Goal: Task Accomplishment & Management: Use online tool/utility

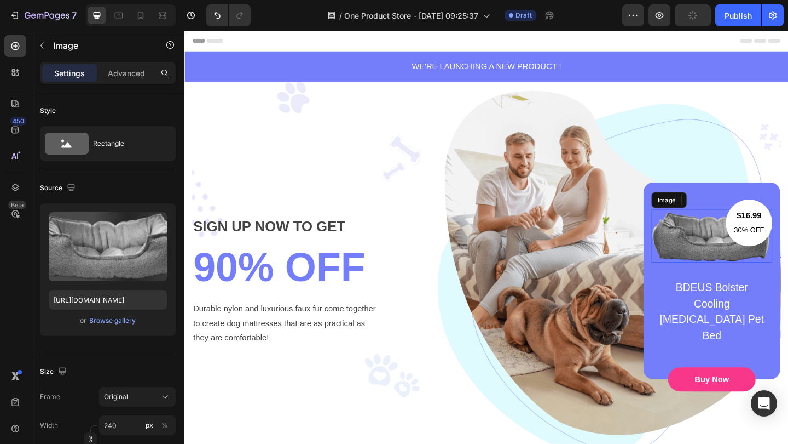
click at [742, 249] on img at bounding box center [758, 253] width 131 height 57
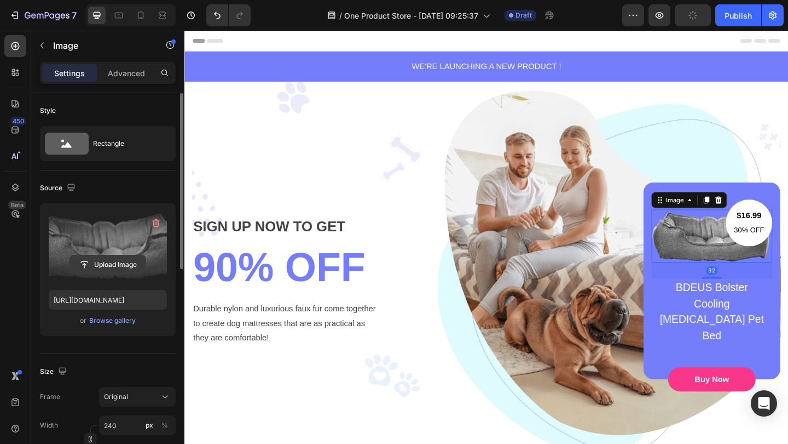
click at [99, 263] on input "file" at bounding box center [108, 264] width 76 height 19
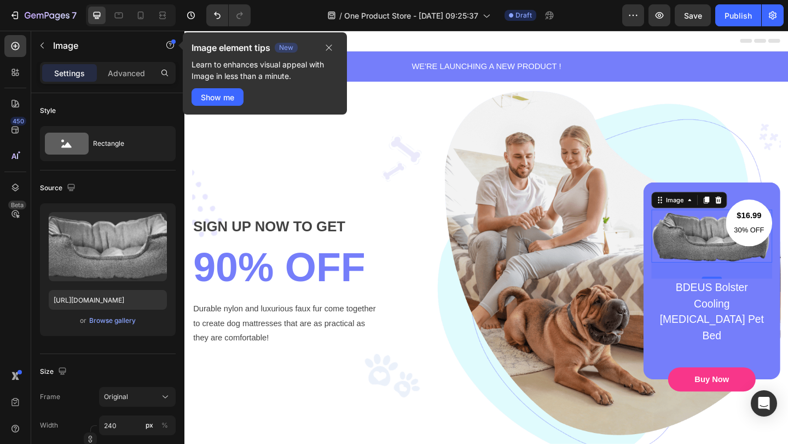
click at [727, 257] on img at bounding box center [758, 253] width 131 height 57
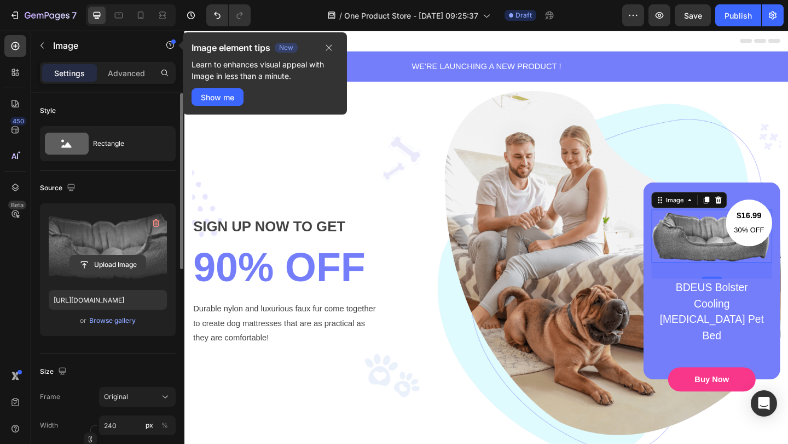
click at [89, 262] on input "file" at bounding box center [108, 264] width 76 height 19
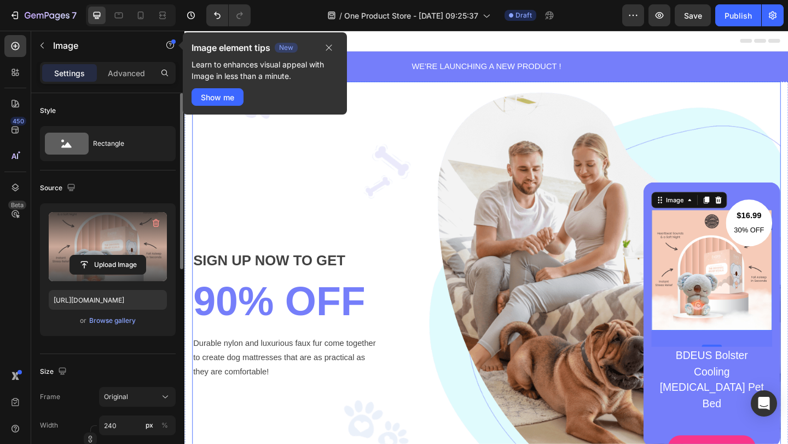
type input "https://cdn.shopify.com/s/files/1/0956/3868/3950/files/gempages_586511558549439…"
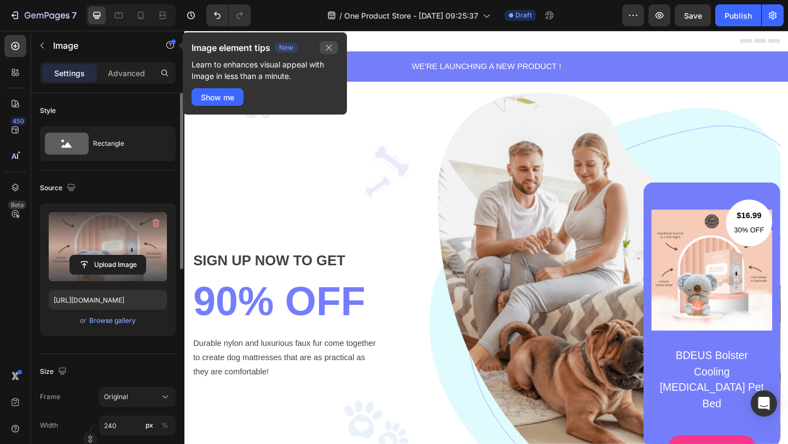
click at [326, 48] on icon "button" at bounding box center [329, 47] width 9 height 9
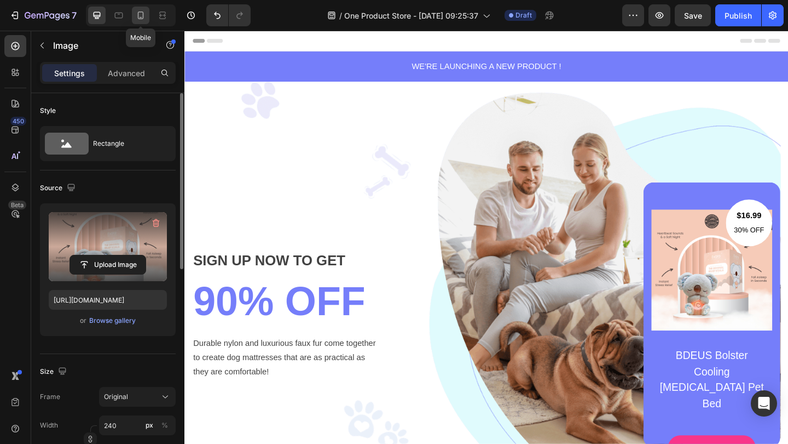
click at [135, 16] on icon at bounding box center [140, 15] width 11 height 11
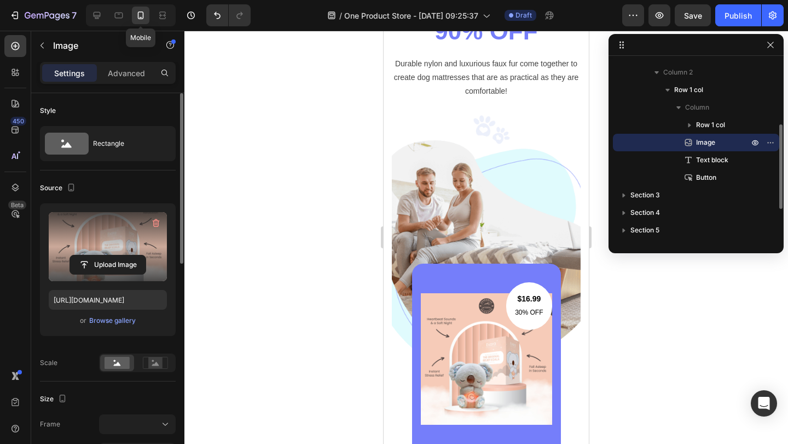
scroll to position [353, 0]
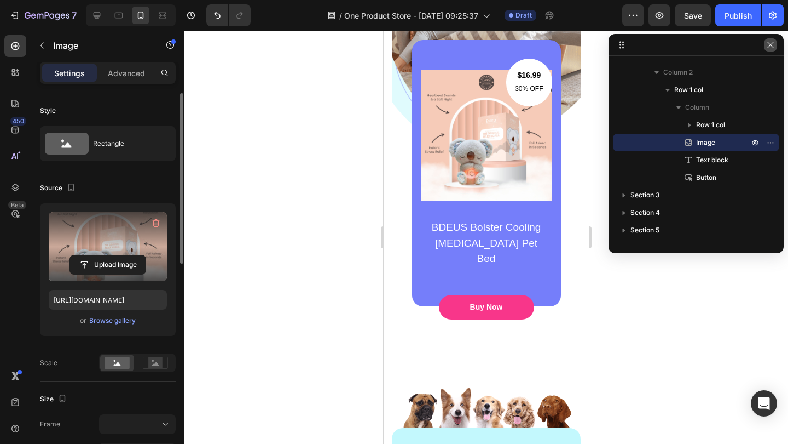
click at [774, 44] on icon "button" at bounding box center [771, 45] width 9 height 9
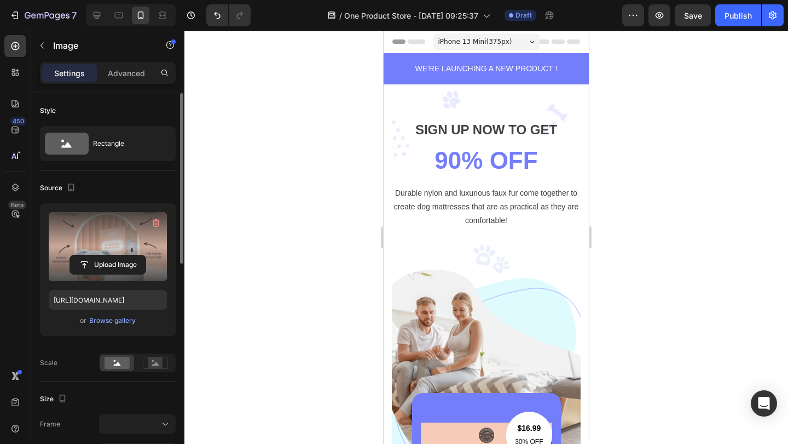
scroll to position [0, 0]
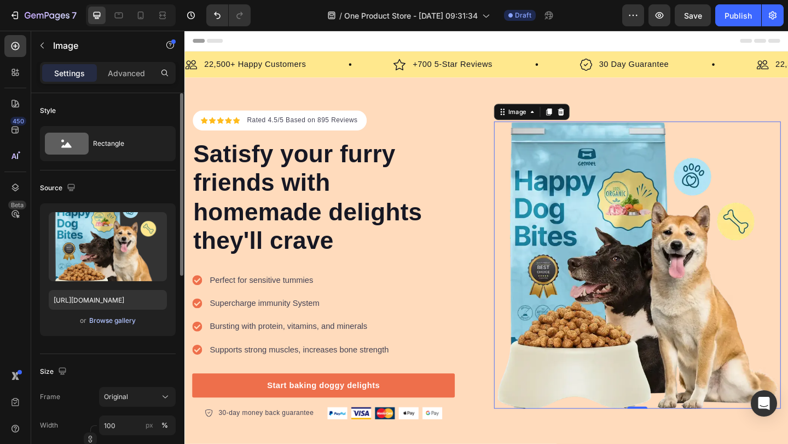
click at [127, 320] on div "Browse gallery" at bounding box center [112, 320] width 47 height 10
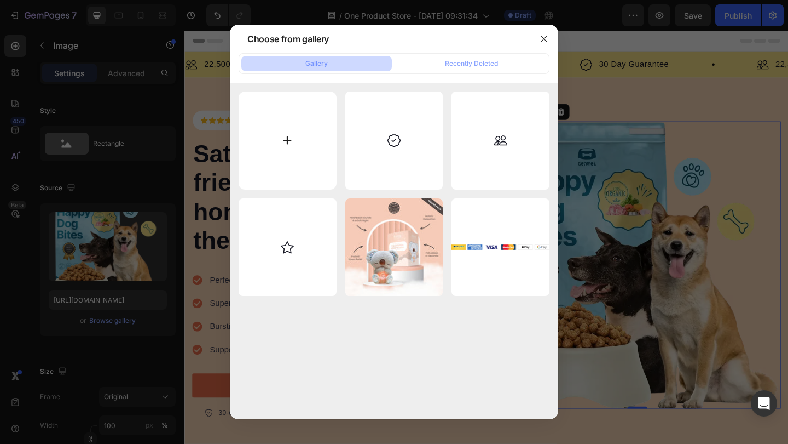
click at [306, 158] on input "file" at bounding box center [288, 140] width 98 height 98
type input "C:\fakepath\Koala_1_0dbdee94-efdd-440b-9c67-5b687c7c2caf.jpg"
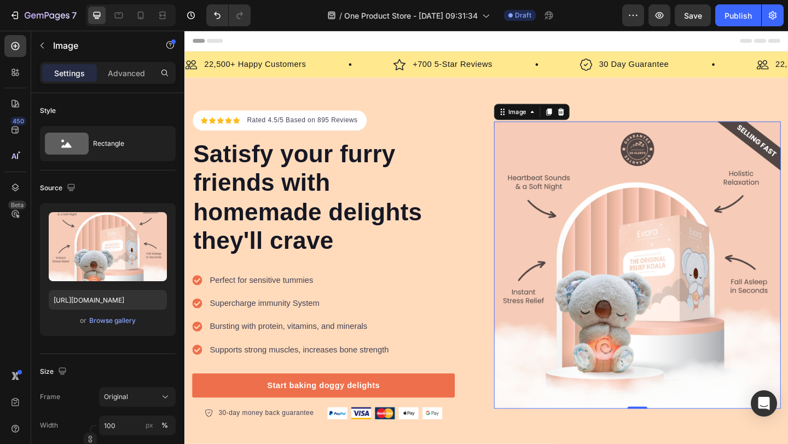
type input "https://cdn.shopify.com/s/files/1/0956/3868/3950/files/gempages_586511558549439…"
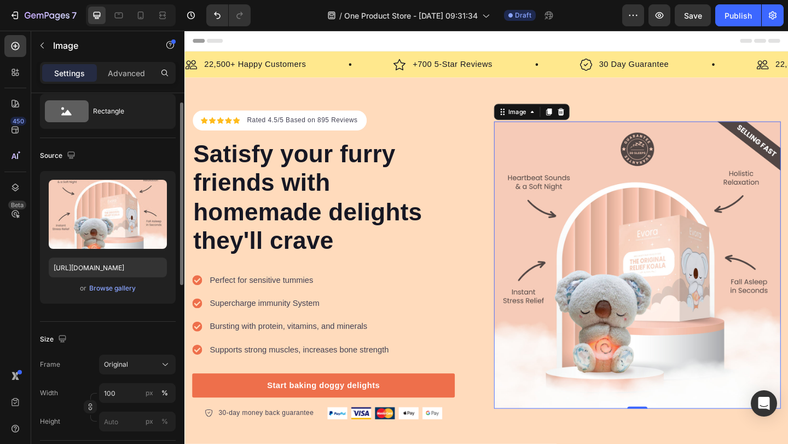
scroll to position [33, 0]
click at [67, 150] on icon "button" at bounding box center [71, 153] width 11 height 11
click at [72, 189] on icon "button" at bounding box center [73, 191] width 11 height 11
type input "428"
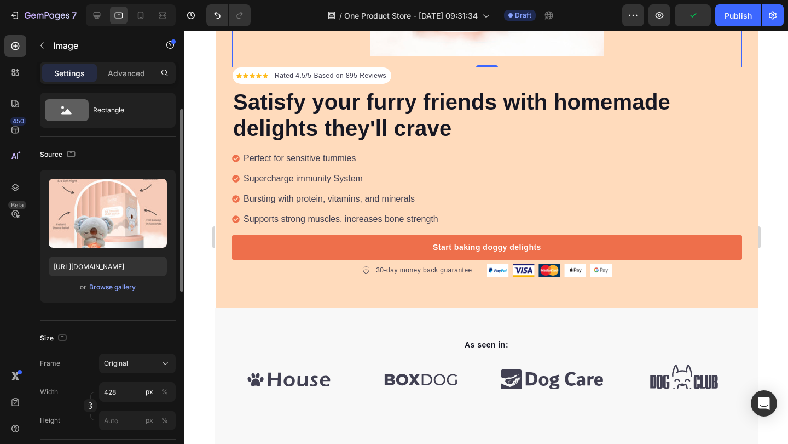
scroll to position [71, 0]
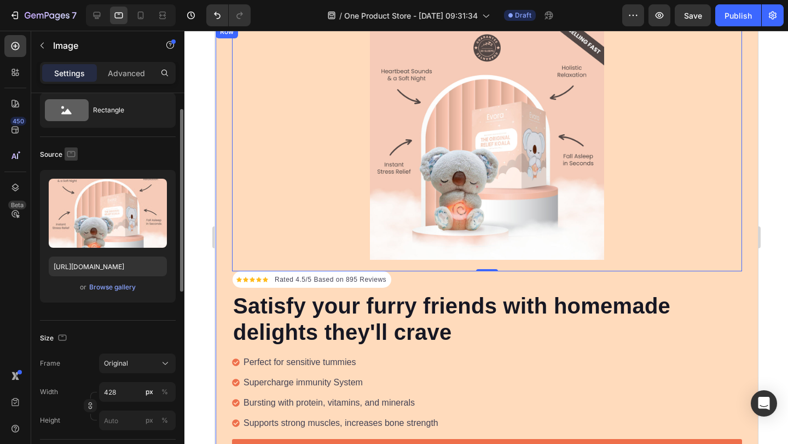
click at [71, 157] on icon "button" at bounding box center [71, 153] width 11 height 11
click at [72, 211] on icon "button" at bounding box center [73, 210] width 11 height 11
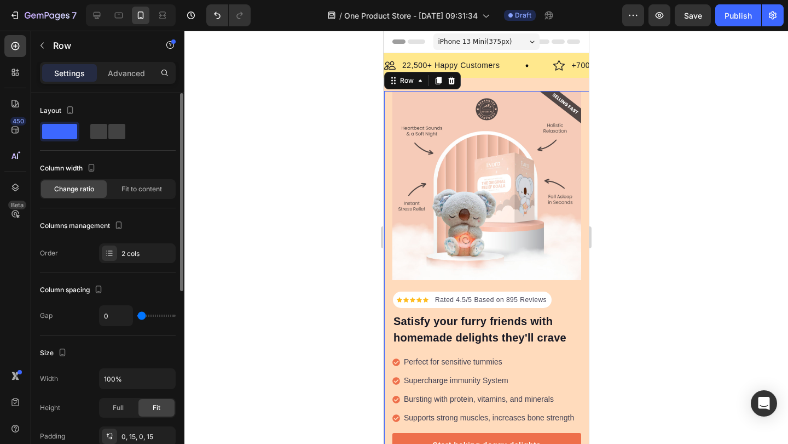
scroll to position [0, 0]
click at [505, 37] on span "iPhone 13 Mini ( 375 px)" at bounding box center [476, 41] width 74 height 11
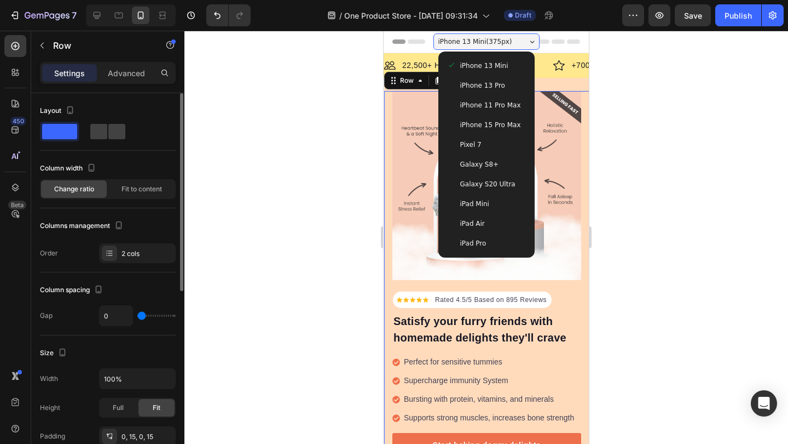
click at [482, 100] on span "iPhone 11 Pro Max" at bounding box center [491, 105] width 61 height 11
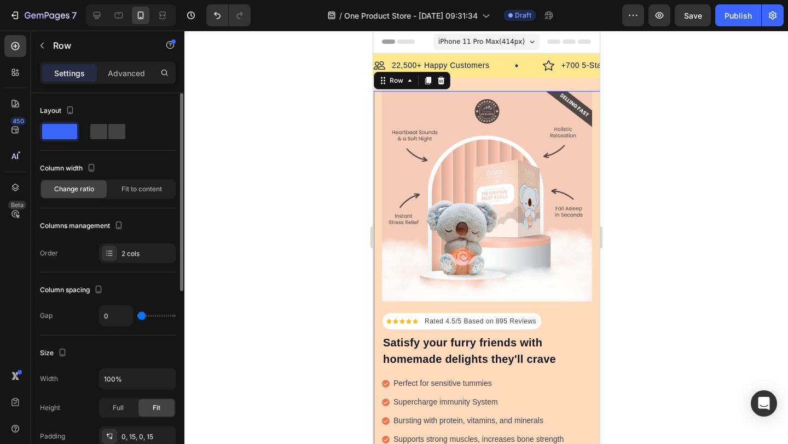
click at [488, 43] on span "iPhone 11 Pro Max ( 414 px)" at bounding box center [481, 41] width 87 height 11
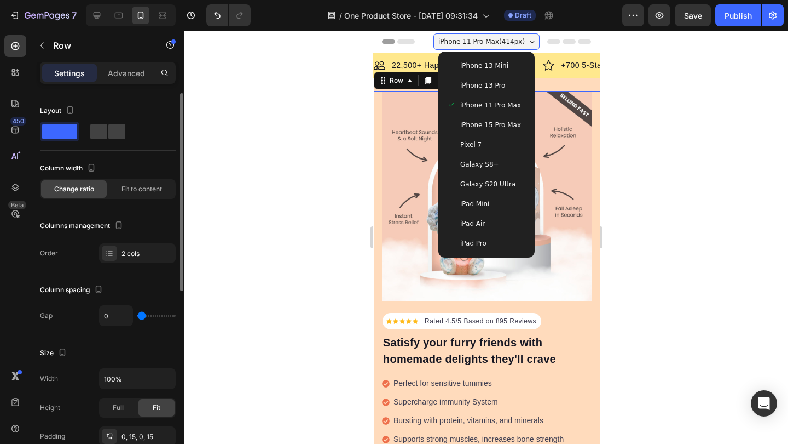
click at [491, 153] on div "Pixel 7" at bounding box center [486, 145] width 88 height 20
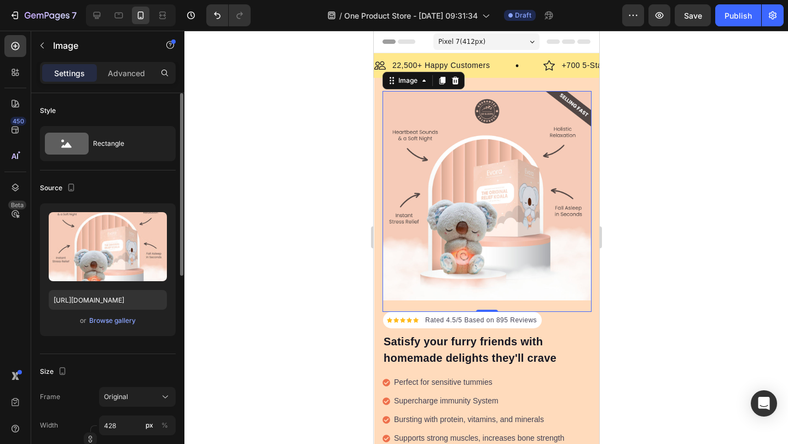
click at [452, 174] on img at bounding box center [486, 195] width 209 height 209
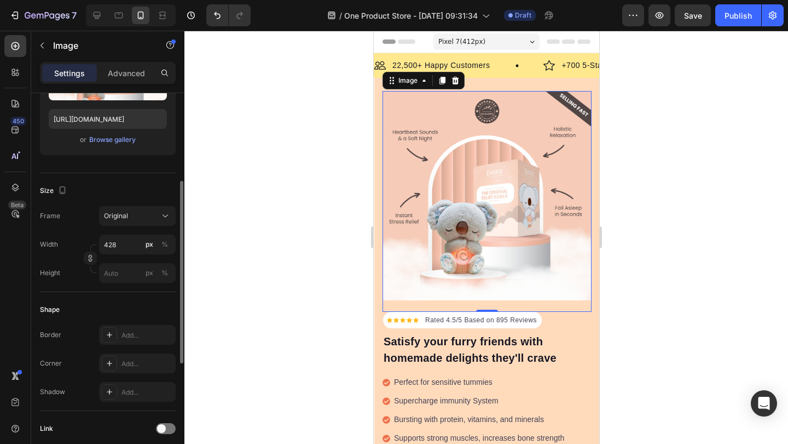
scroll to position [182, 0]
click at [57, 192] on icon "button" at bounding box center [62, 188] width 11 height 11
click at [66, 206] on icon "button" at bounding box center [64, 206] width 7 height 7
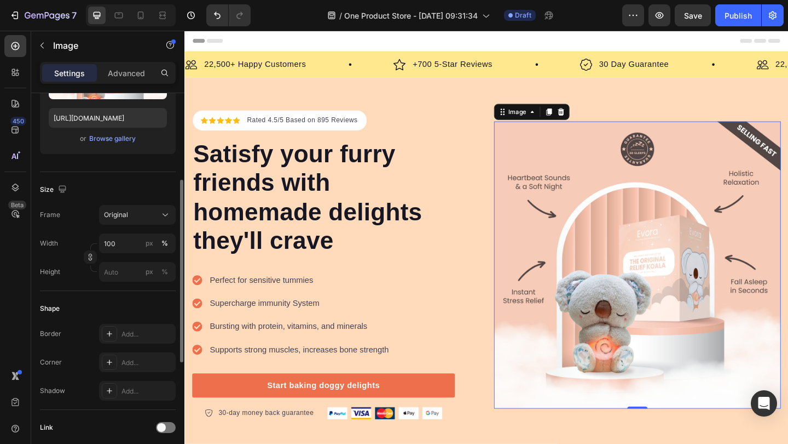
scroll to position [59, 0]
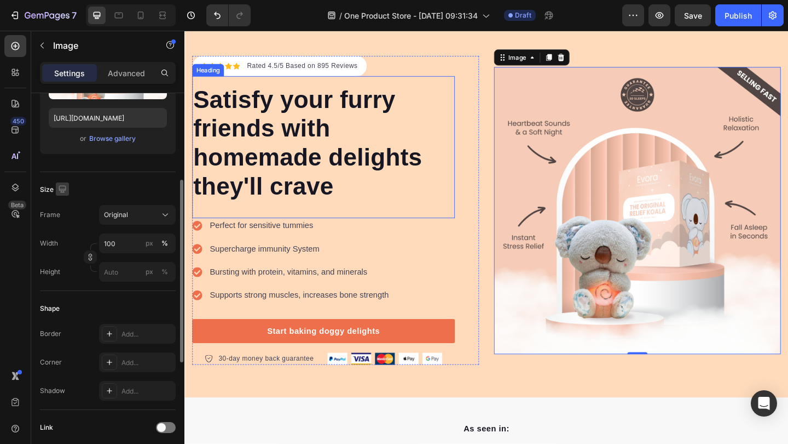
click at [62, 189] on icon "button" at bounding box center [62, 188] width 7 height 7
click at [62, 242] on icon "button" at bounding box center [64, 245] width 11 height 11
type input "428"
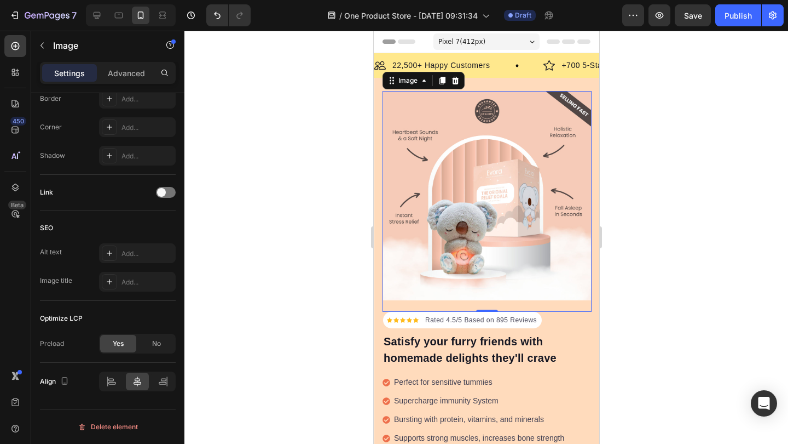
scroll to position [0, 0]
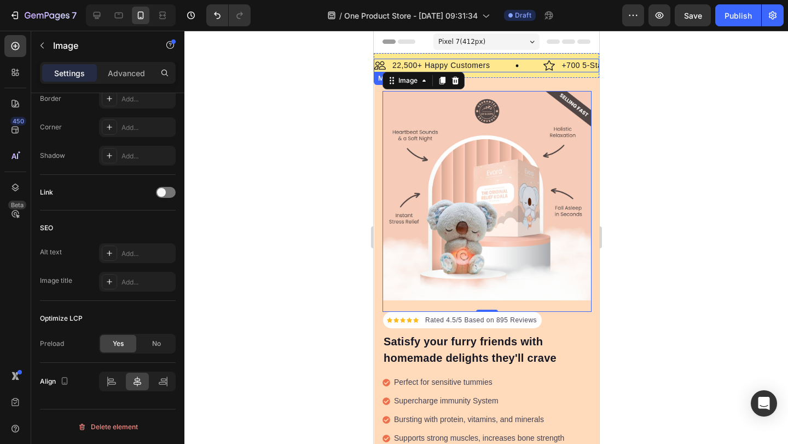
click at [500, 59] on div "Image 22,500+ Happy Customers Text Block Row" at bounding box center [458, 66] width 169 height 14
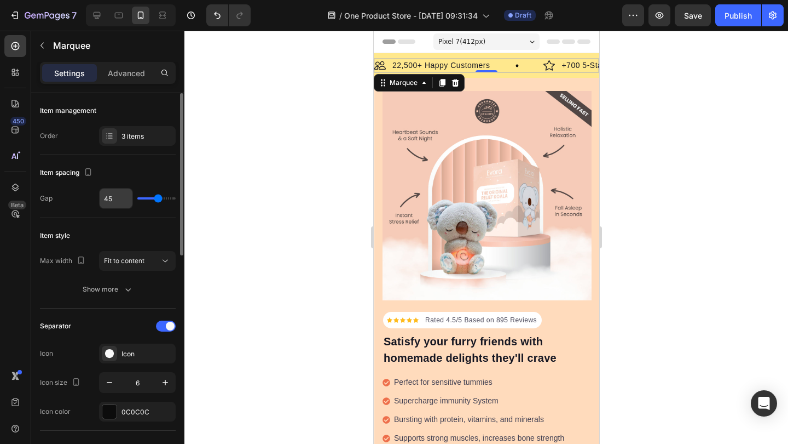
click at [119, 202] on input "45" at bounding box center [116, 198] width 33 height 20
type input "4"
type input "0"
type input "3"
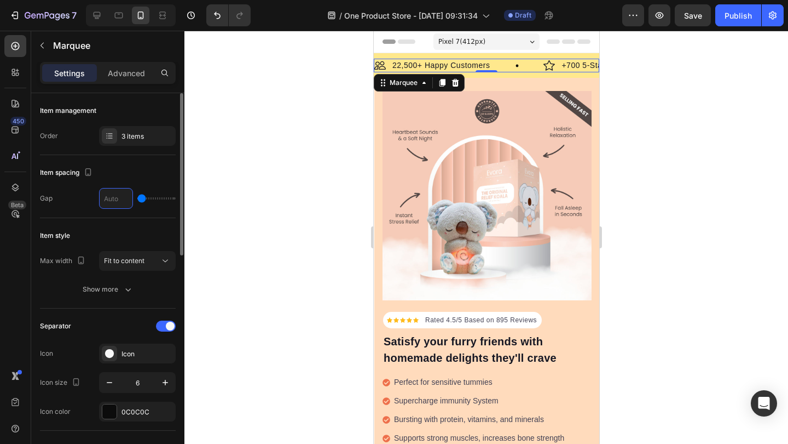
type input "3"
type input "0"
type input "1"
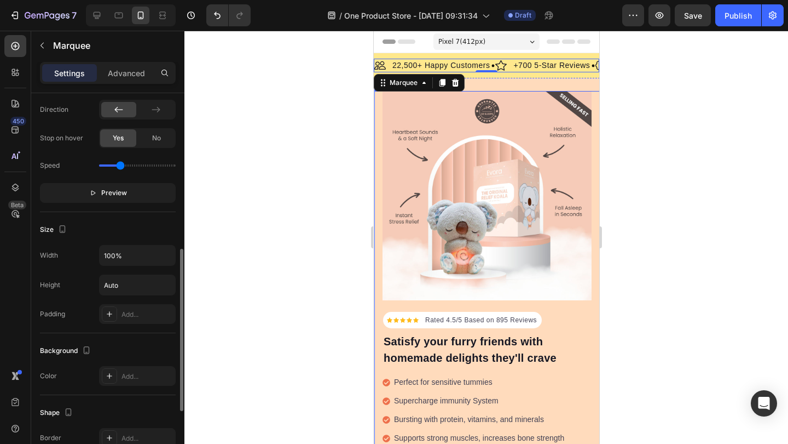
scroll to position [365, 0]
type input "1"
click at [119, 163] on input "range" at bounding box center [137, 164] width 77 height 2
drag, startPoint x: 119, startPoint y: 168, endPoint x: 94, endPoint y: 156, distance: 28.2
click at [94, 156] on div "Speed" at bounding box center [108, 165] width 136 height 18
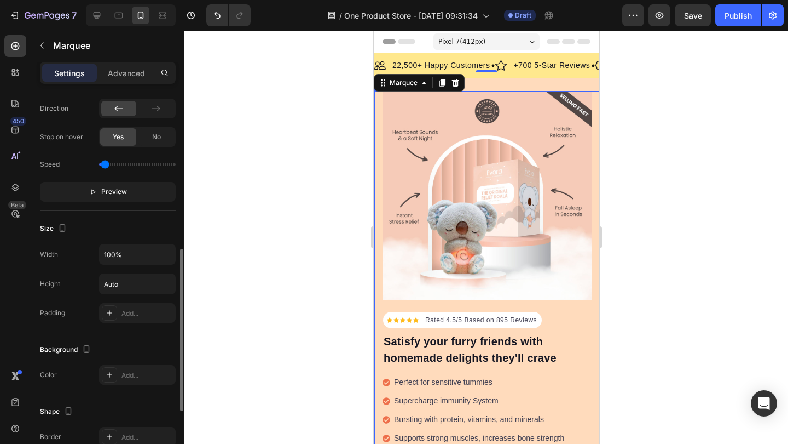
click at [105, 165] on input "range" at bounding box center [137, 164] width 77 height 2
click at [107, 165] on input "range" at bounding box center [137, 164] width 77 height 2
click at [109, 164] on input "range" at bounding box center [137, 164] width 77 height 2
drag, startPoint x: 107, startPoint y: 166, endPoint x: 114, endPoint y: 166, distance: 6.6
type input "0.6"
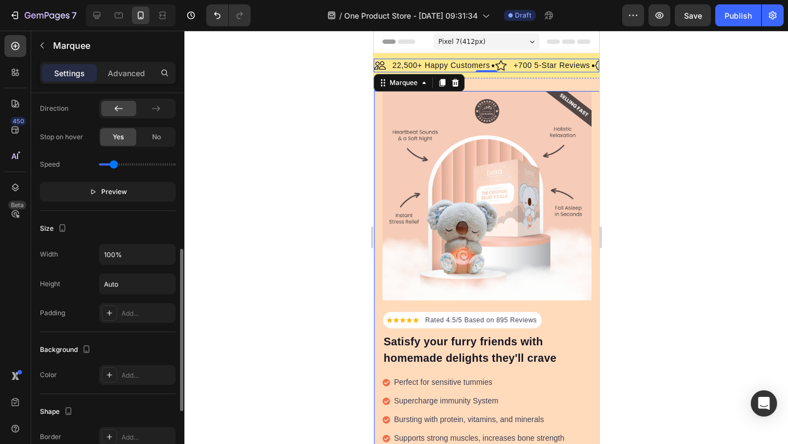
click at [114, 165] on input "range" at bounding box center [137, 164] width 77 height 2
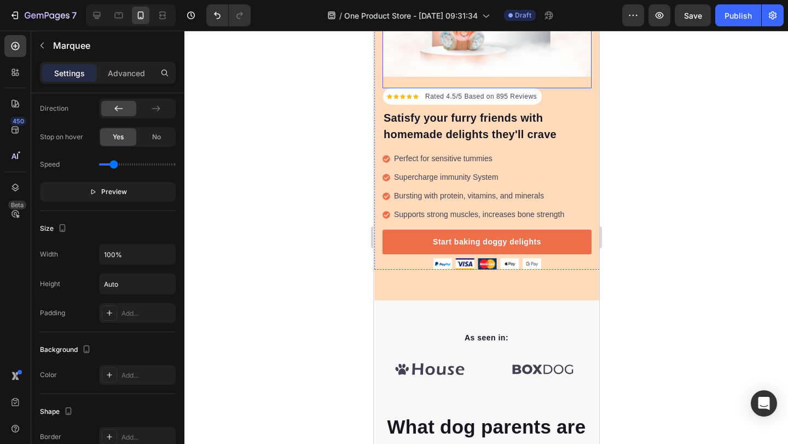
scroll to position [232, 0]
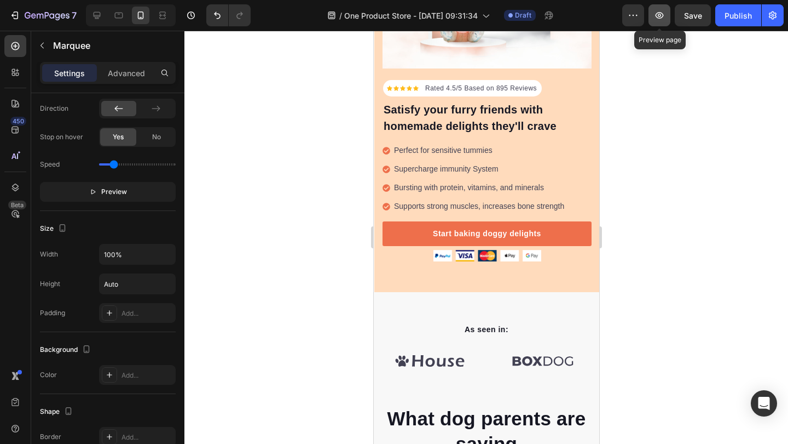
click at [662, 15] on icon "button" at bounding box center [659, 15] width 11 height 11
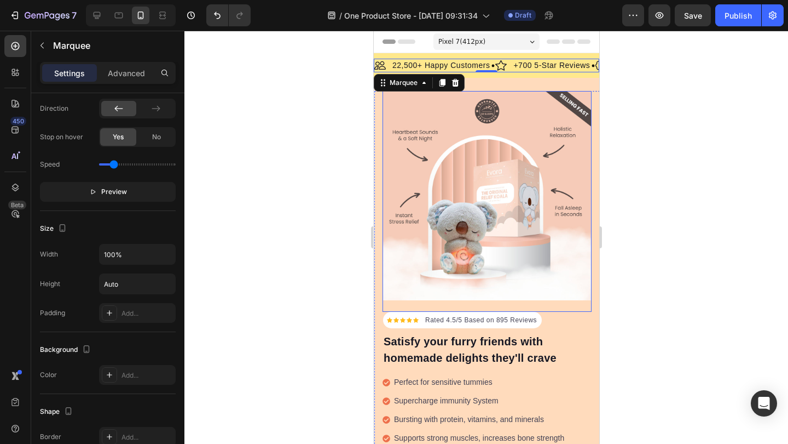
scroll to position [0, 0]
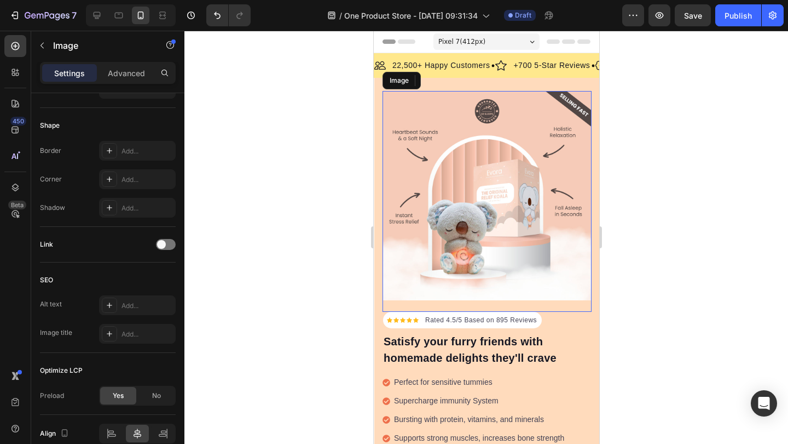
click at [433, 190] on img at bounding box center [486, 195] width 209 height 209
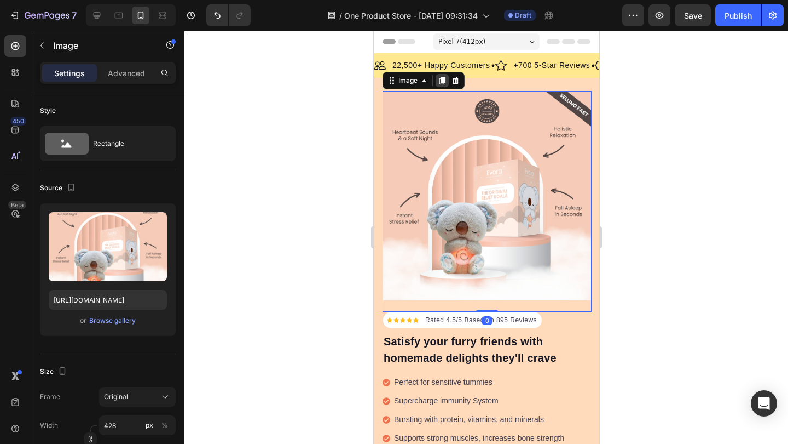
click at [440, 78] on icon at bounding box center [442, 81] width 6 height 8
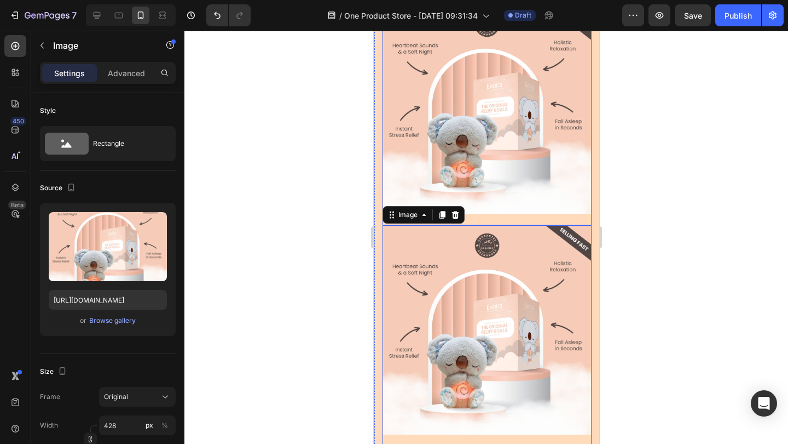
scroll to position [104, 0]
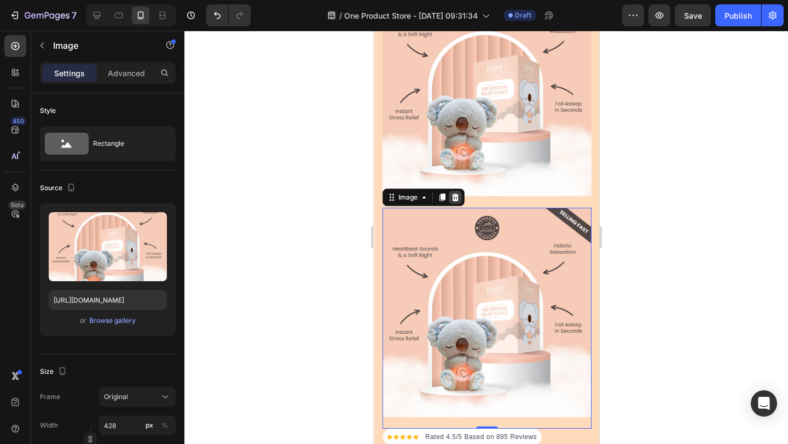
click at [455, 197] on icon at bounding box center [455, 197] width 7 height 8
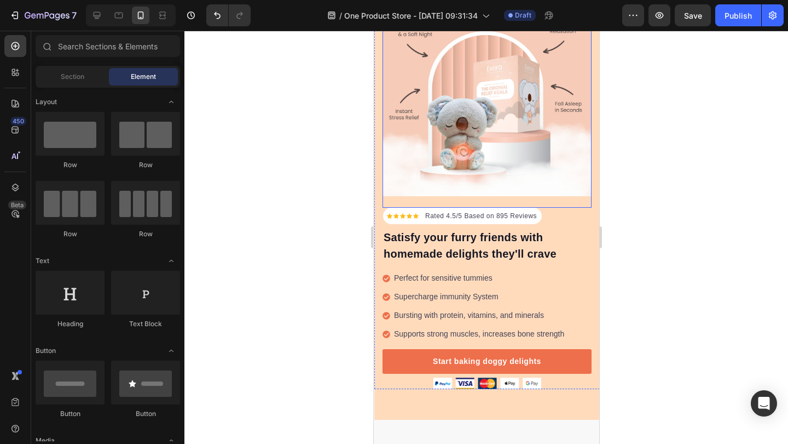
click at [412, 141] on img at bounding box center [486, 91] width 209 height 209
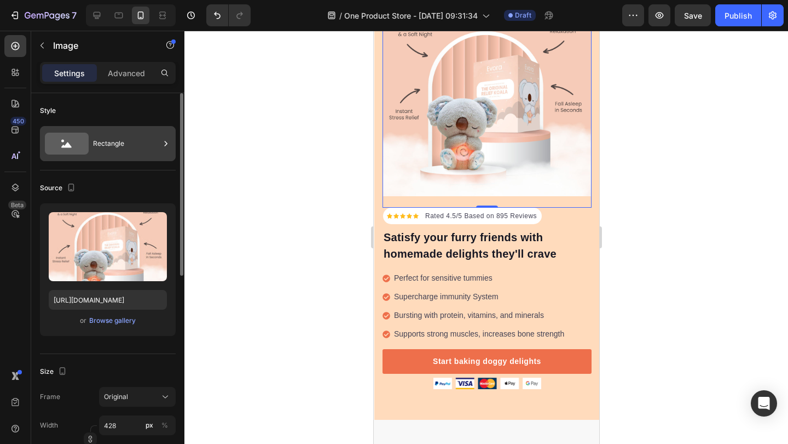
click at [93, 143] on div "Rectangle" at bounding box center [108, 143] width 136 height 35
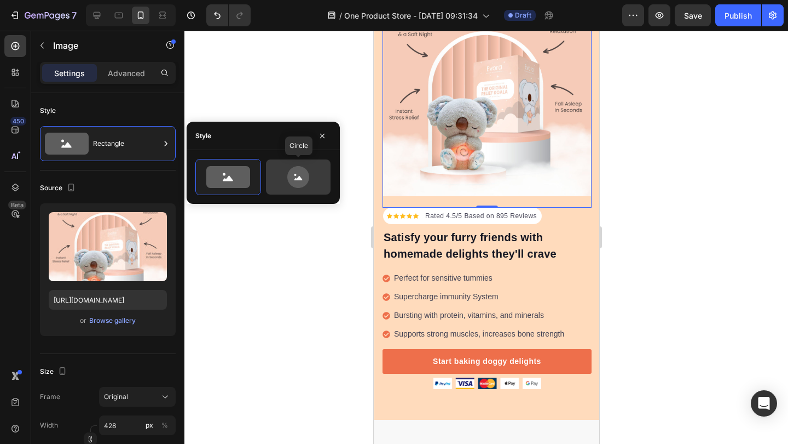
click at [279, 167] on icon at bounding box center [298, 177] width 51 height 22
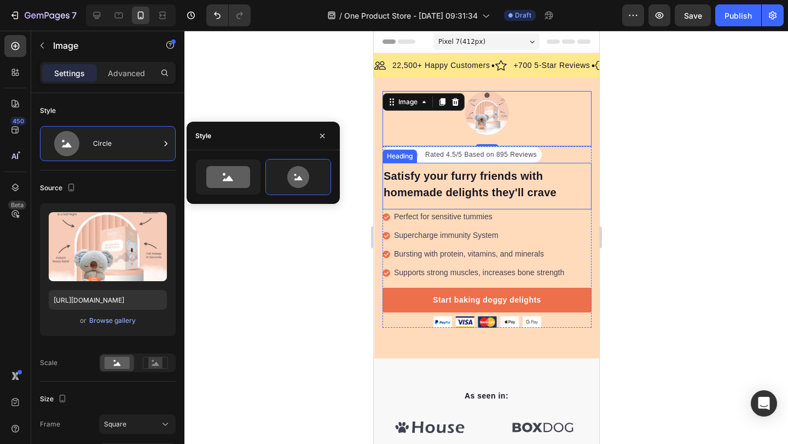
scroll to position [0, 0]
click at [208, 175] on icon at bounding box center [228, 177] width 44 height 22
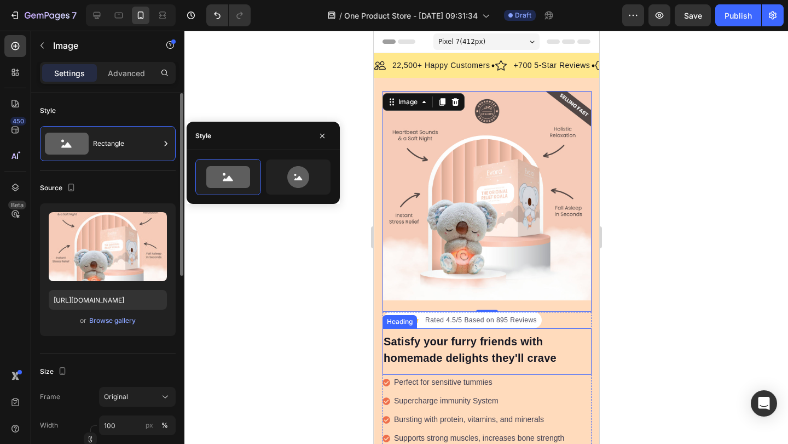
click at [111, 172] on div "Source Upload Image https://cdn.shopify.com/s/files/1/0956/3868/3950/files/gemp…" at bounding box center [108, 261] width 136 height 183
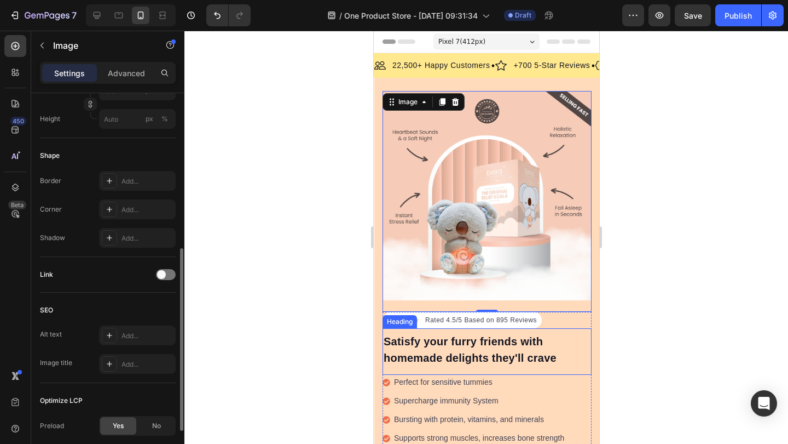
scroll to position [336, 0]
click at [110, 188] on div "Add..." at bounding box center [137, 180] width 77 height 20
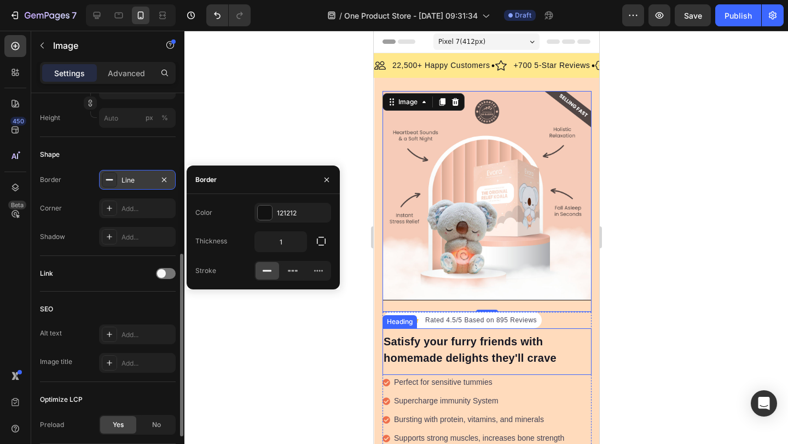
click at [109, 188] on div "Line" at bounding box center [137, 180] width 77 height 20
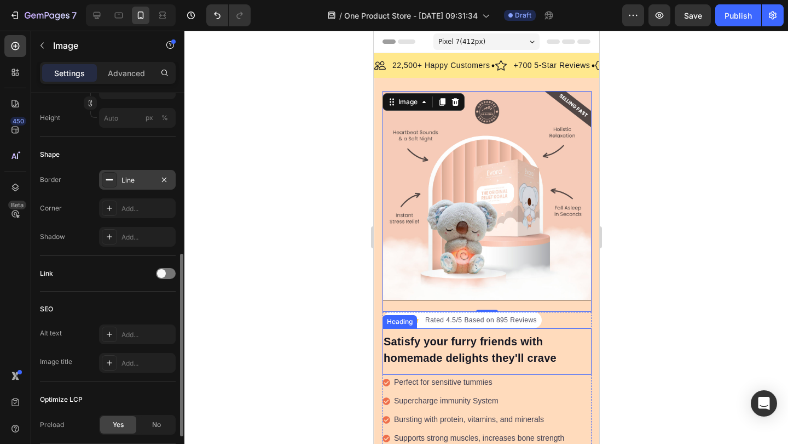
click at [109, 182] on icon at bounding box center [109, 179] width 9 height 9
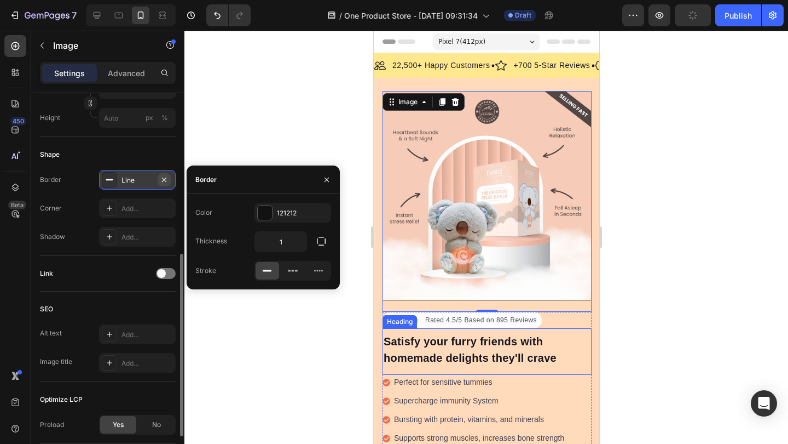
click at [168, 183] on icon "button" at bounding box center [164, 179] width 9 height 9
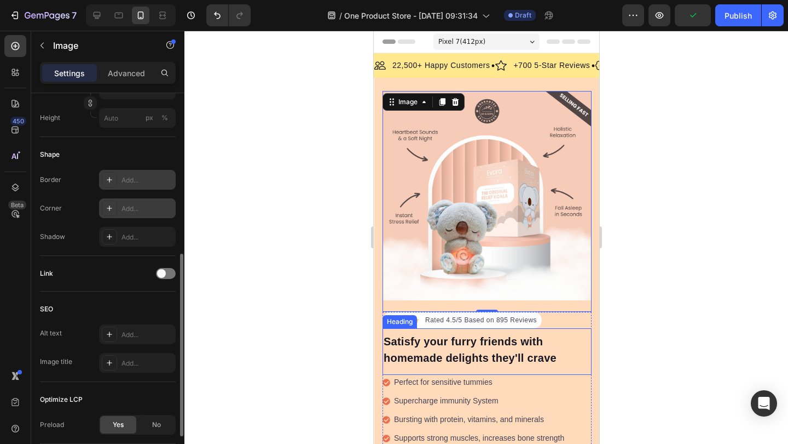
click at [111, 205] on icon at bounding box center [109, 208] width 9 height 9
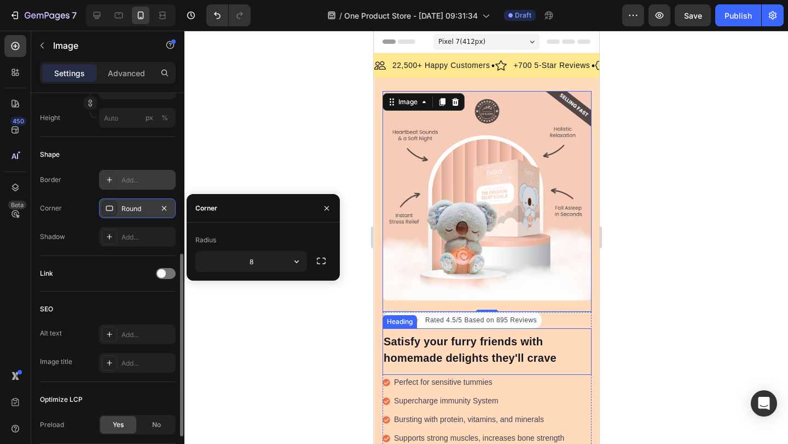
click at [111, 205] on icon at bounding box center [109, 208] width 9 height 9
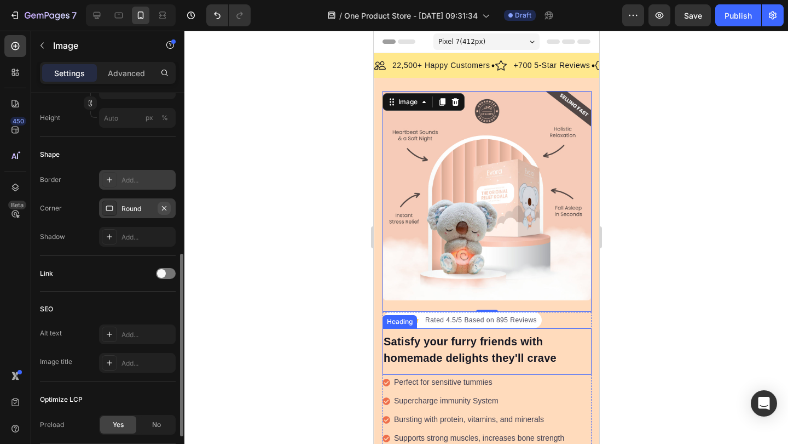
click at [166, 208] on icon "button" at bounding box center [164, 208] width 9 height 9
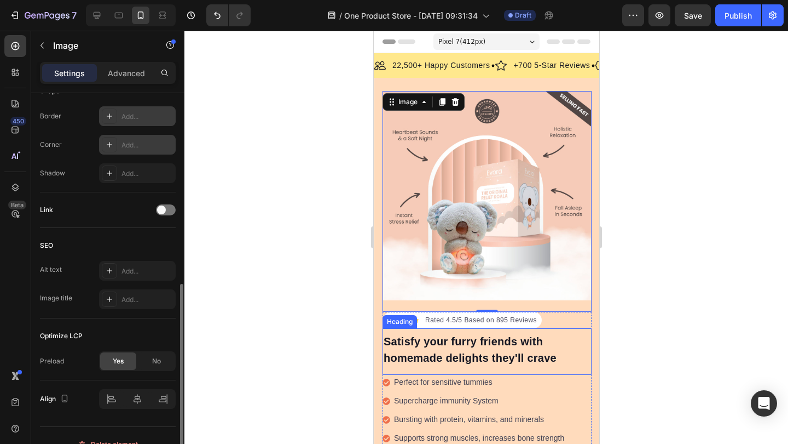
scroll to position [417, 0]
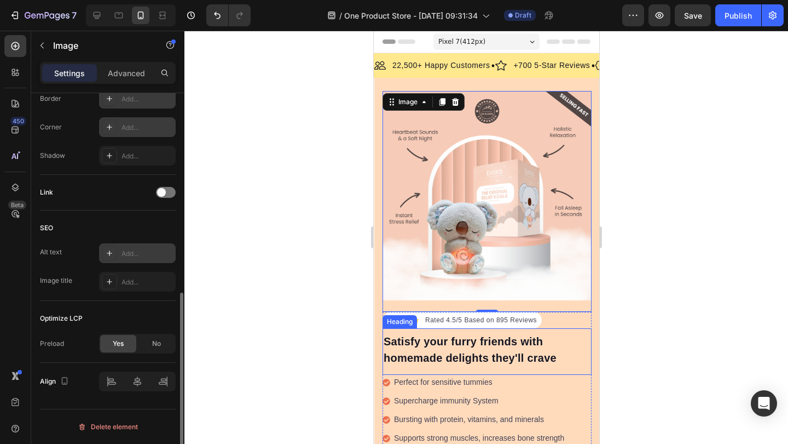
click at [111, 262] on div "Add..." at bounding box center [137, 253] width 77 height 20
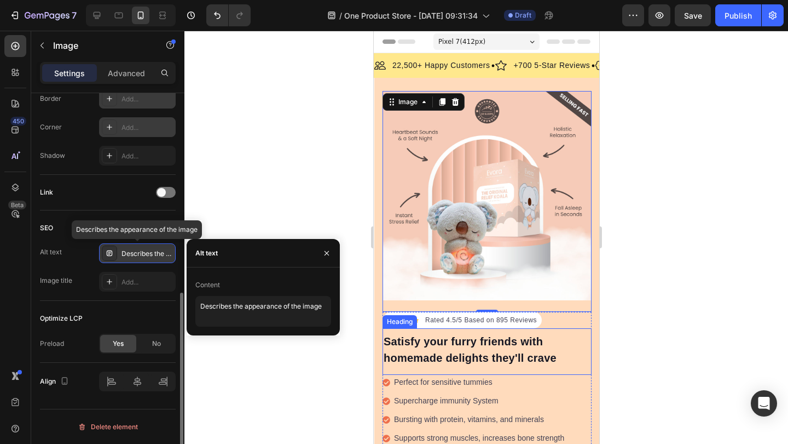
click at [110, 261] on div "Describes the appearance of the image" at bounding box center [137, 253] width 77 height 20
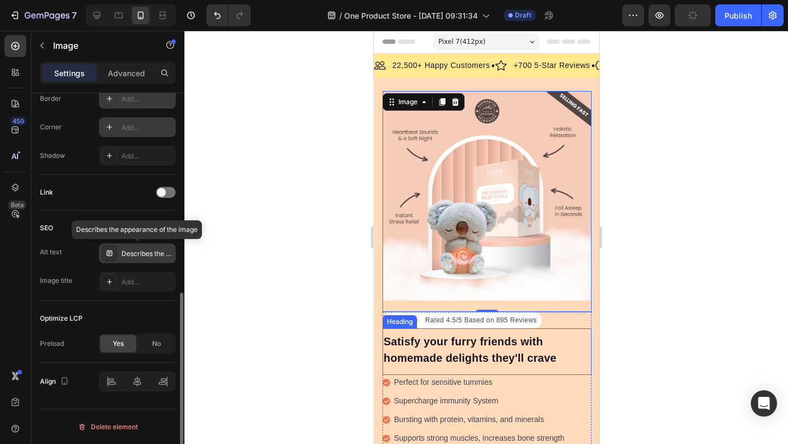
click at [108, 258] on div at bounding box center [109, 252] width 15 height 15
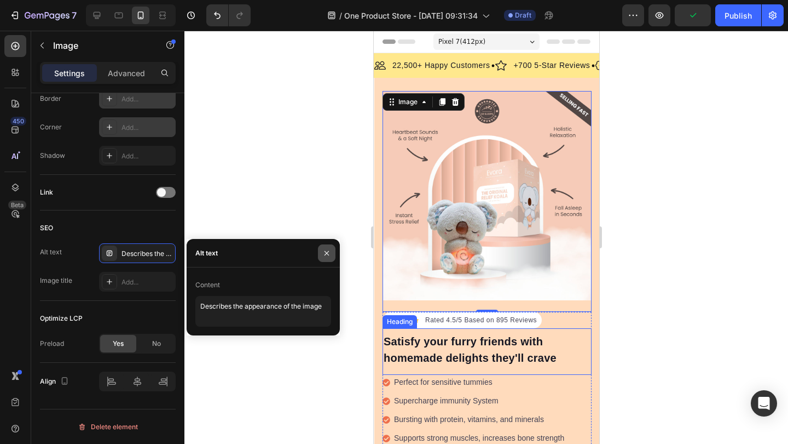
click at [322, 255] on button "button" at bounding box center [327, 253] width 18 height 18
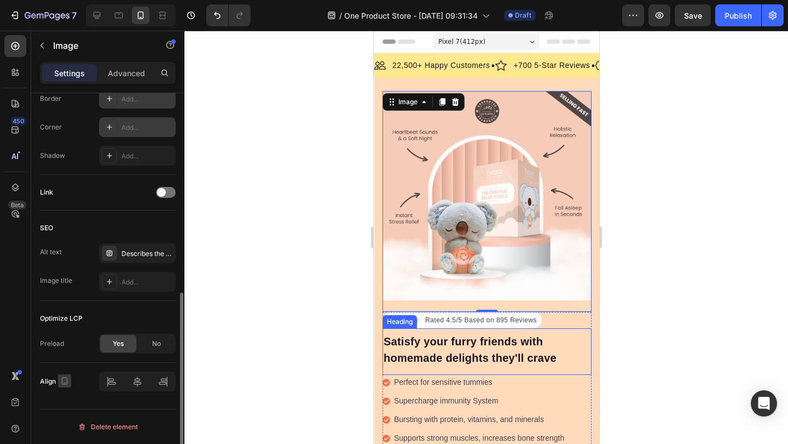
click at [62, 381] on icon "button" at bounding box center [65, 381] width 6 height 8
click at [70, 340] on icon "button" at bounding box center [66, 340] width 11 height 11
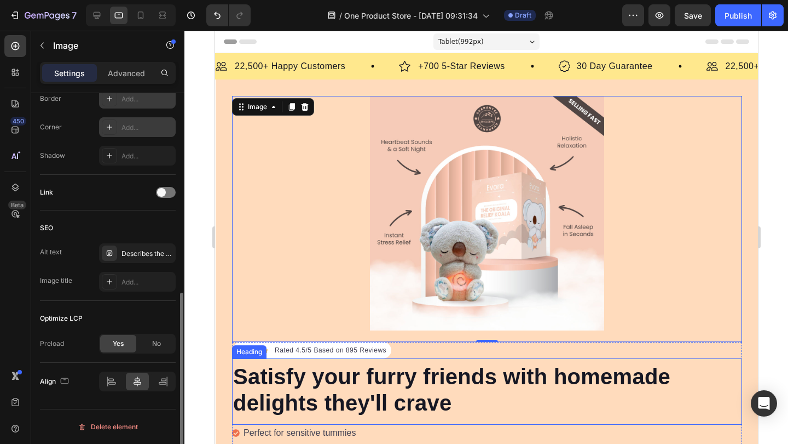
scroll to position [27, 0]
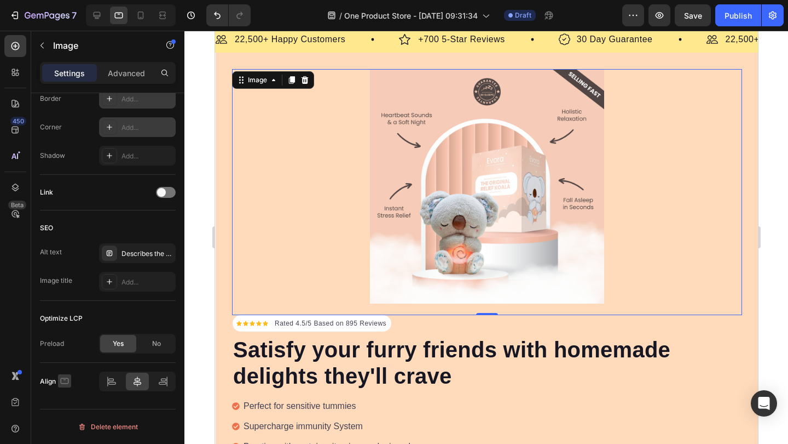
click at [62, 378] on icon "button" at bounding box center [64, 380] width 11 height 11
click at [62, 363] on icon "button" at bounding box center [66, 360] width 11 height 11
type input "100"
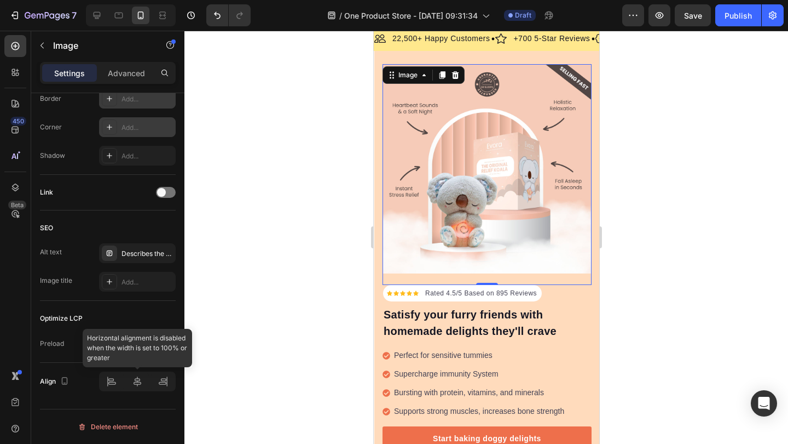
scroll to position [22, 0]
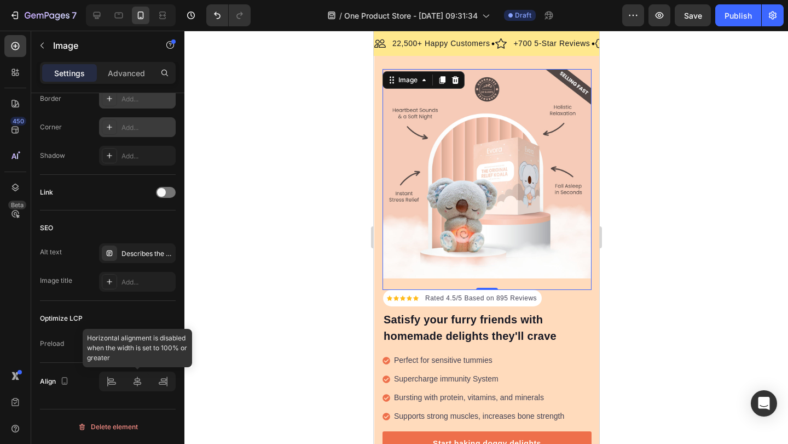
click at [163, 374] on div at bounding box center [137, 381] width 77 height 20
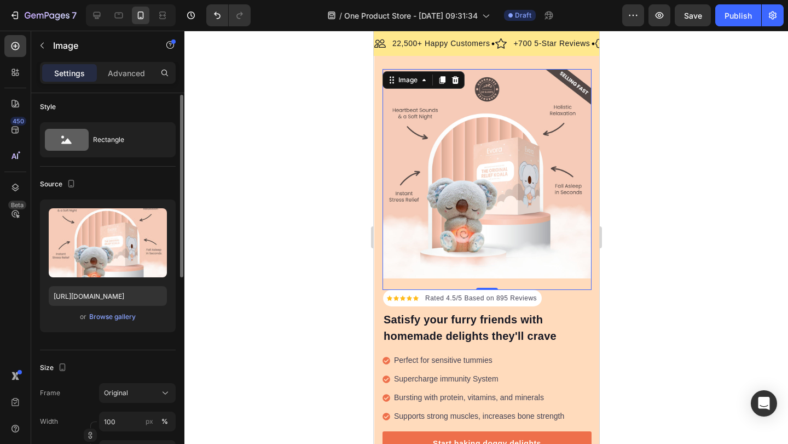
scroll to position [0, 0]
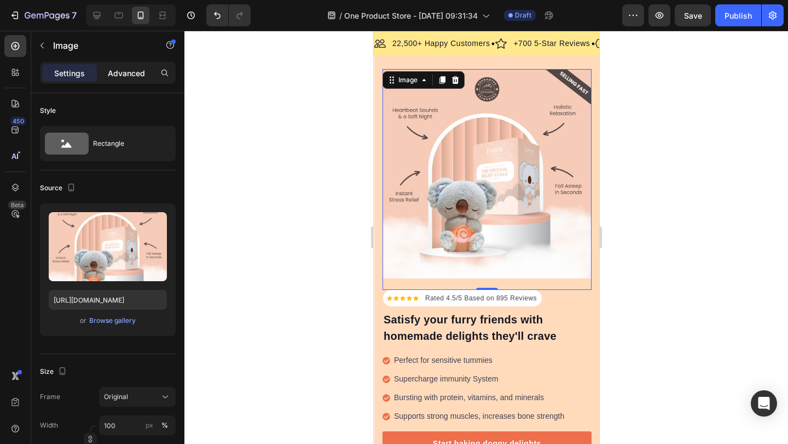
click at [131, 70] on p "Advanced" at bounding box center [126, 72] width 37 height 11
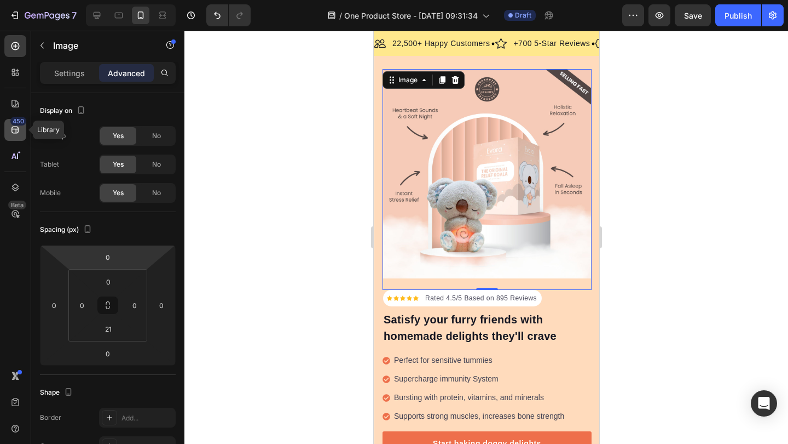
click at [14, 120] on div "450" at bounding box center [18, 121] width 16 height 9
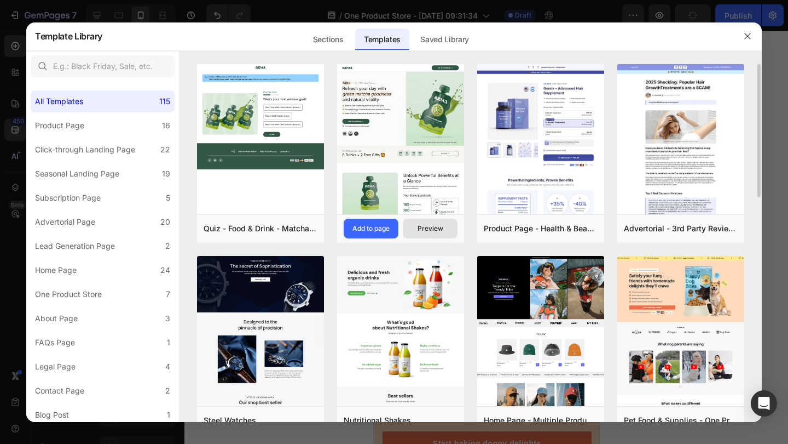
click at [427, 227] on div "Preview" at bounding box center [431, 228] width 26 height 10
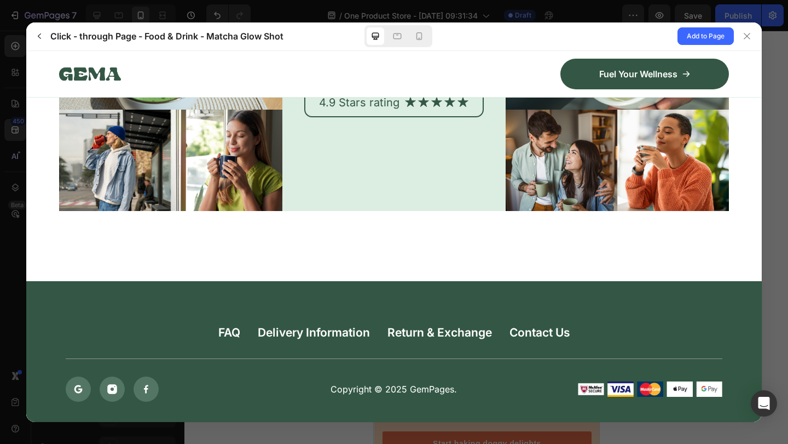
scroll to position [4992, 0]
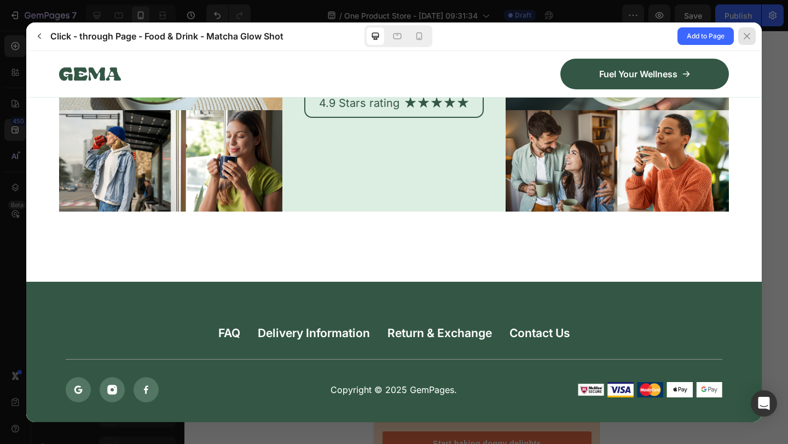
click at [746, 34] on icon at bounding box center [747, 36] width 6 height 6
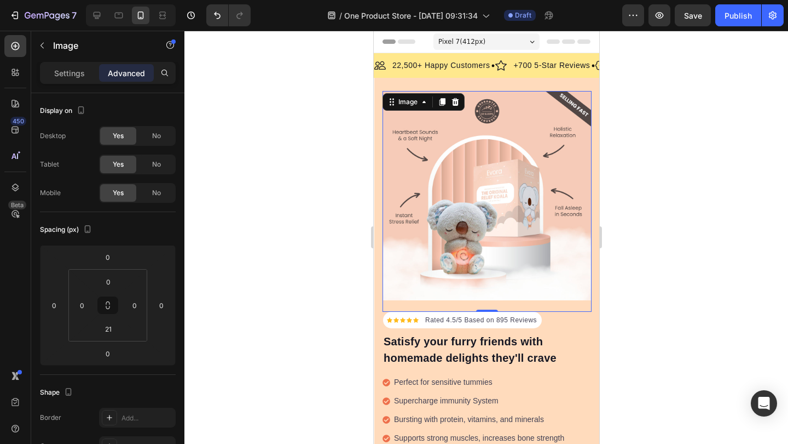
scroll to position [0, 0]
click at [525, 172] on img at bounding box center [486, 195] width 209 height 209
click at [70, 71] on p "Settings" at bounding box center [69, 72] width 31 height 11
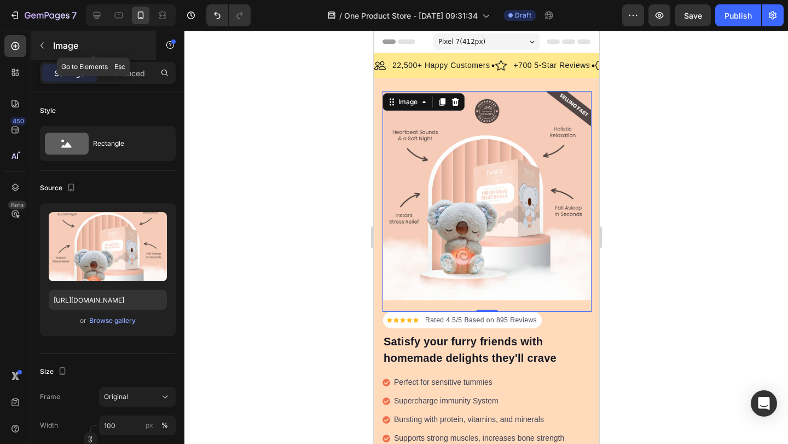
click at [44, 41] on icon "button" at bounding box center [42, 45] width 9 height 9
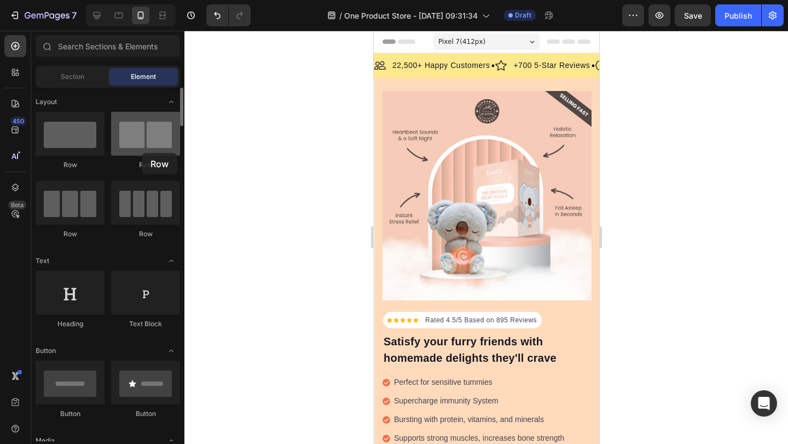
click at [142, 153] on div at bounding box center [145, 134] width 69 height 44
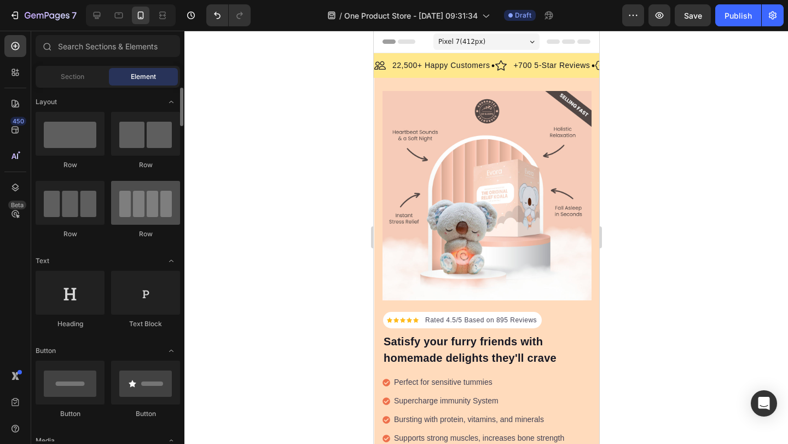
click at [149, 205] on div at bounding box center [145, 203] width 69 height 44
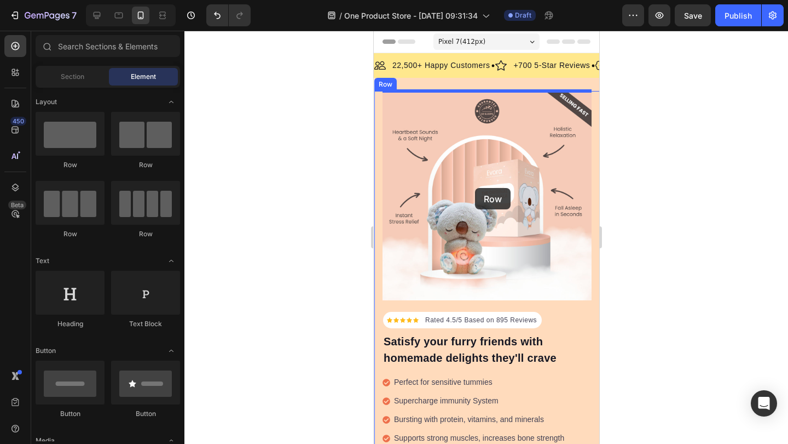
drag, startPoint x: 520, startPoint y: 233, endPoint x: 474, endPoint y: 188, distance: 64.3
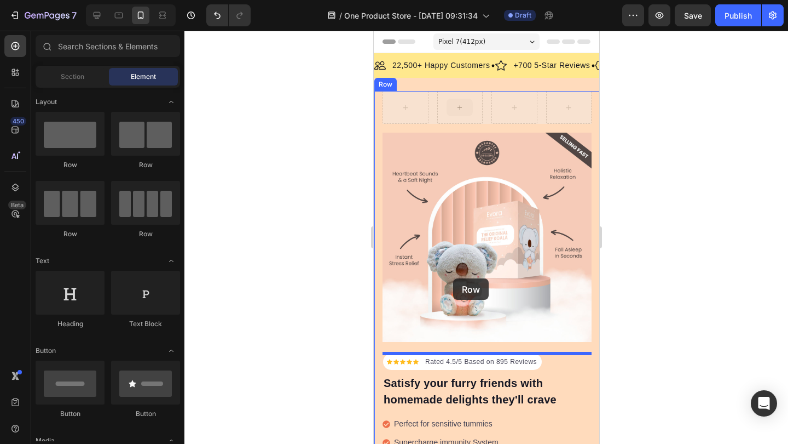
drag, startPoint x: 457, startPoint y: 107, endPoint x: 452, endPoint y: 280, distance: 173.6
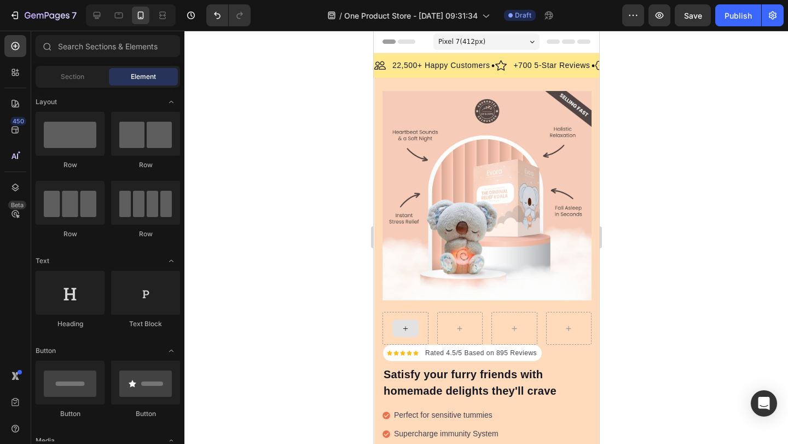
click at [412, 327] on div at bounding box center [405, 328] width 26 height 18
click at [402, 329] on icon at bounding box center [405, 328] width 9 height 9
click at [59, 56] on input "text" at bounding box center [108, 46] width 145 height 22
click at [65, 75] on span "Section" at bounding box center [73, 77] width 24 height 10
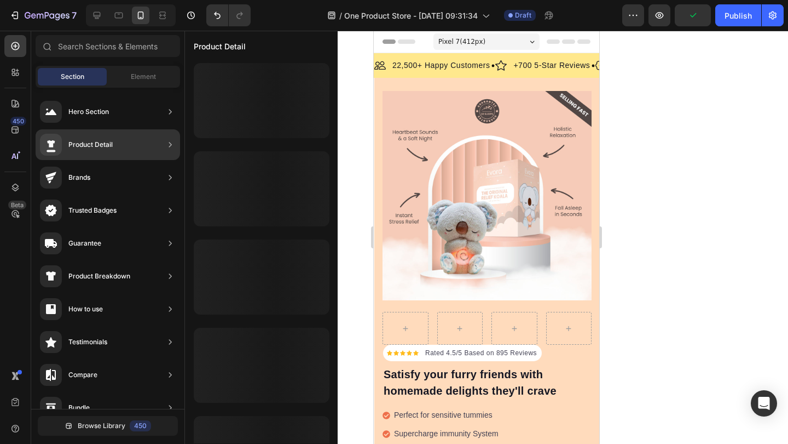
click at [101, 148] on div "Product Detail" at bounding box center [90, 144] width 44 height 11
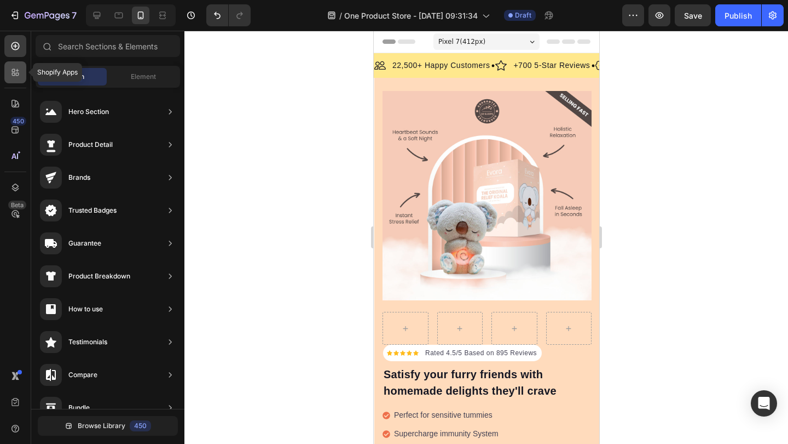
click at [9, 73] on div at bounding box center [15, 72] width 22 height 22
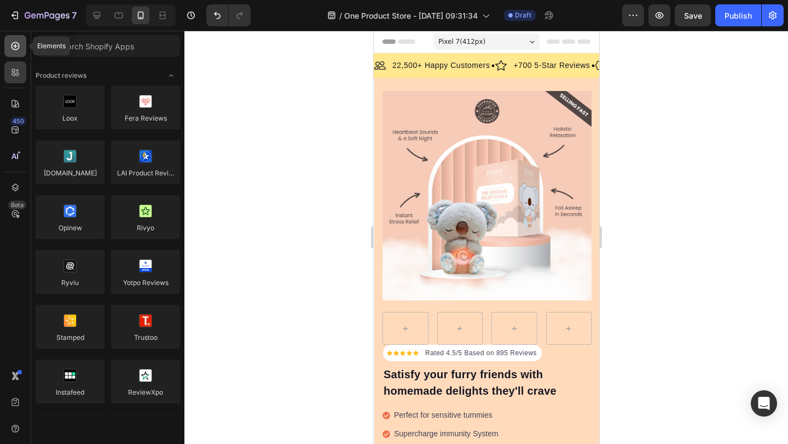
click at [13, 47] on icon at bounding box center [15, 46] width 11 height 11
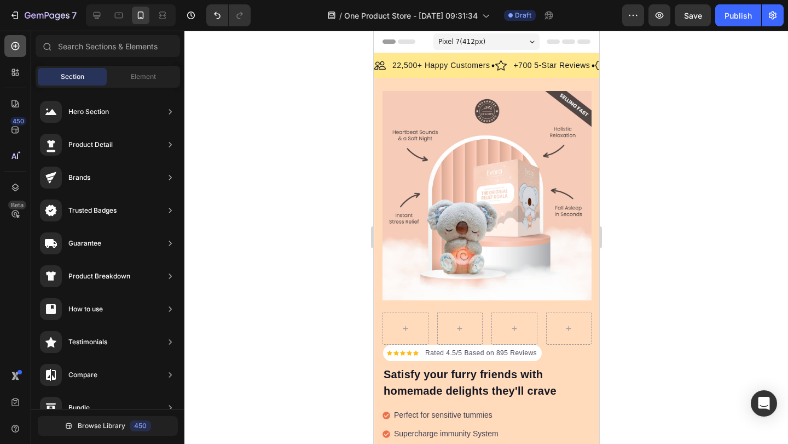
click at [14, 47] on icon at bounding box center [15, 46] width 11 height 11
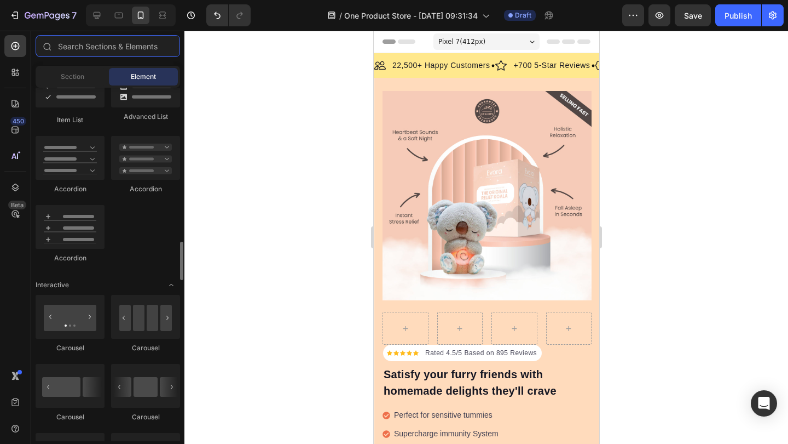
scroll to position [982, 0]
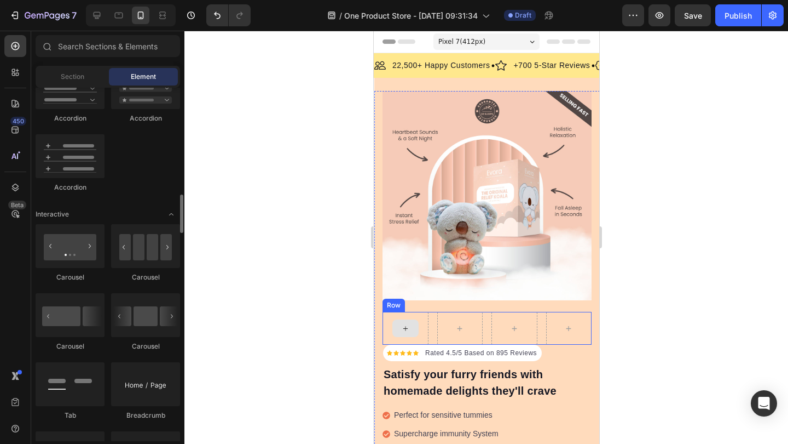
click at [410, 330] on div at bounding box center [405, 328] width 26 height 18
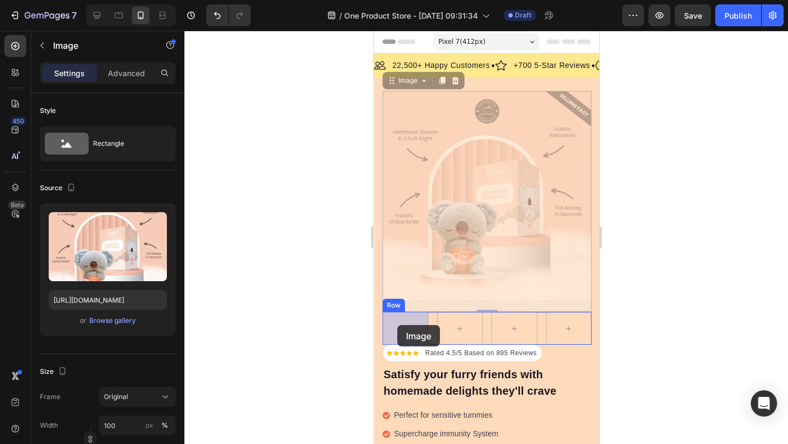
drag, startPoint x: 435, startPoint y: 210, endPoint x: 398, endPoint y: 325, distance: 120.5
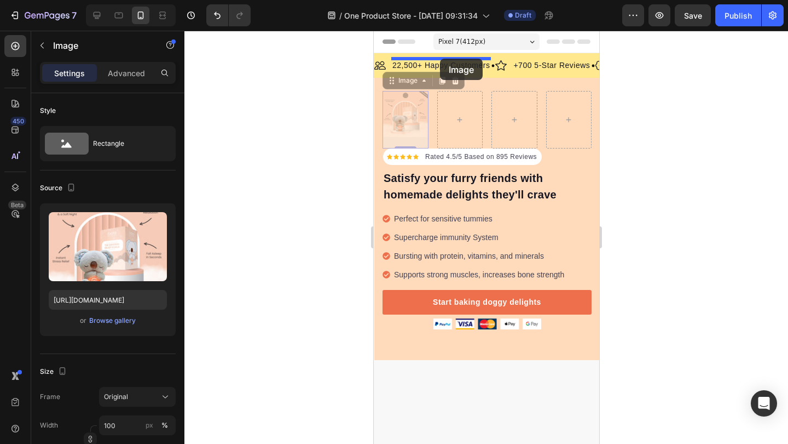
drag, startPoint x: 406, startPoint y: 116, endPoint x: 440, endPoint y: 59, distance: 65.8
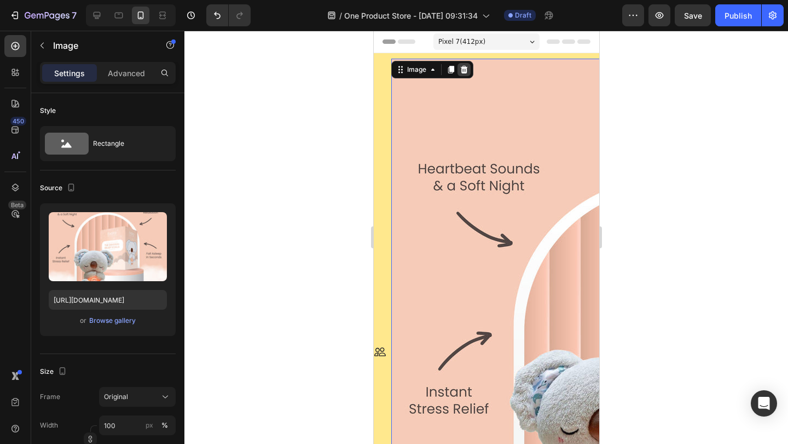
click at [465, 73] on icon at bounding box center [462, 70] width 7 height 8
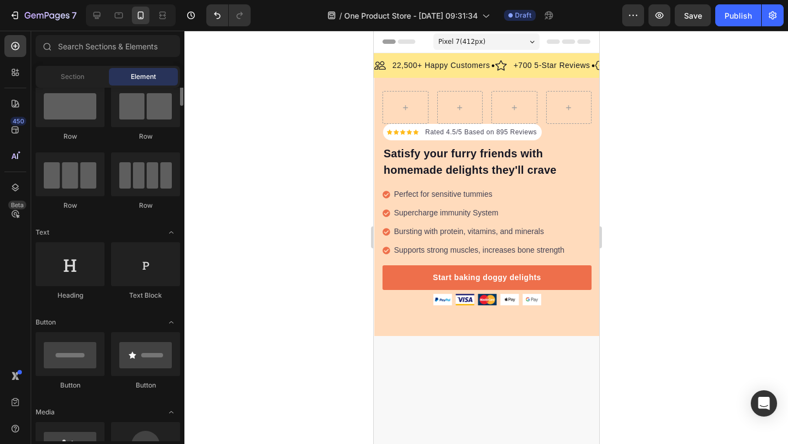
scroll to position [0, 0]
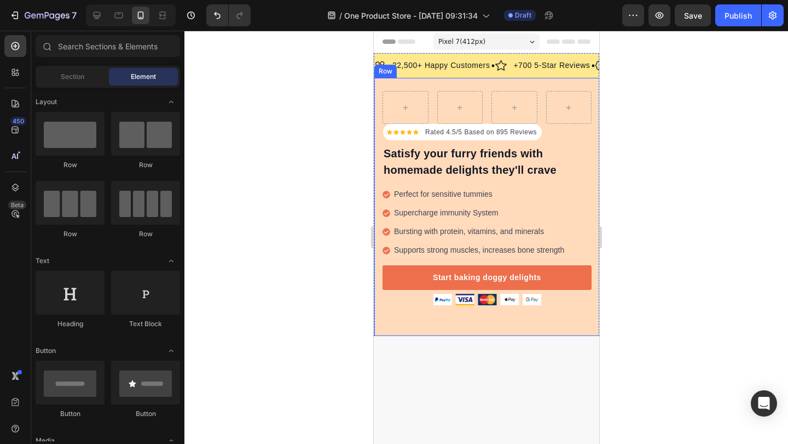
click at [453, 79] on div "Icon Icon Icon Icon Icon Icon List Hoz Rated 4.5/5 Based on 895 Reviews Text bl…" at bounding box center [487, 207] width 226 height 258
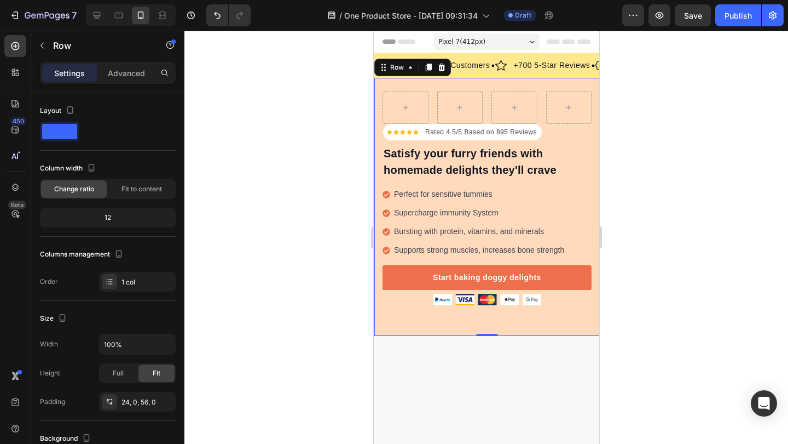
click at [453, 79] on div "Icon Icon Icon Icon Icon Icon List Hoz Rated 4.5/5 Based on 895 Reviews Text bl…" at bounding box center [487, 207] width 226 height 258
click at [192, 119] on div at bounding box center [487, 237] width 604 height 413
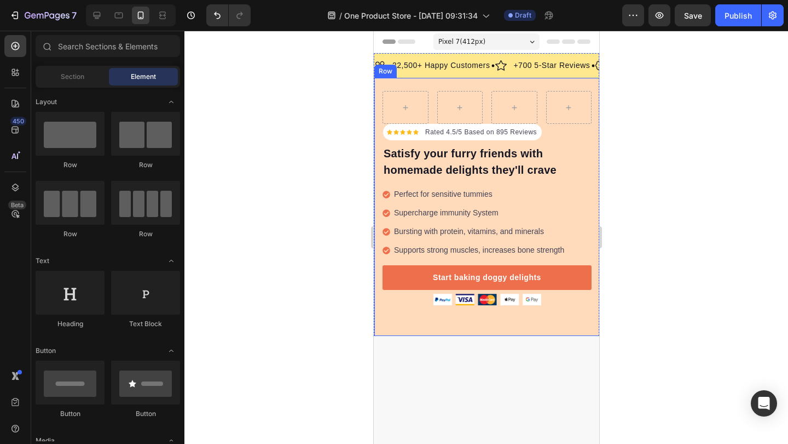
click at [422, 80] on div "Icon Icon Icon Icon Icon Icon List Hoz Rated 4.5/5 Based on 895 Reviews Text bl…" at bounding box center [487, 207] width 226 height 258
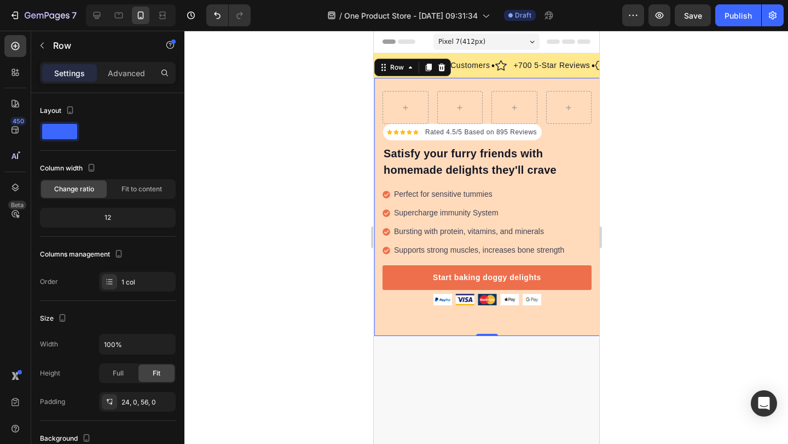
click at [260, 148] on div at bounding box center [487, 237] width 604 height 413
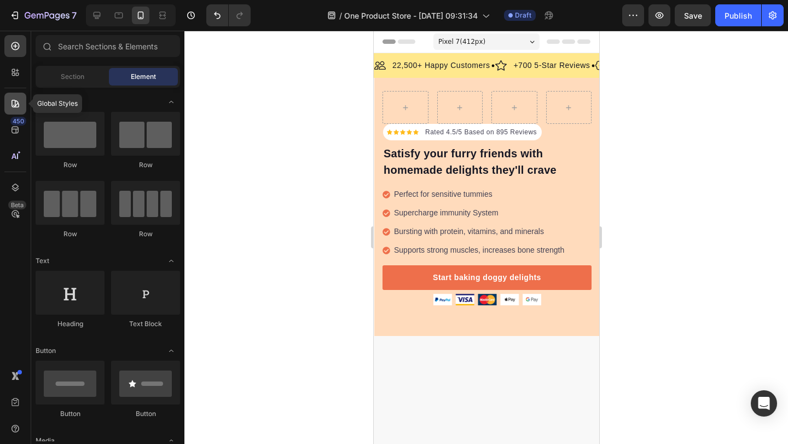
click at [8, 101] on div at bounding box center [15, 104] width 22 height 22
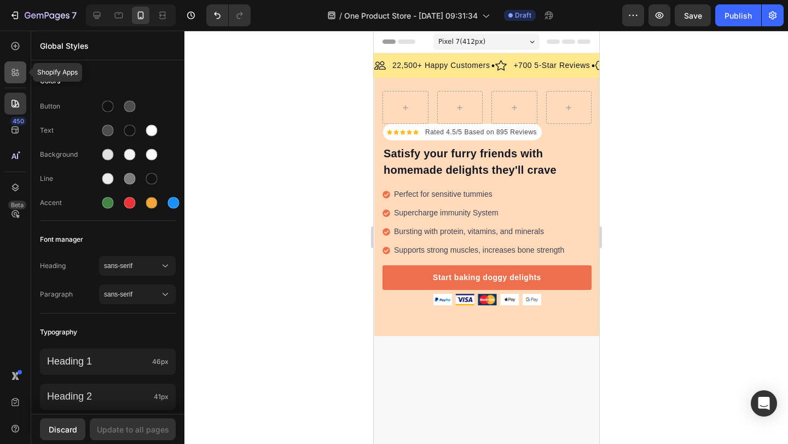
click at [13, 81] on div at bounding box center [15, 72] width 22 height 22
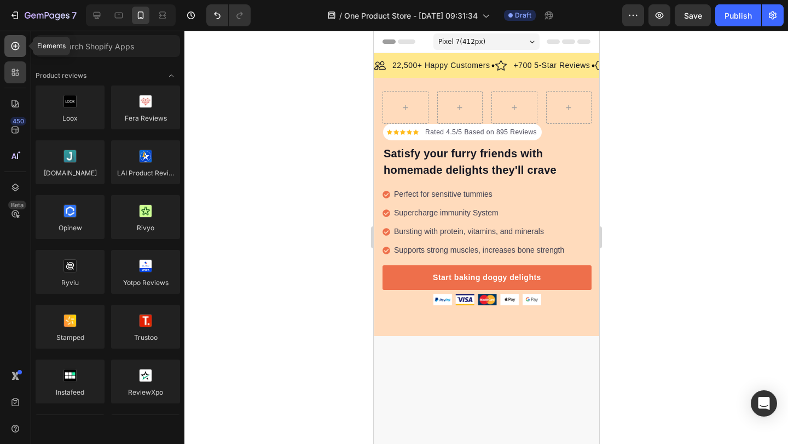
click at [15, 43] on icon at bounding box center [15, 46] width 8 height 8
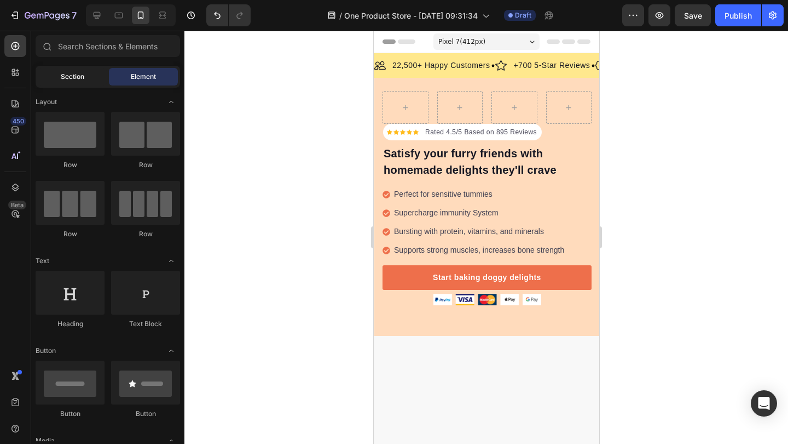
click at [94, 75] on div "Section" at bounding box center [72, 77] width 69 height 18
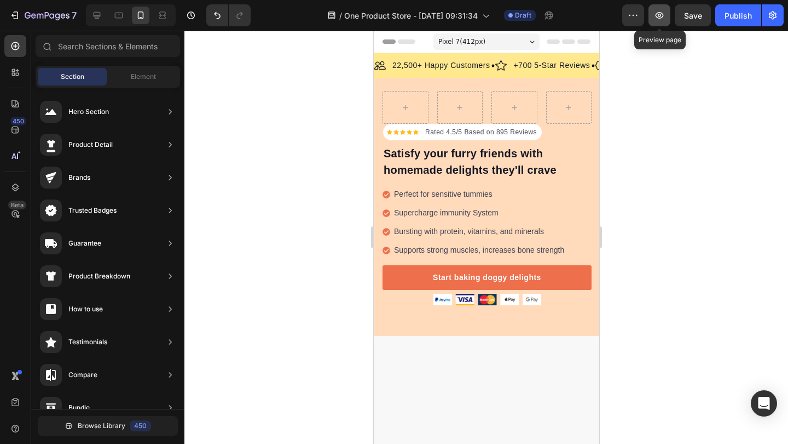
click at [653, 17] on button "button" at bounding box center [660, 15] width 22 height 22
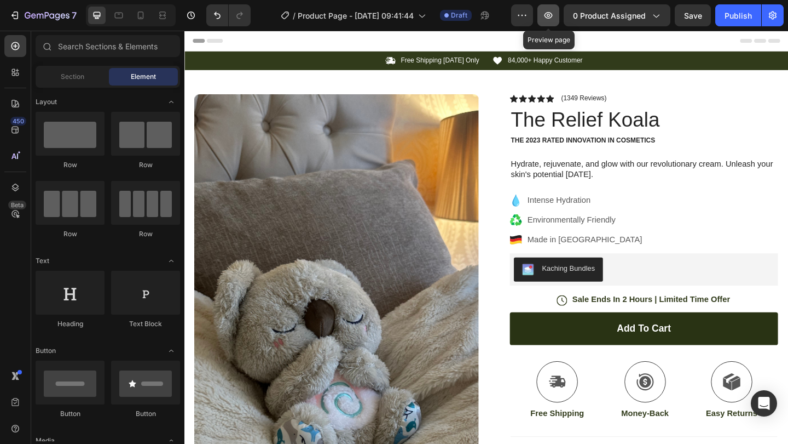
click at [551, 14] on icon "button" at bounding box center [548, 15] width 11 height 11
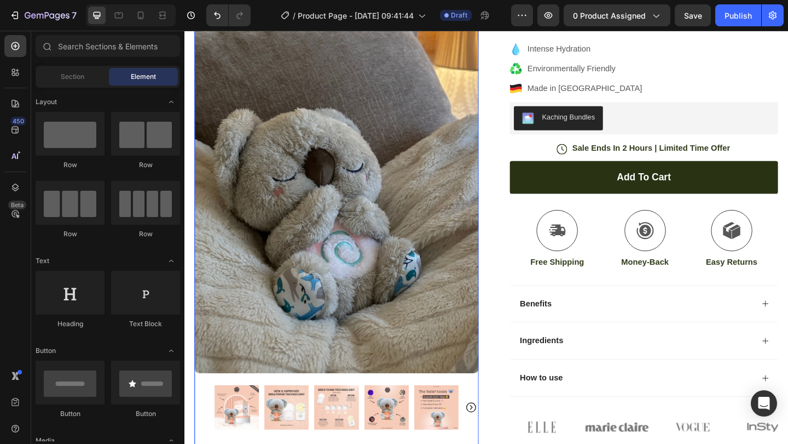
scroll to position [168, 0]
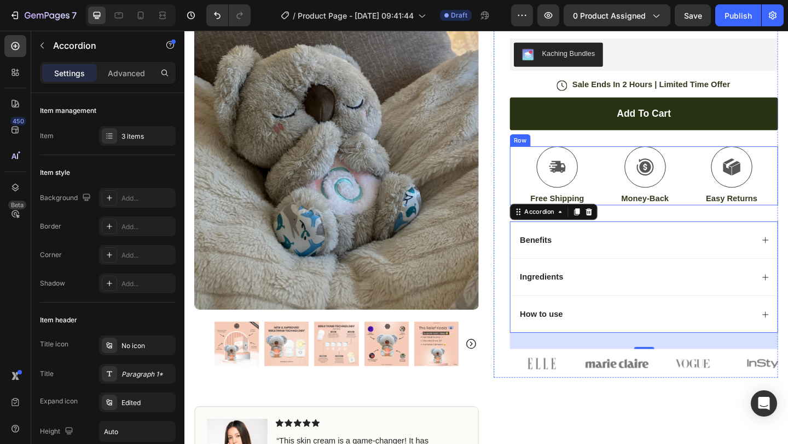
scroll to position [240, 0]
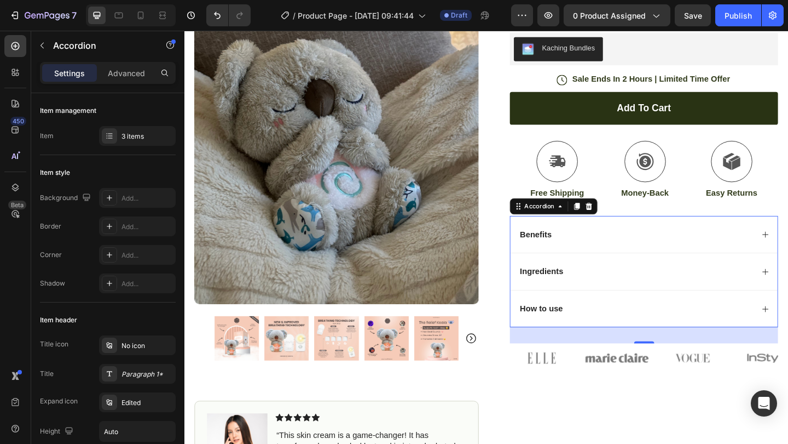
click at [786, 330] on div "How to use" at bounding box center [676, 332] width 256 height 15
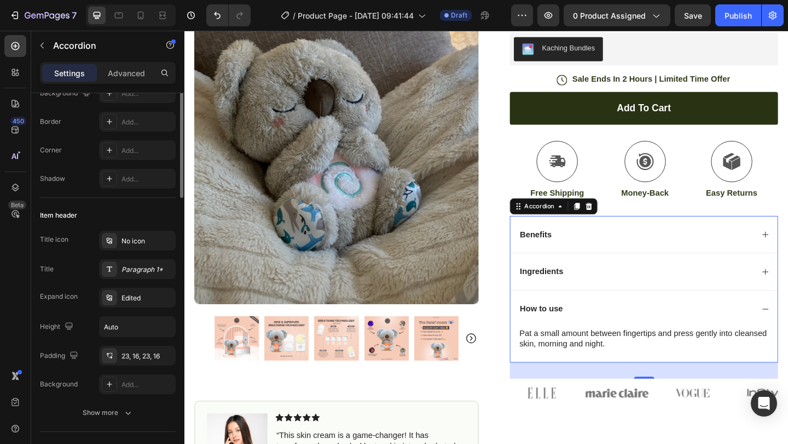
scroll to position [0, 0]
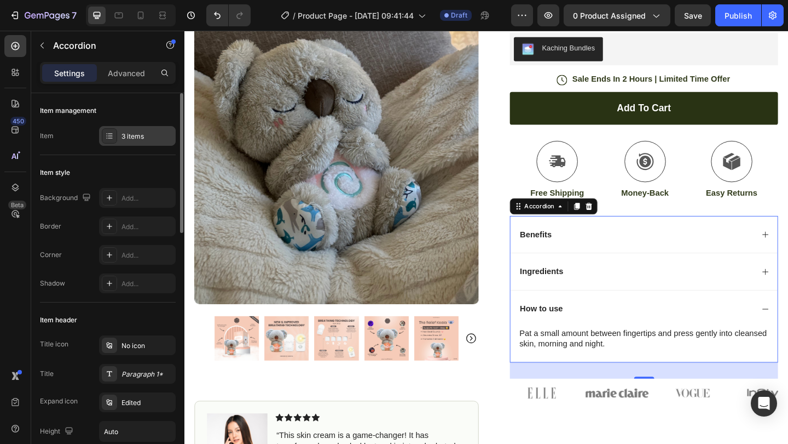
click at [106, 135] on icon at bounding box center [109, 135] width 9 height 9
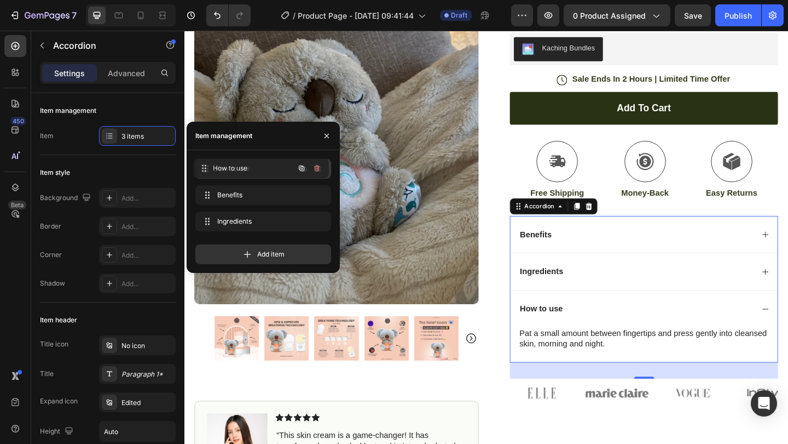
drag, startPoint x: 270, startPoint y: 226, endPoint x: 268, endPoint y: 175, distance: 51.5
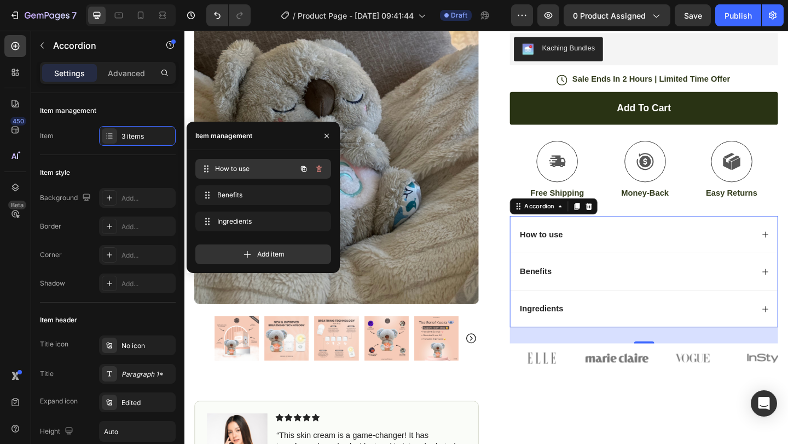
click at [259, 165] on span "How to use" at bounding box center [255, 169] width 81 height 10
click at [208, 166] on icon at bounding box center [207, 168] width 9 height 9
click at [208, 166] on icon at bounding box center [206, 168] width 9 height 9
click at [268, 164] on span "How to use" at bounding box center [255, 169] width 81 height 10
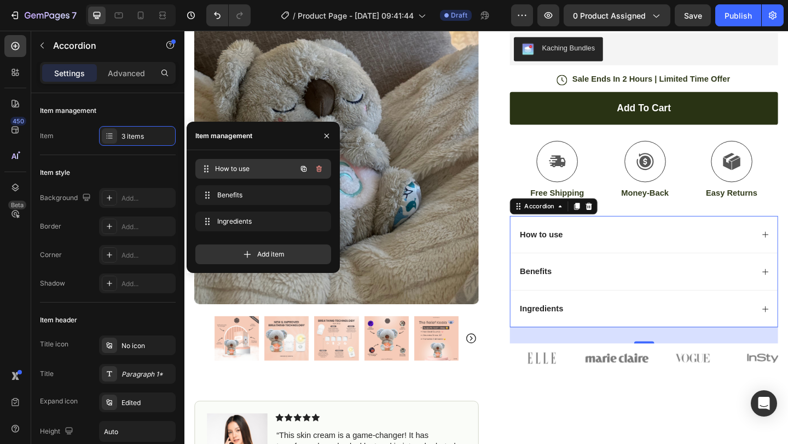
click at [268, 164] on span "How to use" at bounding box center [255, 169] width 81 height 10
click at [268, 164] on span "How to use" at bounding box center [248, 169] width 62 height 10
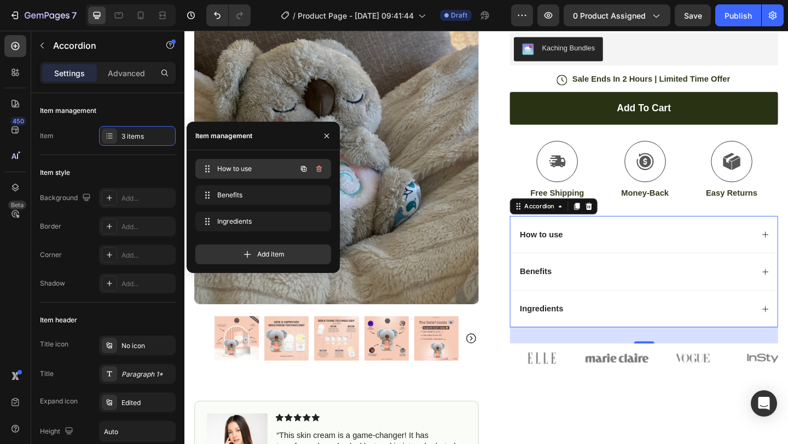
click at [268, 164] on span "How to use" at bounding box center [248, 169] width 62 height 10
click at [306, 171] on icon "button" at bounding box center [303, 168] width 5 height 5
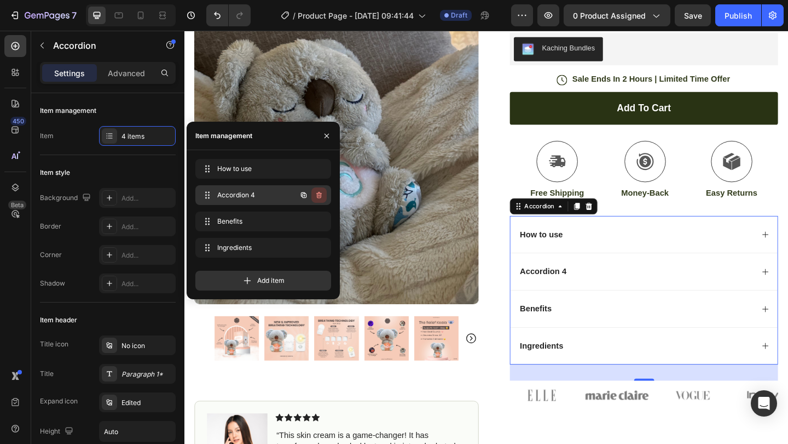
click at [320, 197] on icon "button" at bounding box center [320, 195] width 1 height 3
click at [314, 193] on div "Delete" at bounding box center [312, 195] width 20 height 10
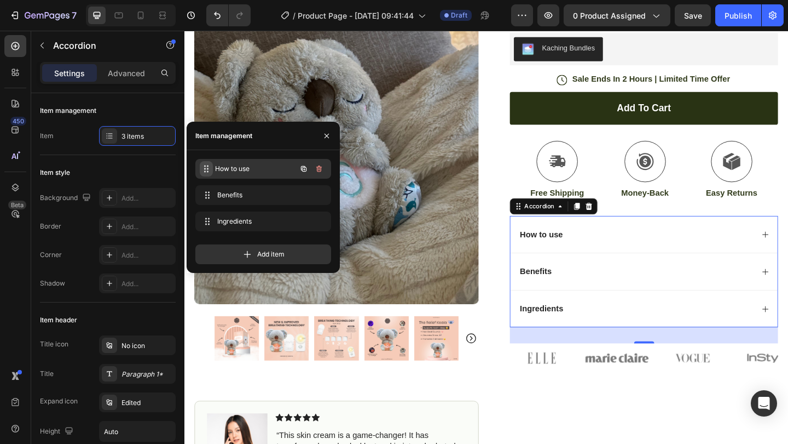
click at [209, 164] on icon at bounding box center [206, 168] width 9 height 9
click at [209, 165] on icon at bounding box center [207, 168] width 9 height 9
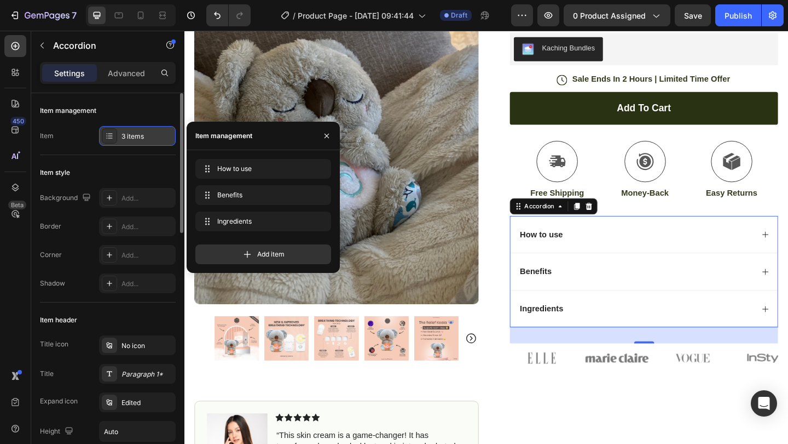
click at [139, 140] on div "3 items" at bounding box center [147, 136] width 51 height 10
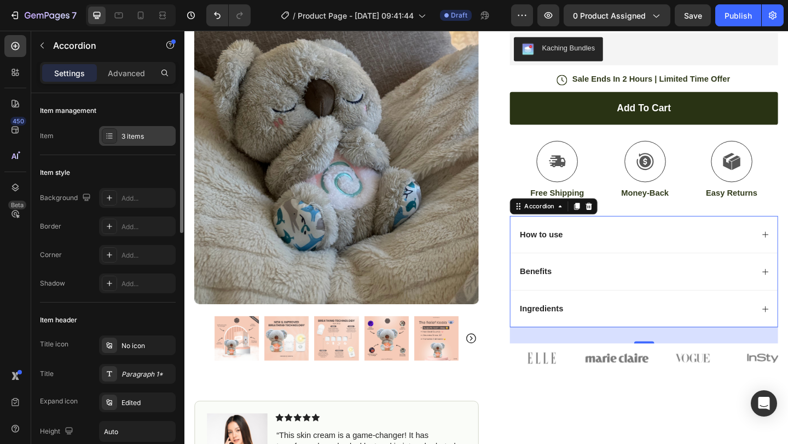
click at [140, 140] on div "3 items" at bounding box center [147, 136] width 51 height 10
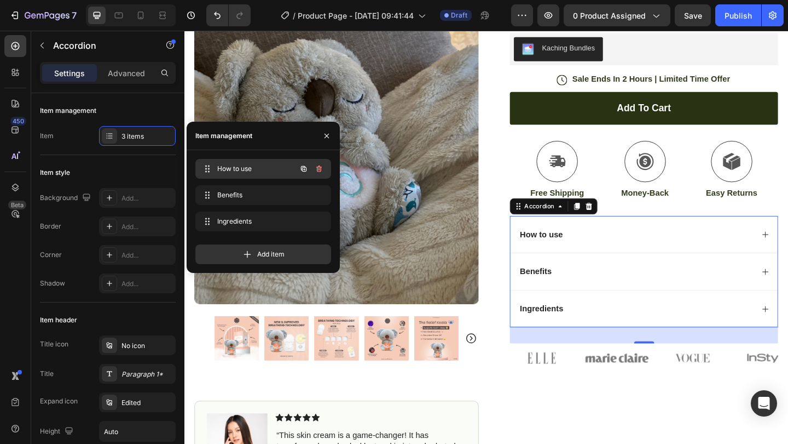
click at [261, 168] on span "How to use" at bounding box center [248, 169] width 62 height 10
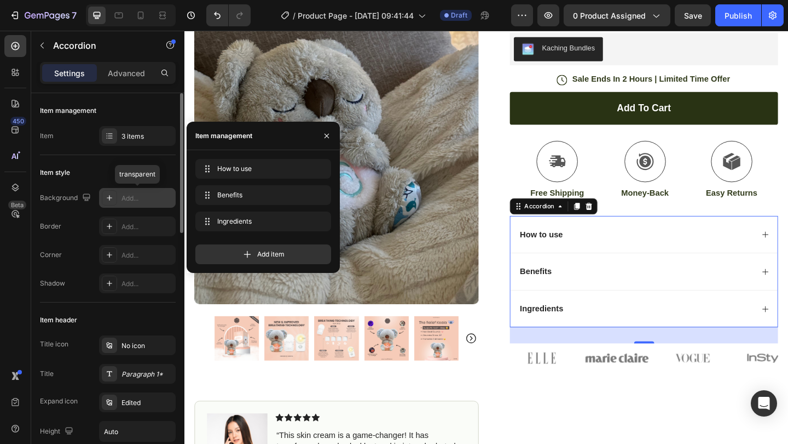
click at [136, 198] on div "Add..." at bounding box center [147, 198] width 51 height 10
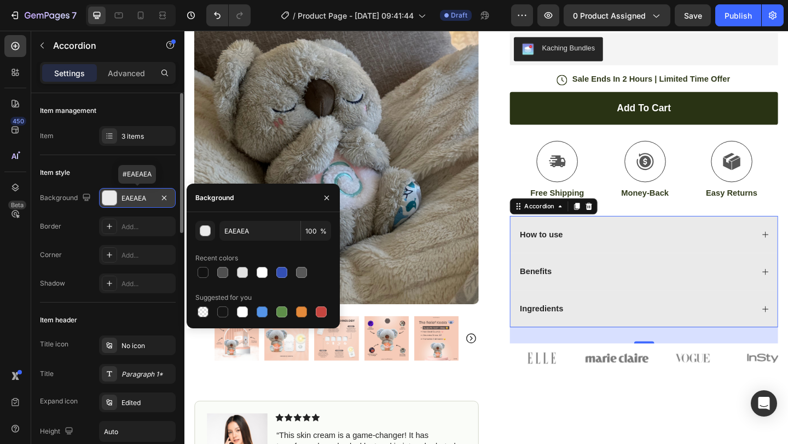
click at [142, 197] on div "EAEAEA" at bounding box center [138, 198] width 32 height 10
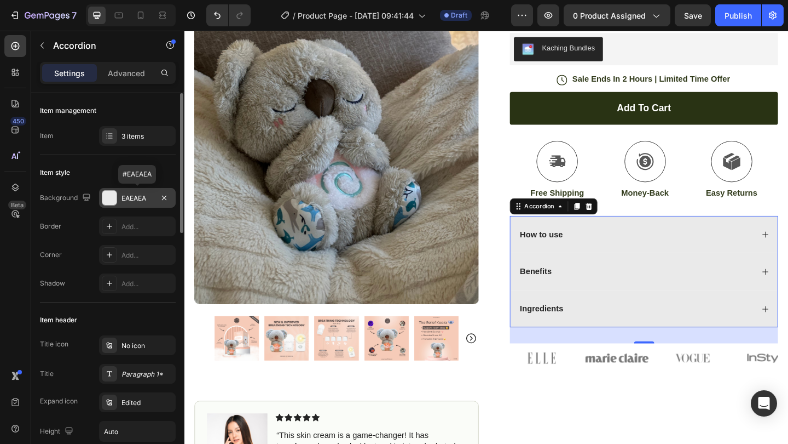
click at [110, 195] on div at bounding box center [109, 198] width 14 height 14
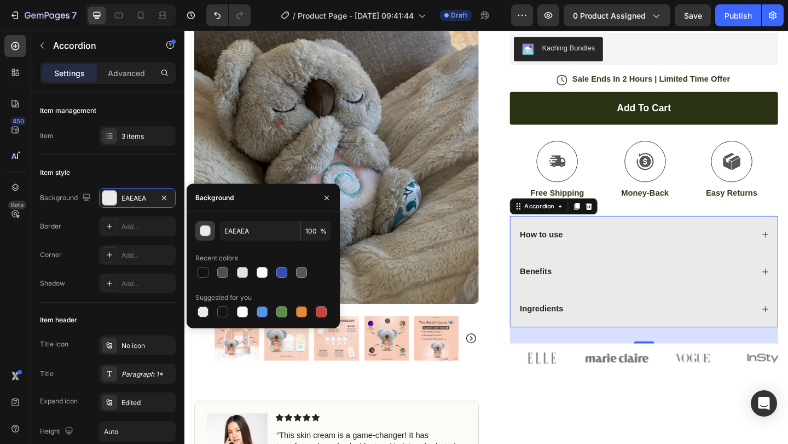
click at [203, 233] on div "button" at bounding box center [205, 231] width 11 height 11
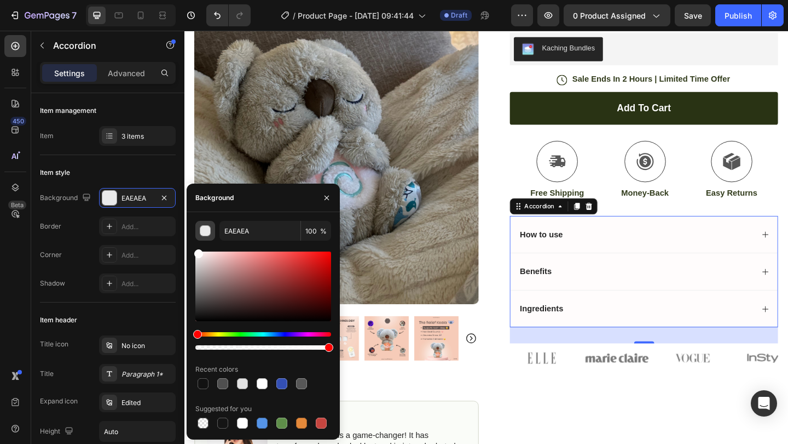
drag, startPoint x: 197, startPoint y: 262, endPoint x: 196, endPoint y: 235, distance: 27.4
click at [197, 235] on div "EAEAEA 100 % Recent colors Suggested for you" at bounding box center [263, 326] width 136 height 210
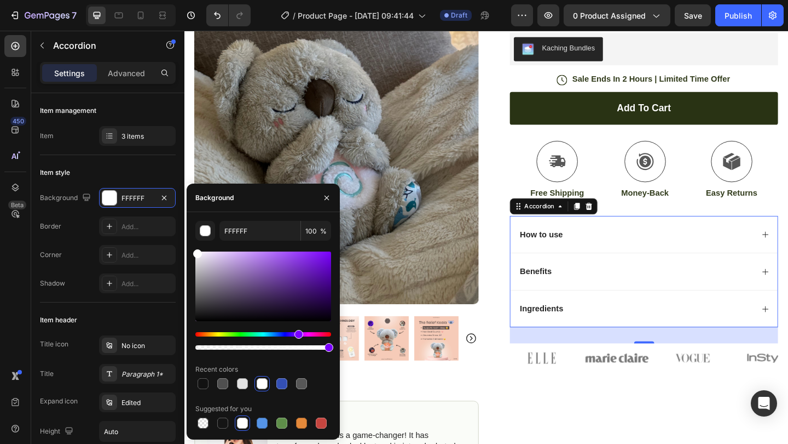
drag, startPoint x: 198, startPoint y: 330, endPoint x: 297, endPoint y: 336, distance: 99.8
click at [297, 336] on div "Hue" at bounding box center [299, 334] width 9 height 9
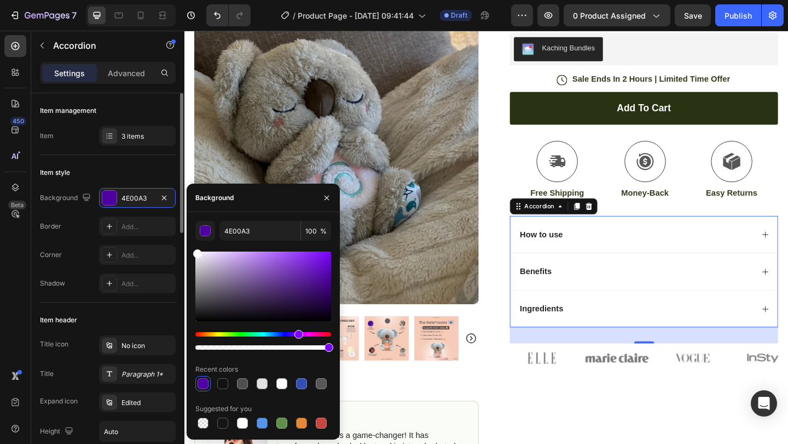
drag, startPoint x: 200, startPoint y: 253, endPoint x: 109, endPoint y: 208, distance: 101.9
click at [109, 208] on div "450 Beta Sections(18) Elements(84) Section Element Hero Section Product Detail …" at bounding box center [92, 237] width 185 height 413
type input "FFFFFF"
drag, startPoint x: 329, startPoint y: 349, endPoint x: 301, endPoint y: 348, distance: 28.5
click at [301, 348] on div at bounding box center [302, 347] width 9 height 9
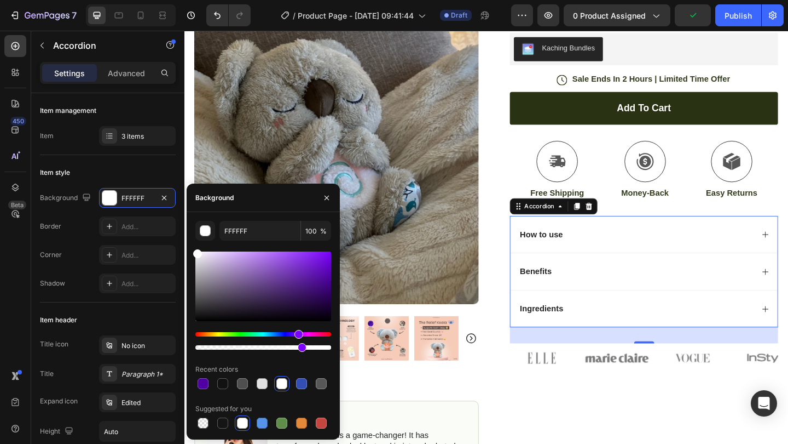
type input "77"
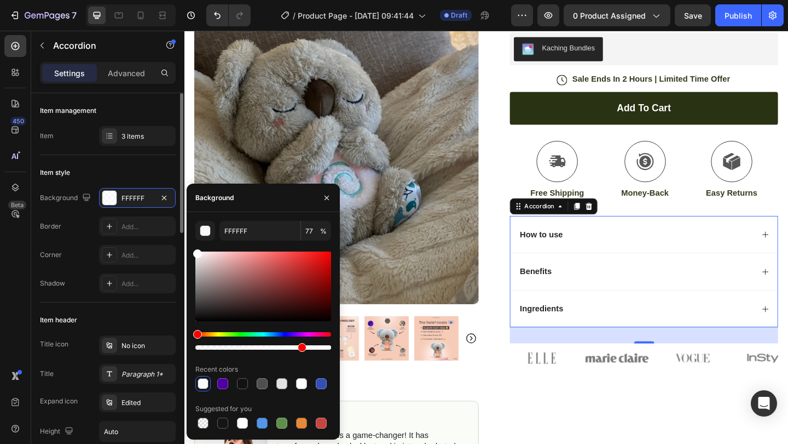
drag, startPoint x: 300, startPoint y: 332, endPoint x: 159, endPoint y: 335, distance: 140.8
click at [159, 335] on div "450 Beta Sections(18) Elements(84) Section Element Hero Section Product Detail …" at bounding box center [92, 237] width 185 height 413
click at [325, 199] on icon "button" at bounding box center [327, 197] width 4 height 4
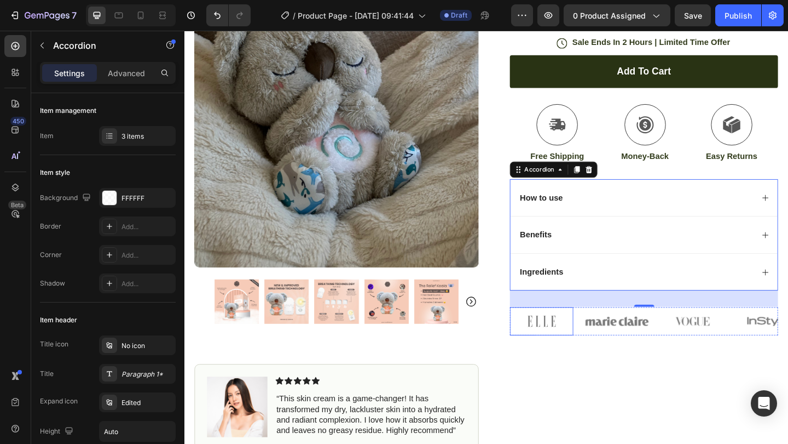
scroll to position [278, 0]
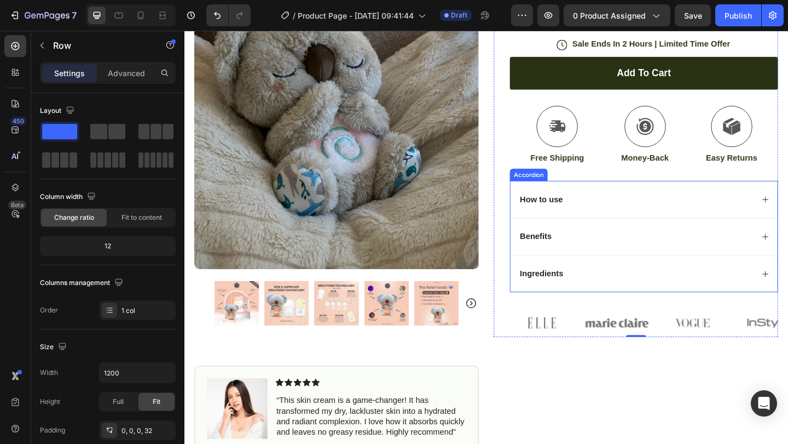
click at [558, 185] on div "Accordion" at bounding box center [559, 187] width 37 height 10
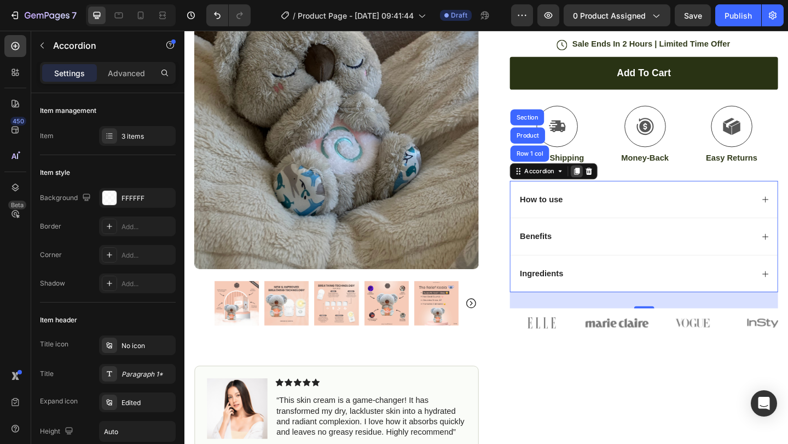
click at [610, 181] on icon at bounding box center [611, 183] width 9 height 9
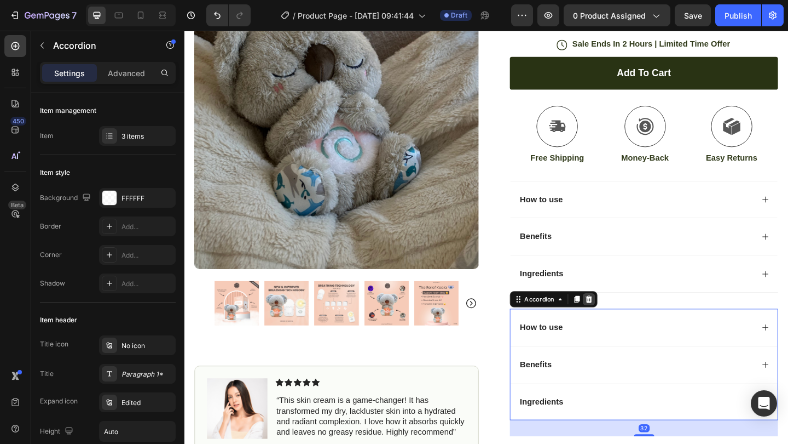
click at [629, 318] on icon at bounding box center [624, 322] width 9 height 9
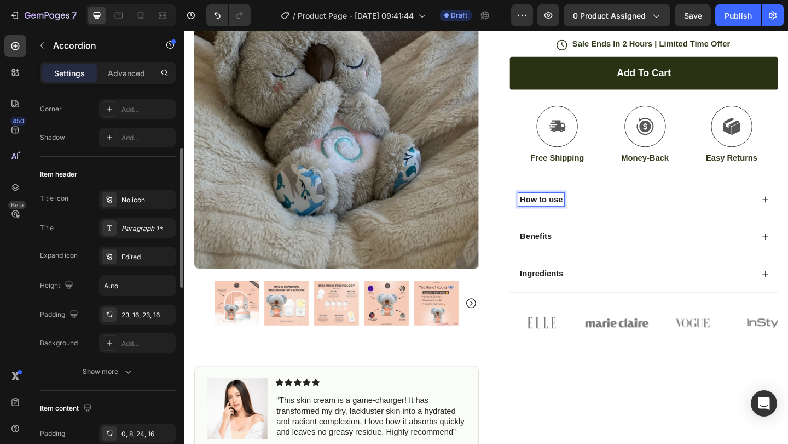
scroll to position [147, 0]
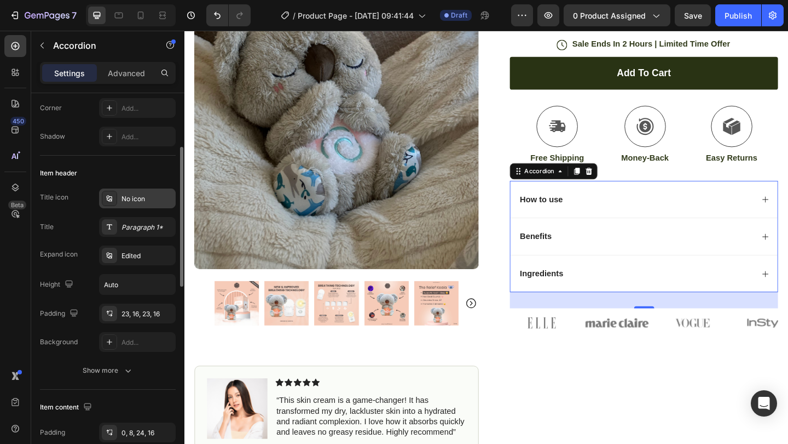
click at [148, 206] on div "No icon" at bounding box center [137, 198] width 77 height 20
click at [142, 232] on div "Paragraph 1*" at bounding box center [147, 227] width 51 height 10
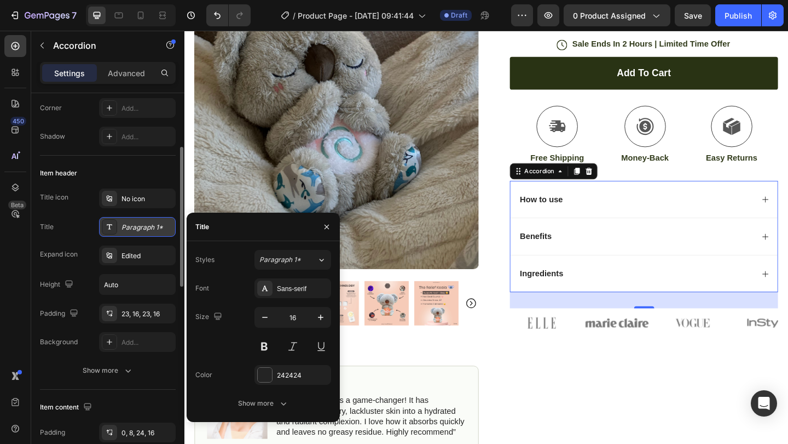
click at [143, 231] on div "Paragraph 1*" at bounding box center [147, 227] width 51 height 10
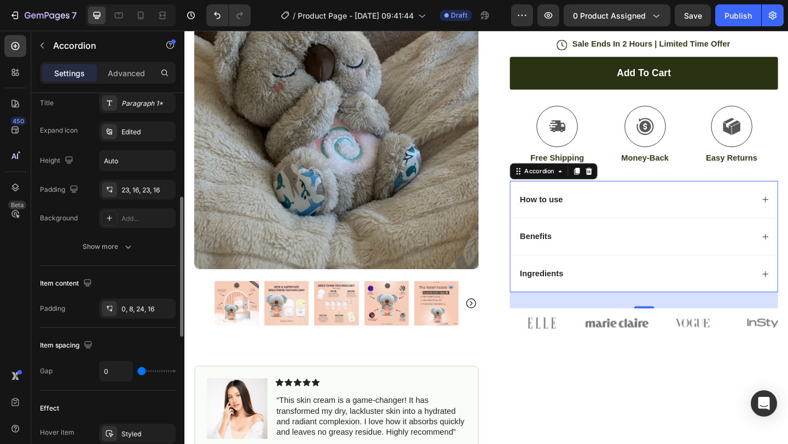
scroll to position [274, 0]
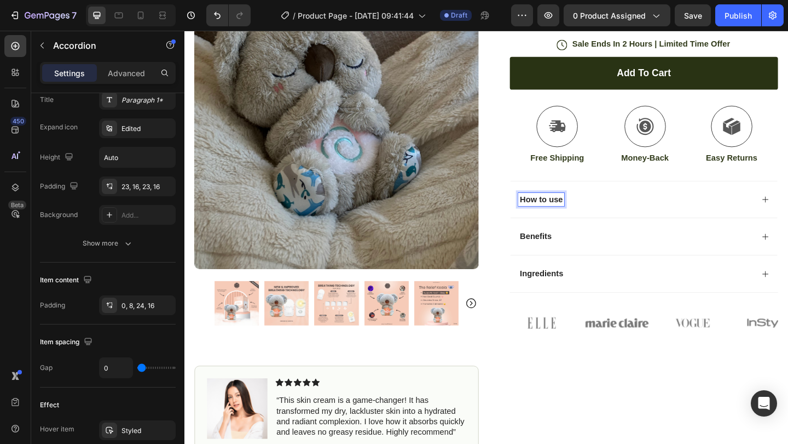
click at [571, 214] on p "How to use" at bounding box center [573, 214] width 47 height 11
click at [596, 209] on p "How to use" at bounding box center [573, 214] width 47 height 11
click at [576, 209] on p "How Does it" at bounding box center [575, 214] width 50 height 11
click at [599, 209] on div "How does it" at bounding box center [574, 214] width 53 height 15
click at [788, 211] on div "How does it work" at bounding box center [684, 214] width 291 height 41
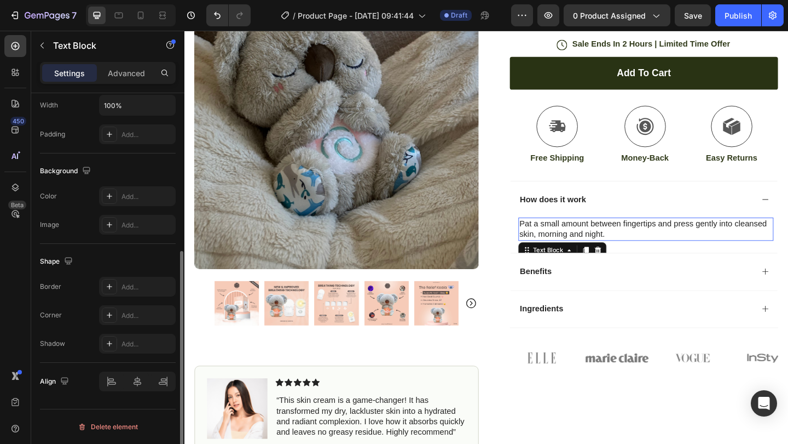
scroll to position [0, 0]
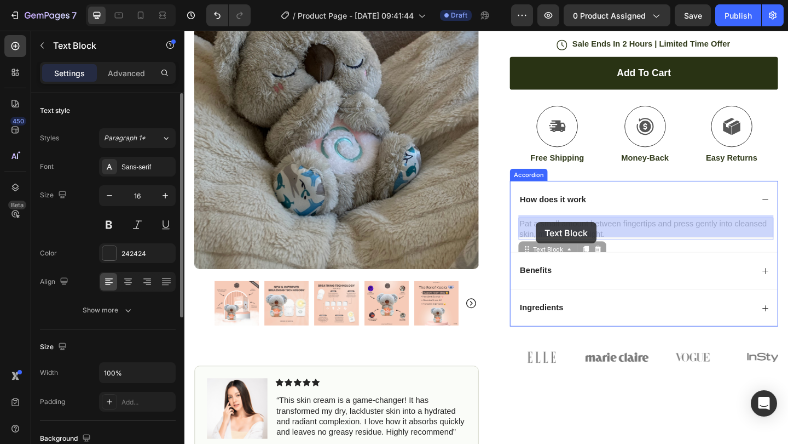
drag, startPoint x: 641, startPoint y: 245, endPoint x: 566, endPoint y: 244, distance: 75.6
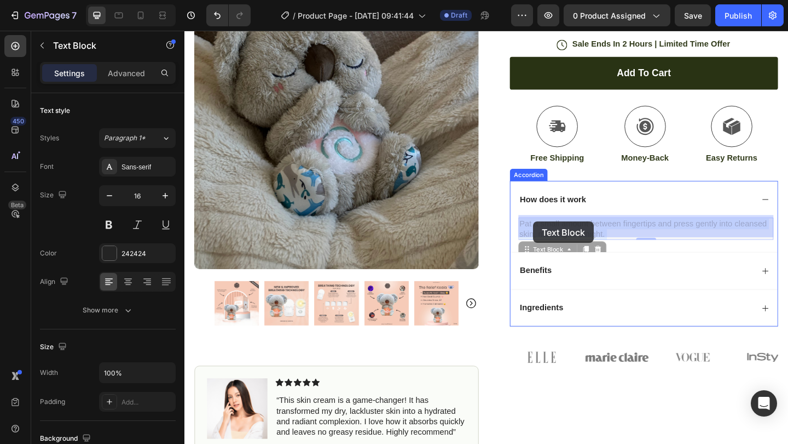
drag, startPoint x: 548, startPoint y: 234, endPoint x: 564, endPoint y: 238, distance: 16.3
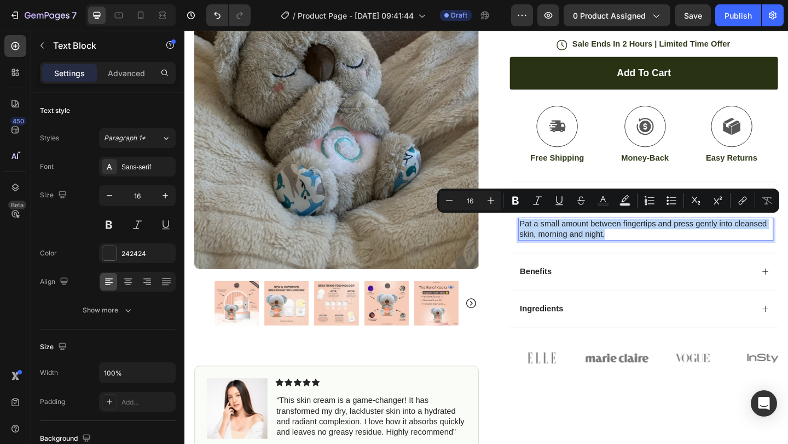
drag, startPoint x: 551, startPoint y: 237, endPoint x: 657, endPoint y: 249, distance: 106.4
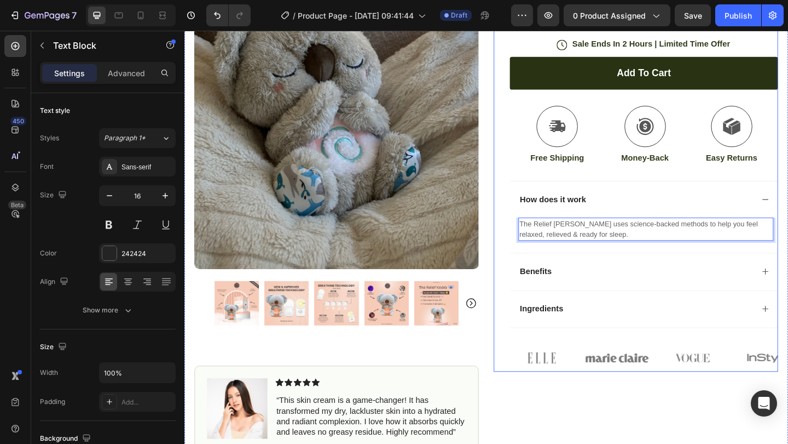
click at [761, 182] on div "Icon Icon Icon Icon Icon Icon List (1349 Reviews) Text Block Row The Relief Koa…" at bounding box center [685, 111] width 292 height 579
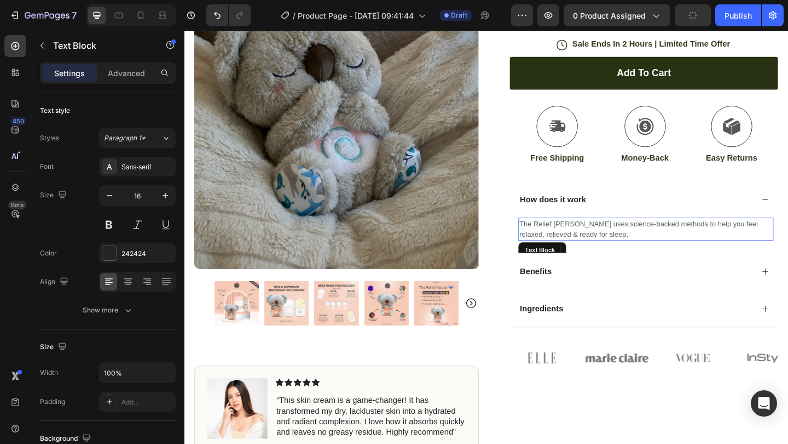
click at [571, 251] on span "The Relief Koala uses science-backed methods to help you feel relaxed, relieved…" at bounding box center [679, 246] width 260 height 20
click at [622, 266] on icon at bounding box center [622, 270] width 6 height 8
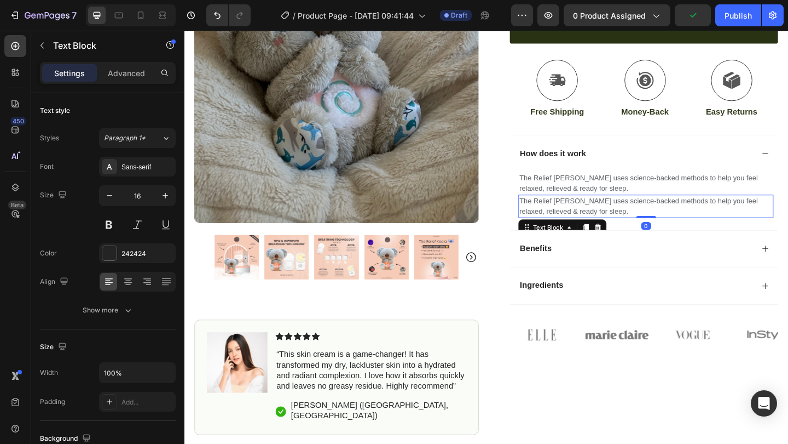
scroll to position [330, 0]
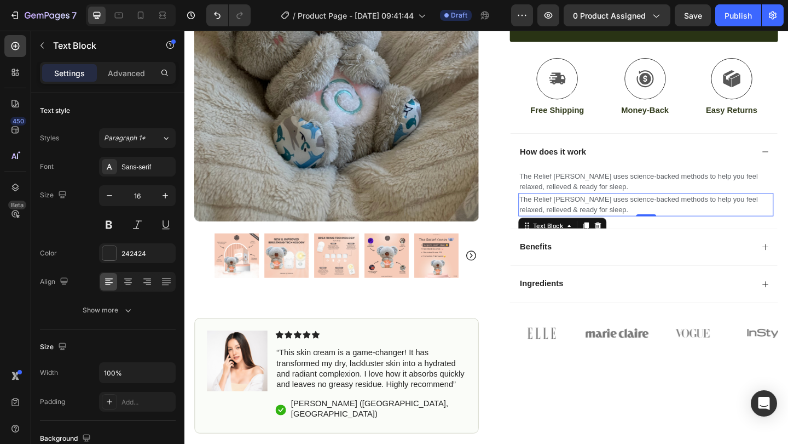
click at [614, 218] on p "The Relief Koala uses science-backed methods to help you feel relaxed, relieved…" at bounding box center [686, 219] width 275 height 23
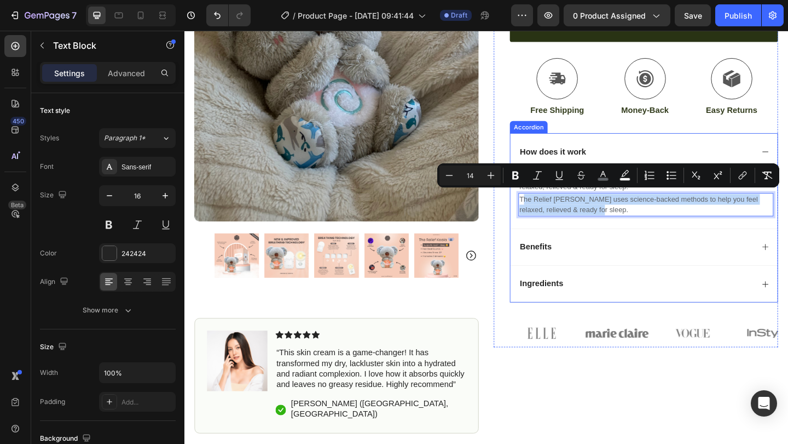
drag, startPoint x: 552, startPoint y: 208, endPoint x: 618, endPoint y: 230, distance: 69.8
click at [618, 230] on div "The Relief Koala uses science-backed methods to help you feel relaxed, relieved…" at bounding box center [684, 213] width 291 height 63
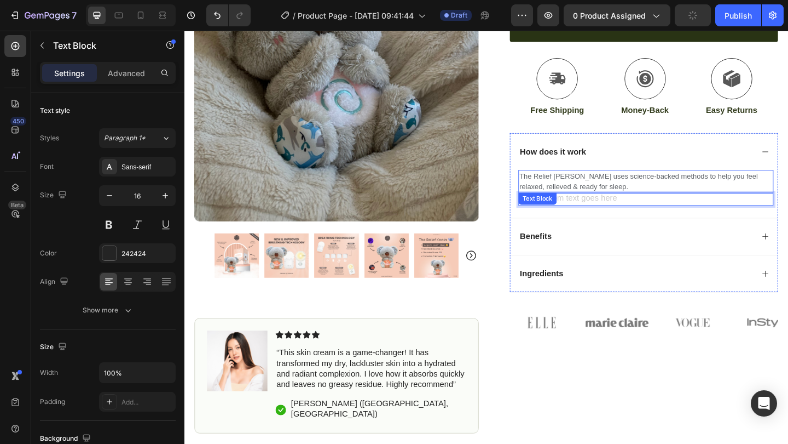
click at [582, 187] on span "The Relief Koala uses science-backed methods to help you feel relaxed, relieved…" at bounding box center [679, 194] width 260 height 20
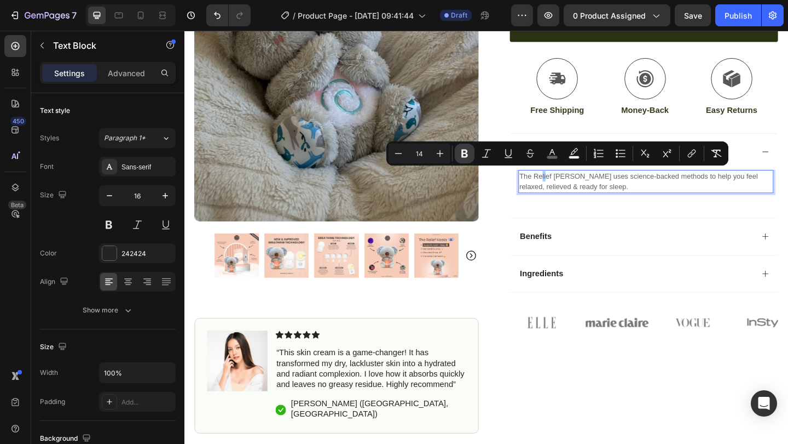
click at [467, 153] on icon "Editor contextual toolbar" at bounding box center [465, 153] width 7 height 8
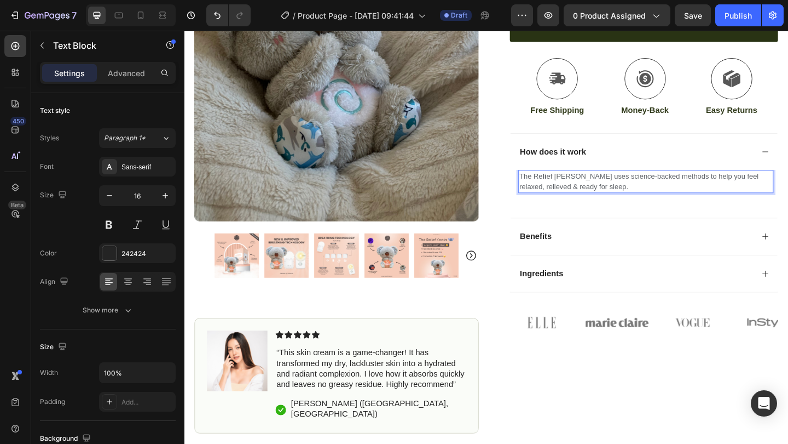
click at [602, 187] on span "The Re li ef Koala uses science-backed methods to help you feel relaxed, reliev…" at bounding box center [679, 194] width 260 height 20
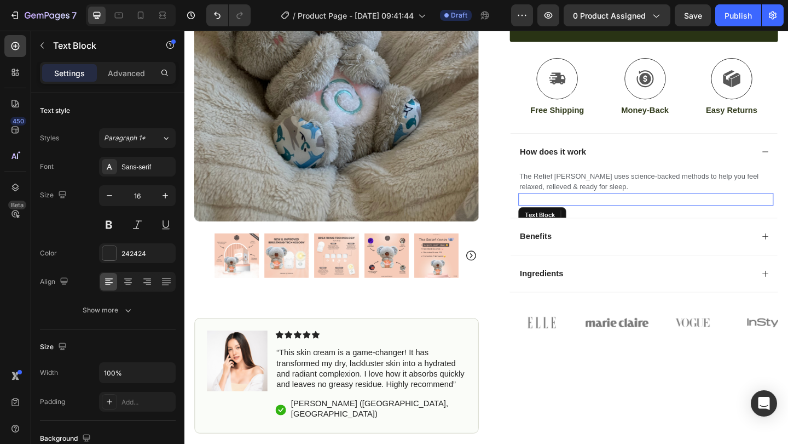
click at [615, 210] on p "Rich Text Editor. Editing area: main" at bounding box center [686, 213] width 275 height 11
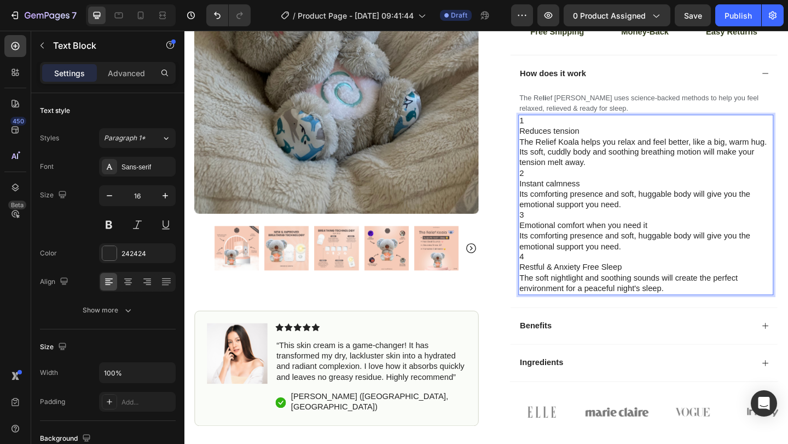
scroll to position [497, 0]
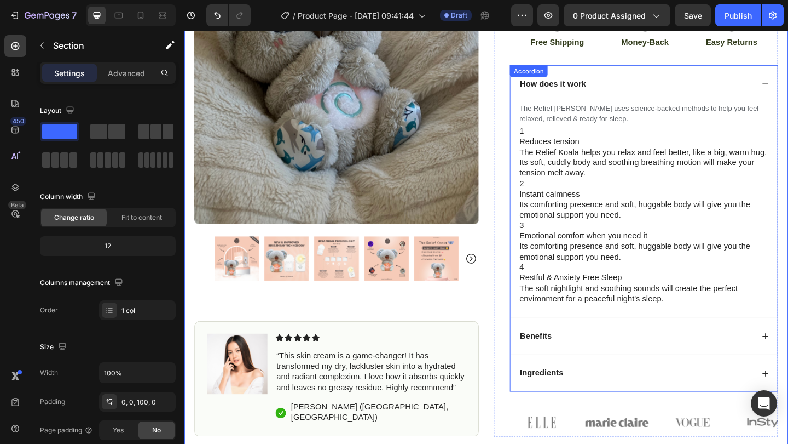
scroll to position [407, 0]
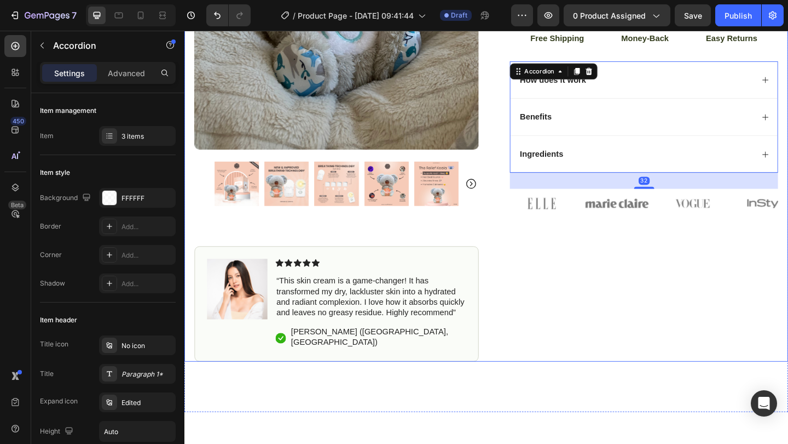
scroll to position [339, 0]
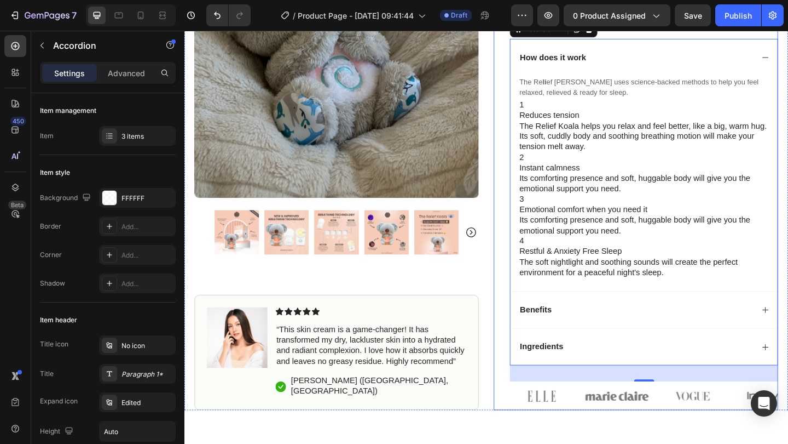
scroll to position [466, 0]
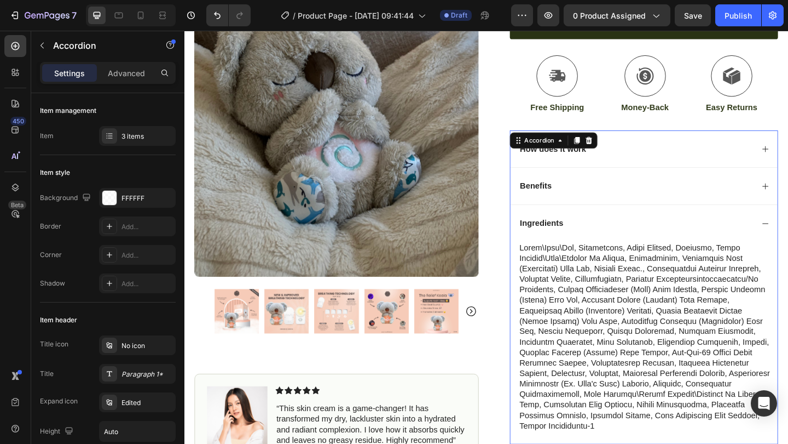
scroll to position [330, 0]
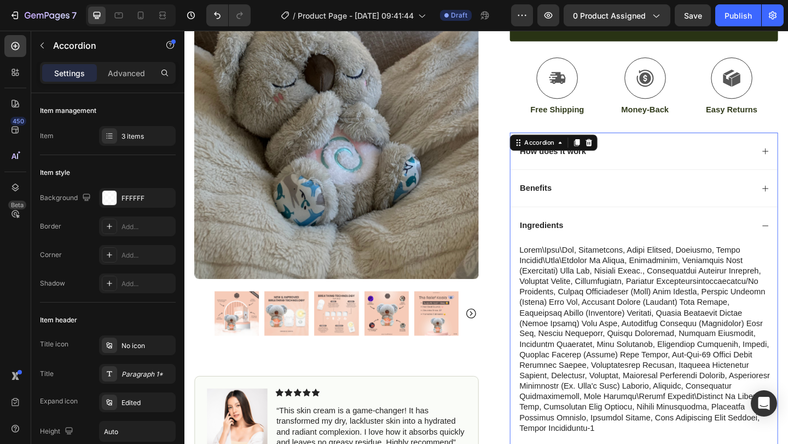
click at [788, 234] on div "Ingredients" at bounding box center [684, 242] width 291 height 41
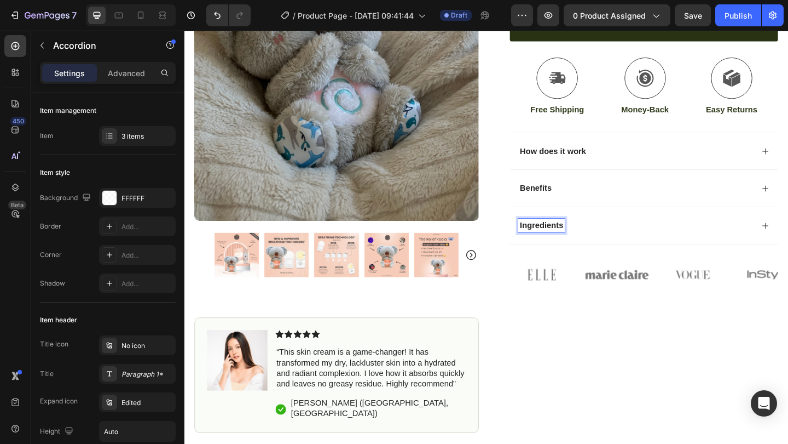
click at [592, 240] on p "Ingredients" at bounding box center [573, 242] width 47 height 11
click at [596, 239] on p "Ingredients" at bounding box center [573, 242] width 47 height 11
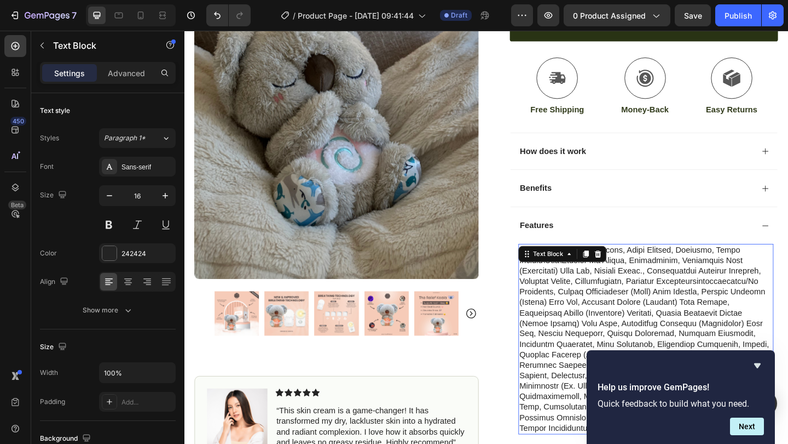
click at [653, 269] on p at bounding box center [686, 365] width 275 height 205
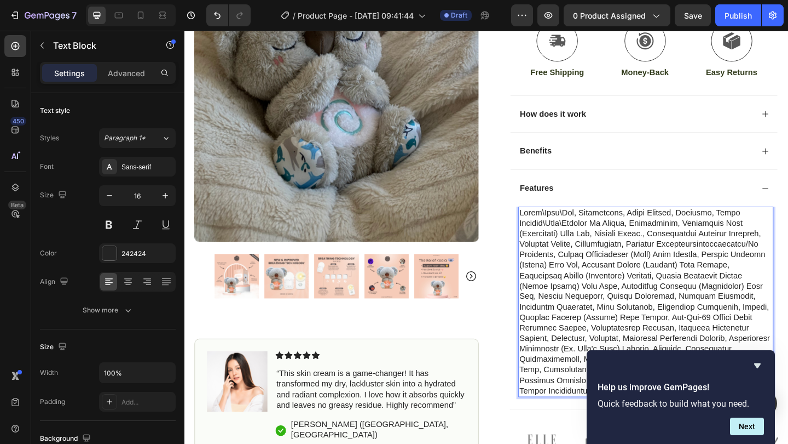
scroll to position [372, 0]
click at [762, 364] on icon "Hide survey" at bounding box center [757, 365] width 13 height 13
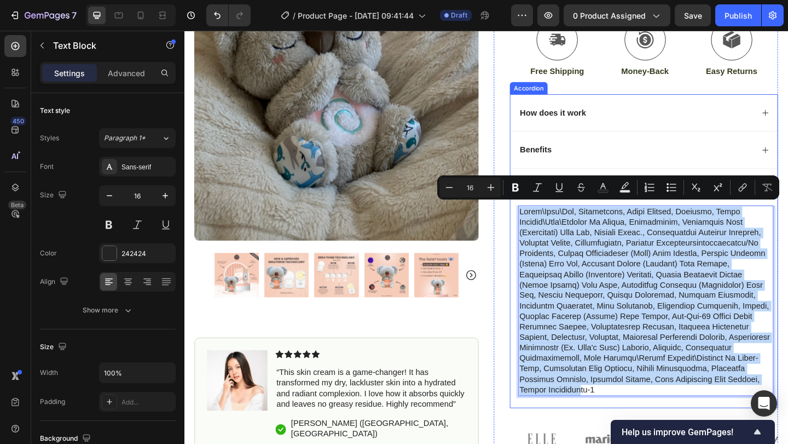
drag, startPoint x: 670, startPoint y: 408, endPoint x: 605, endPoint y: 216, distance: 203.1
click at [605, 216] on div "Features Text Block 0" at bounding box center [684, 310] width 291 height 261
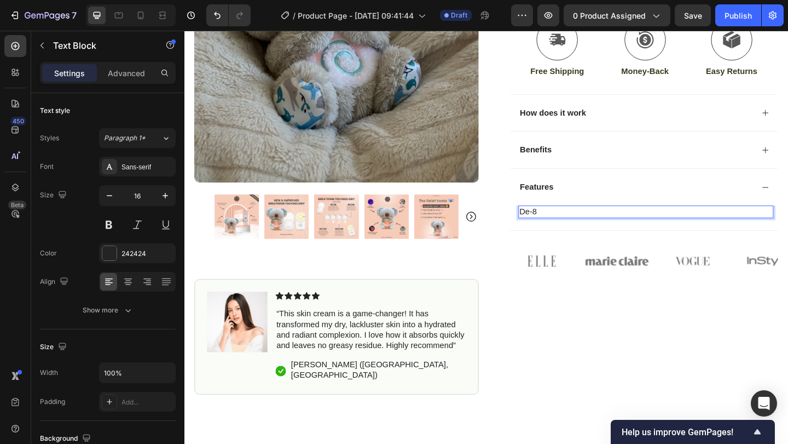
click at [612, 222] on p "de-8" at bounding box center [686, 227] width 275 height 11
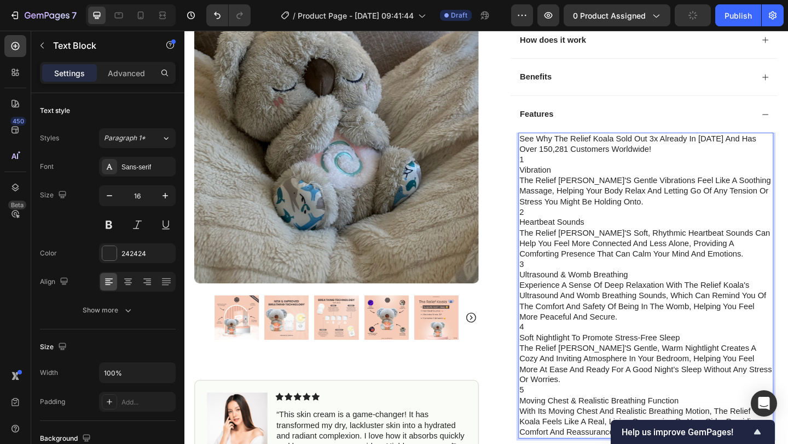
scroll to position [450, 0]
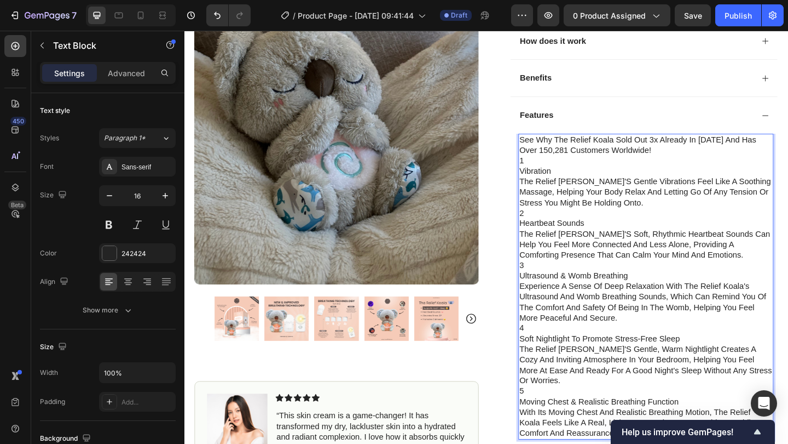
click at [548, 175] on div "See why the Relief Koala sold out 3x already in 2024 and has over 150,281 custo…" at bounding box center [687, 308] width 278 height 332
click at [550, 189] on p "The Relief Koala's gentle vibrations feel like a soothing massage, helping your…" at bounding box center [686, 206] width 275 height 34
click at [555, 167] on p "1" at bounding box center [686, 171] width 275 height 11
click at [551, 177] on p "Vibration" at bounding box center [686, 182] width 275 height 11
click at [550, 189] on p "The Relief Koala's gentle vibrations feel like a soothing massage, helping your…" at bounding box center [686, 206] width 275 height 34
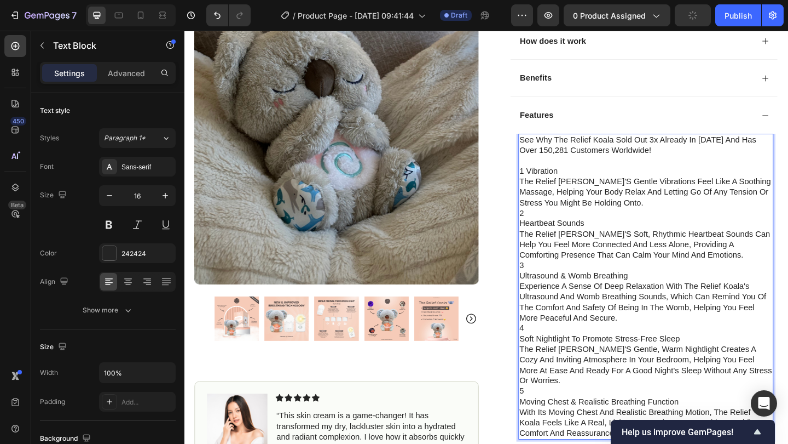
click at [558, 223] on p "2" at bounding box center [686, 228] width 275 height 11
click at [550, 234] on p "Heartbeat Sounds" at bounding box center [686, 239] width 275 height 11
click at [557, 280] on p "3" at bounding box center [686, 285] width 275 height 11
click at [551, 291] on p "Ultrasound & Womb Breathing" at bounding box center [686, 296] width 275 height 11
click at [557, 348] on p "4" at bounding box center [686, 353] width 275 height 11
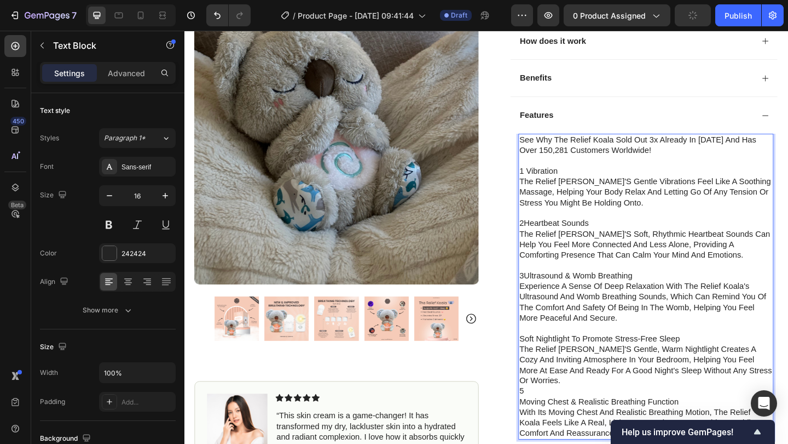
click at [549, 360] on p "Soft Nightlight to Promote Stress-Free Sleep" at bounding box center [686, 365] width 275 height 11
click at [555, 417] on p "5" at bounding box center [686, 422] width 275 height 11
click at [551, 428] on p "Moving Chest & Realistic Breathing Function" at bounding box center [686, 433] width 275 height 11
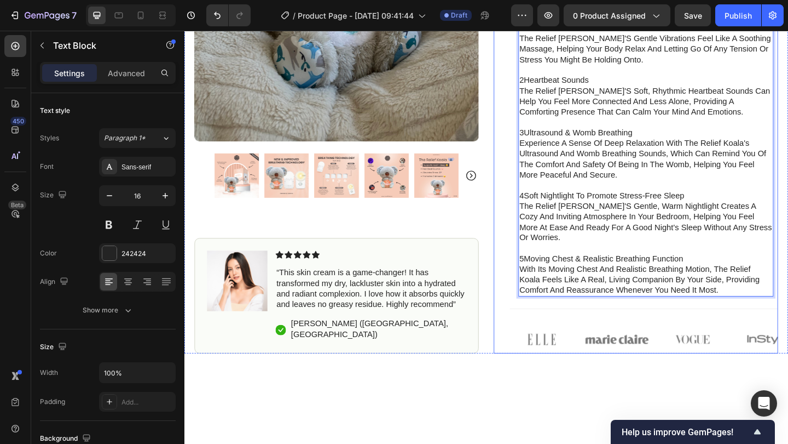
scroll to position [605, 0]
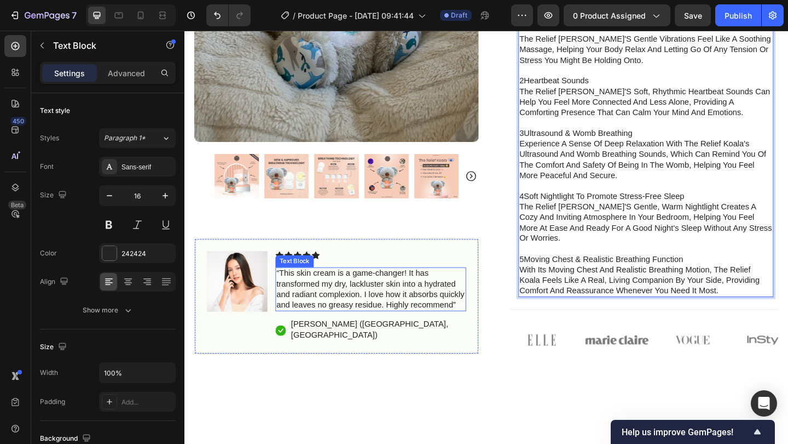
click at [371, 303] on p "“This skin cream is a game-changer! It has transformed my dry, lackluster skin …" at bounding box center [387, 311] width 205 height 45
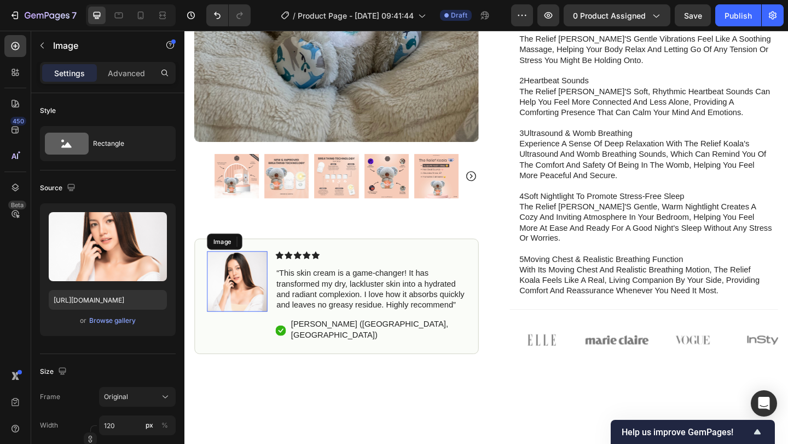
click at [231, 295] on img at bounding box center [242, 303] width 66 height 66
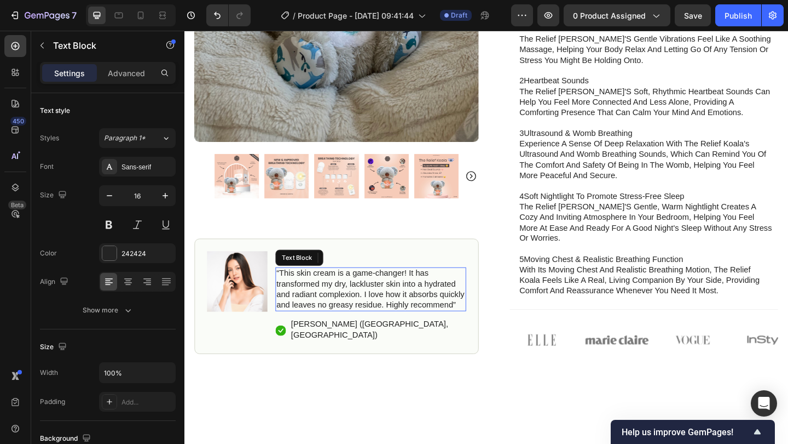
click at [290, 289] on p "“This skin cream is a game-changer! It has transformed my dry, lackluster skin …" at bounding box center [387, 311] width 205 height 45
click at [287, 289] on p "“This skin cream is a game-changer! It has transformed my dry, lackluster skin …" at bounding box center [387, 311] width 205 height 45
click at [484, 315] on p "“This skin cream is a game-changer! It has transformed my dry, lackluster skin …" at bounding box center [387, 311] width 205 height 45
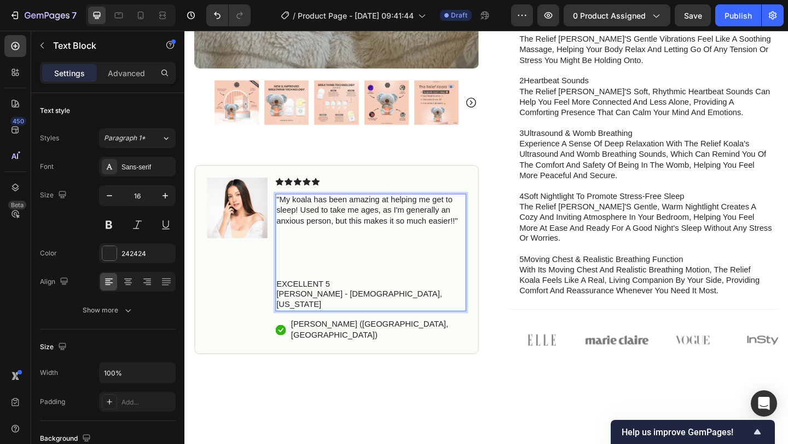
scroll to position [605, 0]
click at [285, 289] on p "Rich Text Editor. Editing area: main" at bounding box center [387, 294] width 205 height 11
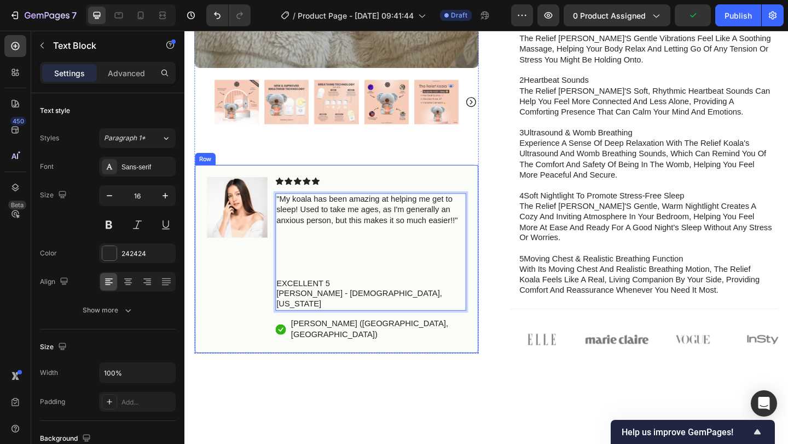
click at [281, 293] on div "Image Icon Icon Icon Icon Icon Icon List "My koala has been amazing at helping …" at bounding box center [349, 279] width 309 height 205
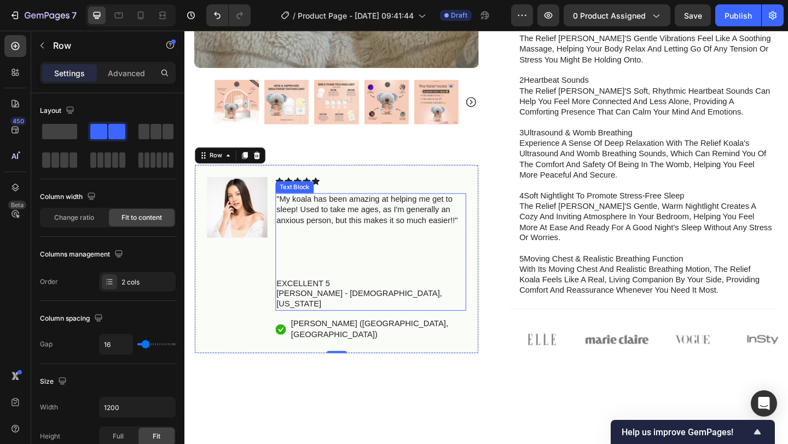
click at [448, 290] on p "Rich Text Editor. Editing area: main" at bounding box center [387, 294] width 205 height 11
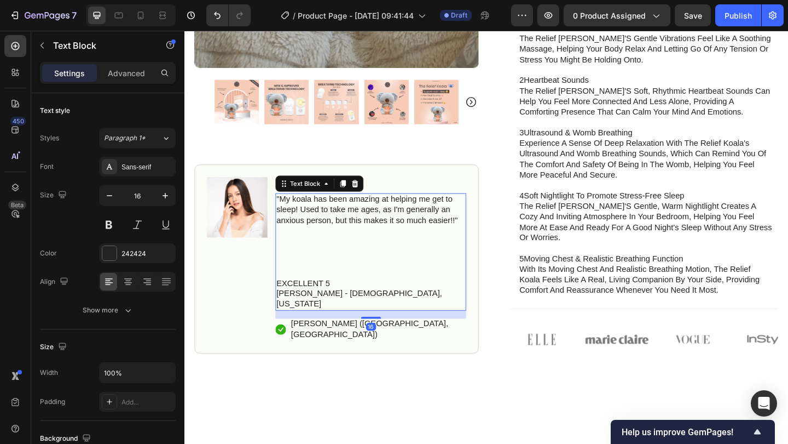
scroll to position [610, 0]
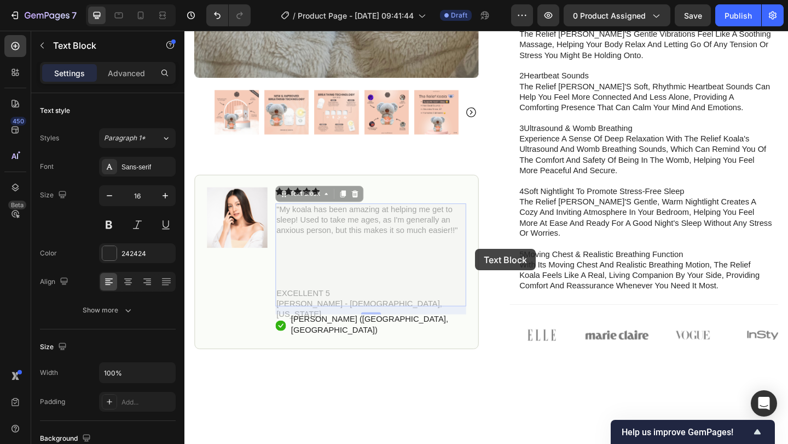
drag, startPoint x: 490, startPoint y: 267, endPoint x: 501, endPoint y: 268, distance: 11.0
click at [501, 268] on div "Image Icon Icon Icon Icon Icon Icon List "My koala has been amazing at helping …" at bounding box center [349, 281] width 309 height 189
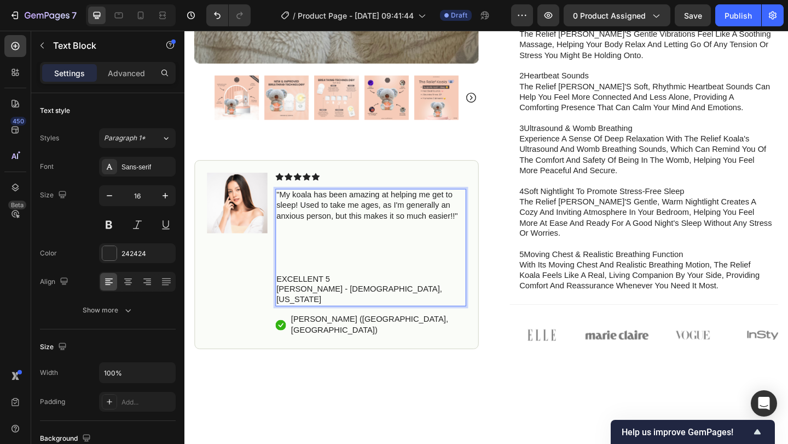
click at [285, 296] on p "EXCELLENT 5" at bounding box center [387, 300] width 205 height 11
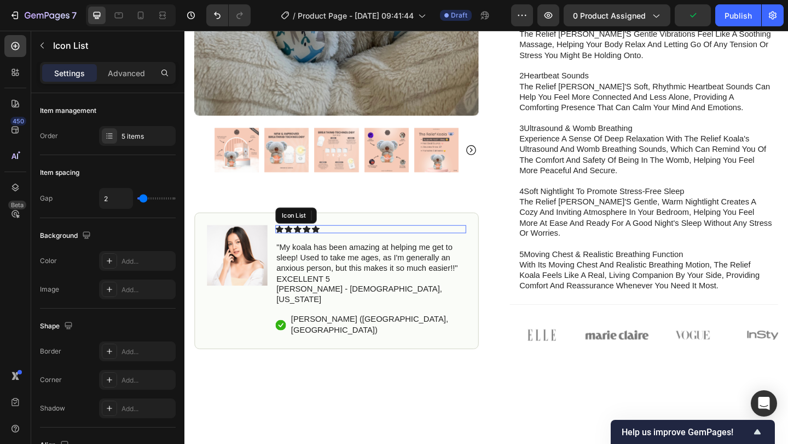
click at [342, 245] on div "Icon Icon Icon Icon Icon" at bounding box center [388, 247] width 208 height 9
click at [339, 243] on div "Icon Icon Icon Icon Icon" at bounding box center [388, 247] width 208 height 9
click at [362, 245] on div "Icon Icon Icon Icon Icon" at bounding box center [388, 247] width 208 height 9
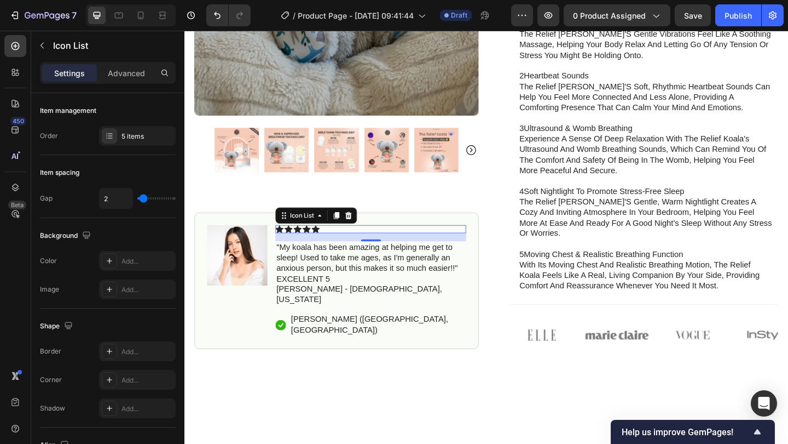
click at [450, 243] on div "Icon Icon Icon Icon Icon" at bounding box center [388, 247] width 208 height 9
click at [427, 243] on div "Icon Icon Icon Icon Icon" at bounding box center [388, 247] width 208 height 9
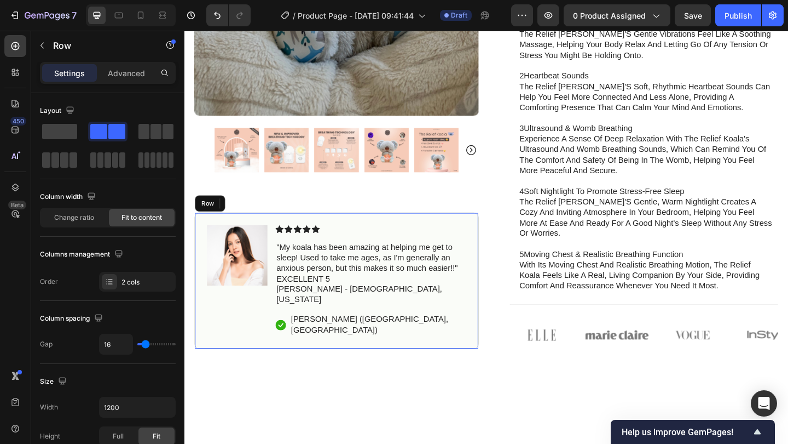
click at [416, 239] on div "Image Icon Icon Icon Icon Icon Icon List 16 "My koala has been amazing at helpi…" at bounding box center [349, 303] width 309 height 148
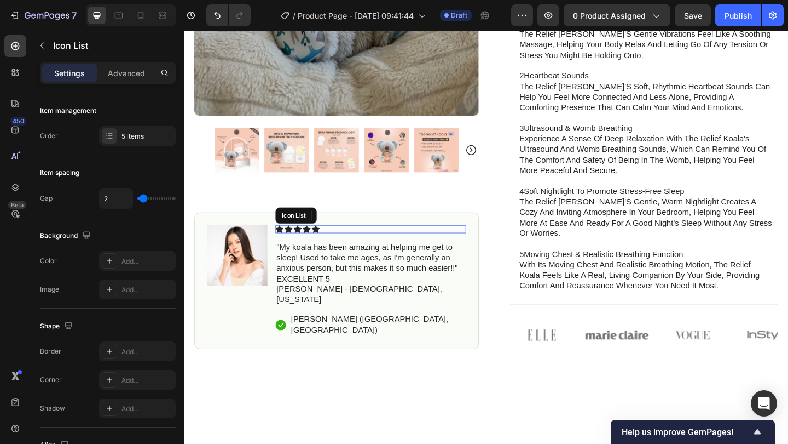
click at [342, 243] on div "Icon Icon Icon Icon Icon" at bounding box center [388, 247] width 208 height 9
click at [336, 243] on div "Icon Icon Icon Icon Icon" at bounding box center [388, 247] width 208 height 9
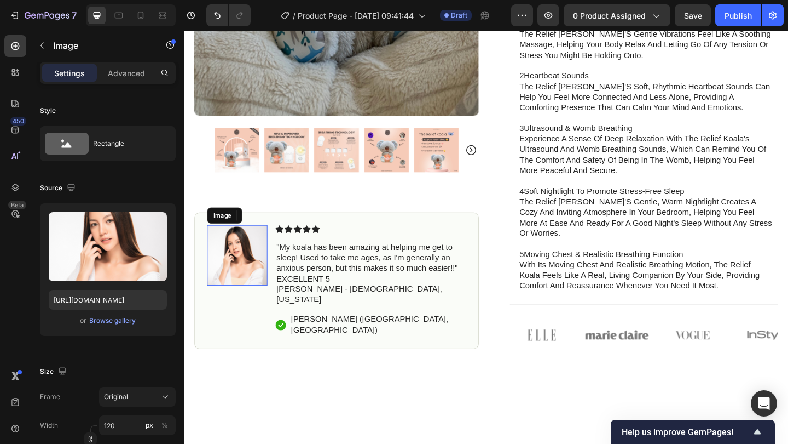
click at [249, 273] on img at bounding box center [242, 276] width 66 height 66
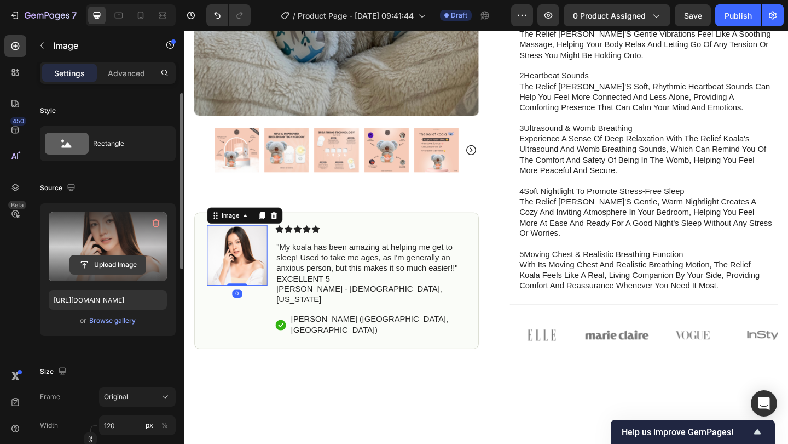
click at [118, 267] on input "file" at bounding box center [108, 264] width 76 height 19
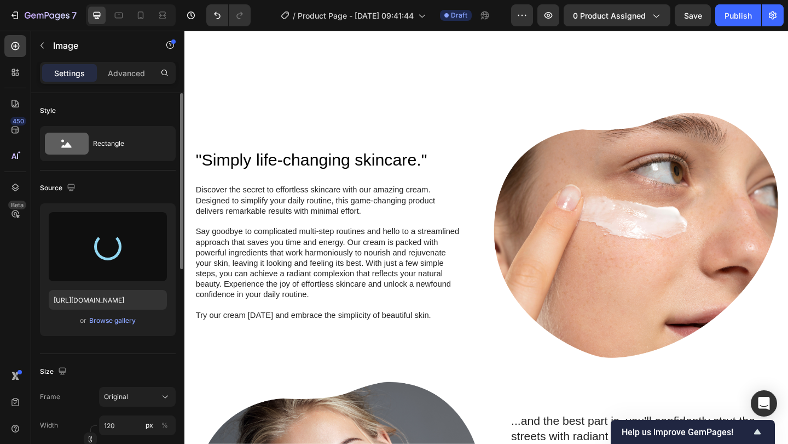
scroll to position [752, 0]
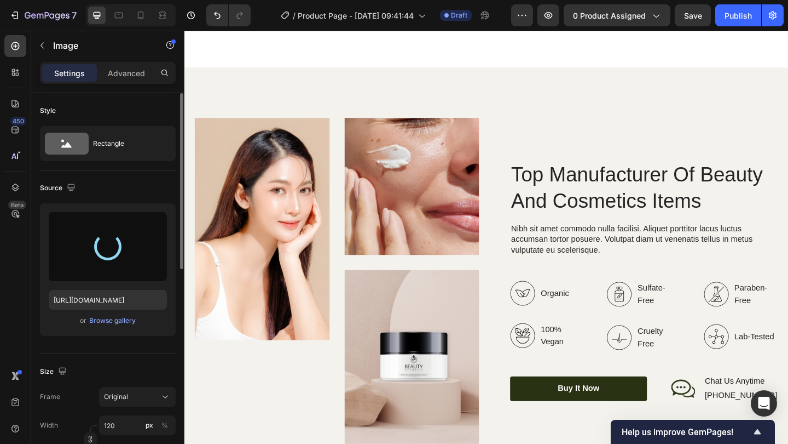
type input "https://cdn.shopify.com/s/files/1/0956/3868/3950/files/gempages_586511558549439…"
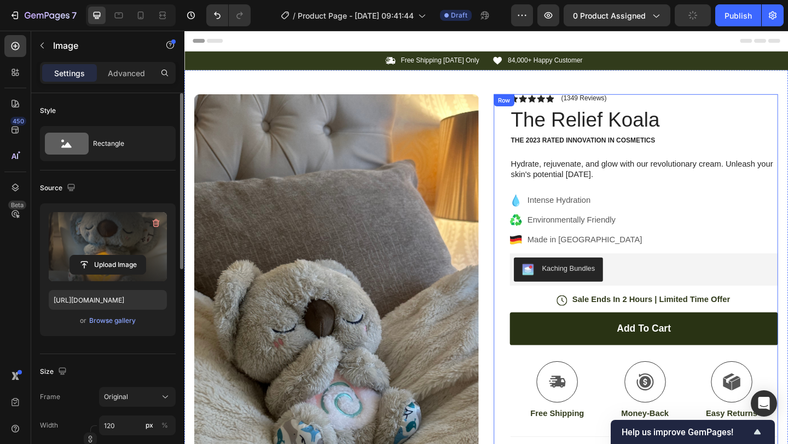
scroll to position [0, 0]
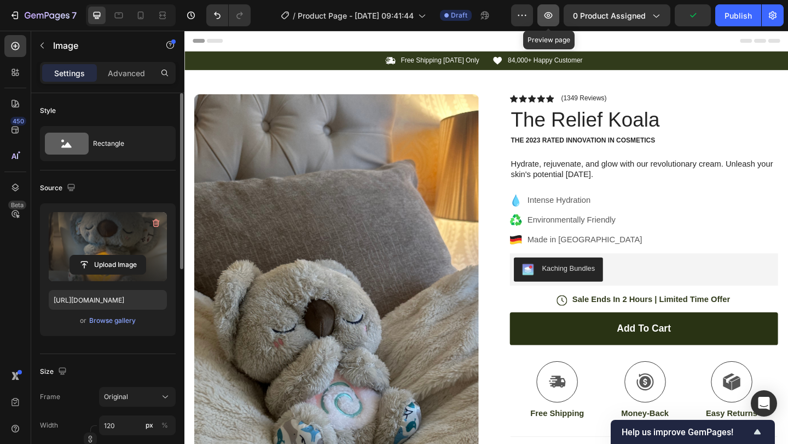
click at [552, 13] on icon "button" at bounding box center [548, 15] width 11 height 11
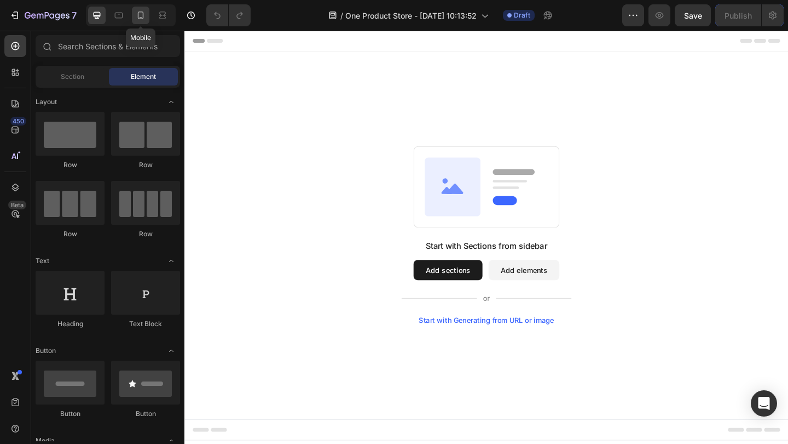
click at [135, 16] on icon at bounding box center [140, 15] width 11 height 11
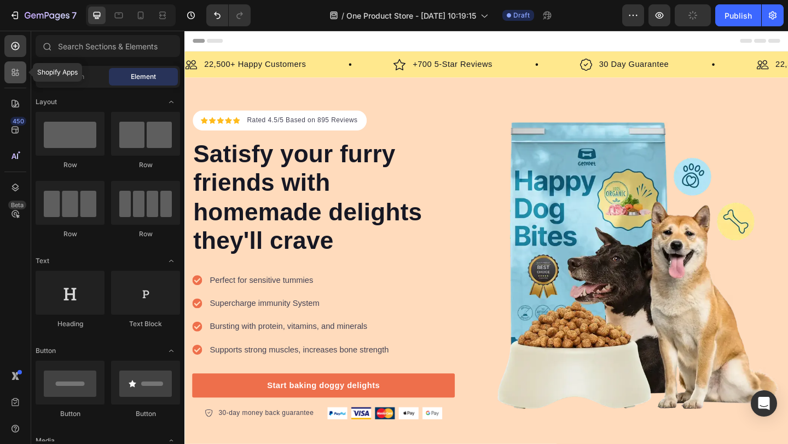
click at [17, 77] on icon at bounding box center [15, 72] width 11 height 11
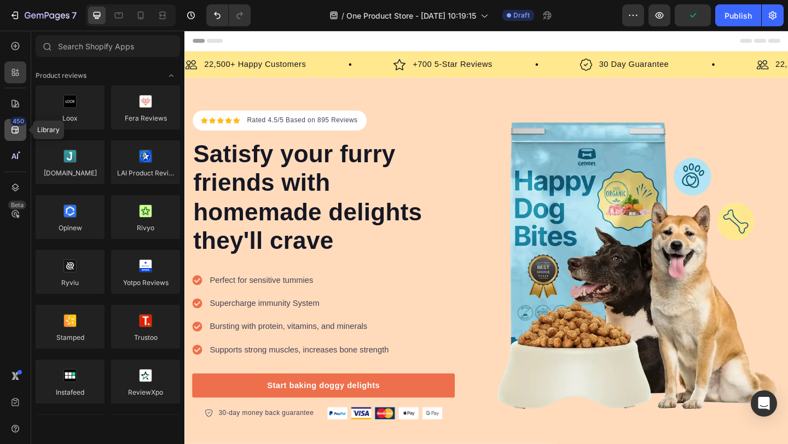
click at [11, 120] on div "450" at bounding box center [18, 121] width 16 height 9
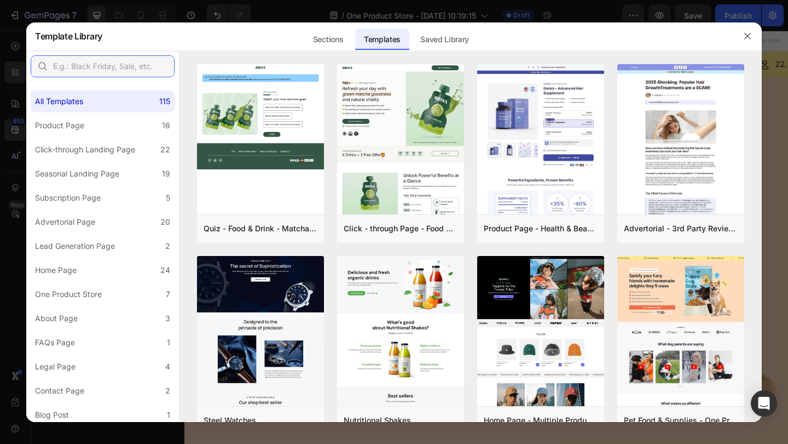
click at [106, 66] on input "text" at bounding box center [103, 66] width 144 height 22
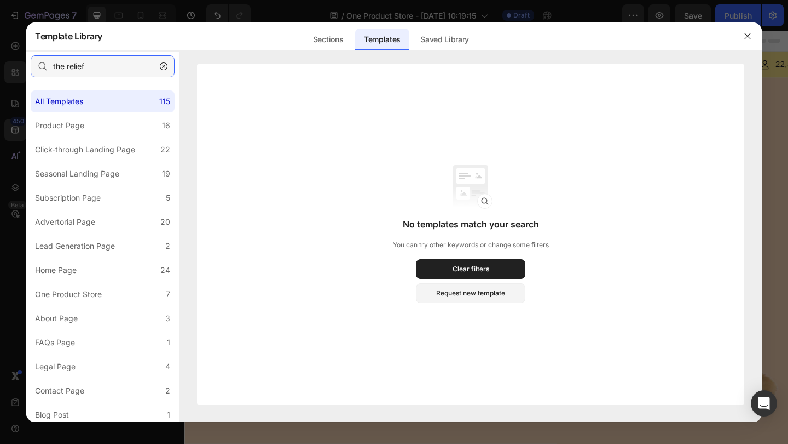
type input "the relief"
drag, startPoint x: 155, startPoint y: 28, endPoint x: 163, endPoint y: 65, distance: 38.1
click at [163, 65] on icon "button" at bounding box center [163, 66] width 3 height 3
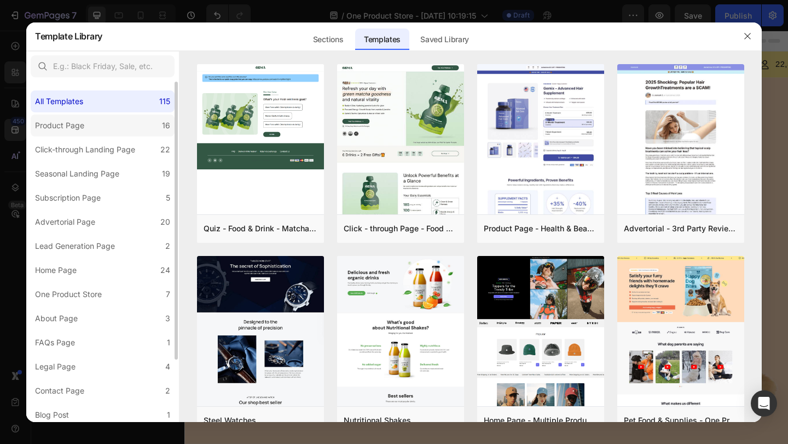
click at [142, 118] on label "Product Page 16" at bounding box center [103, 125] width 144 height 22
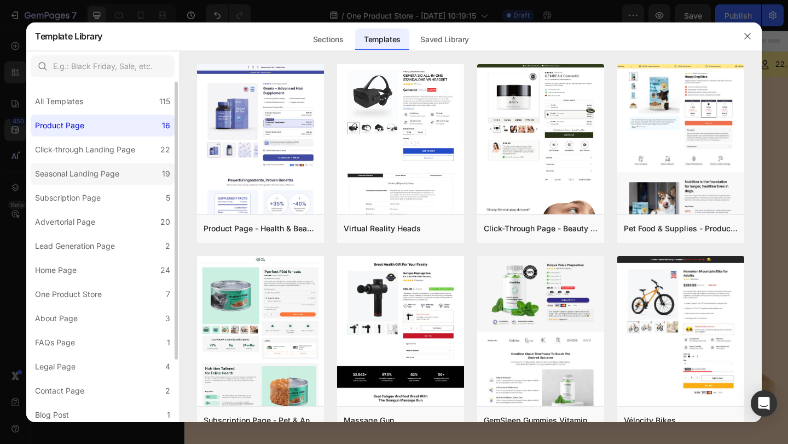
click at [126, 168] on label "Seasonal Landing Page 19" at bounding box center [103, 174] width 144 height 22
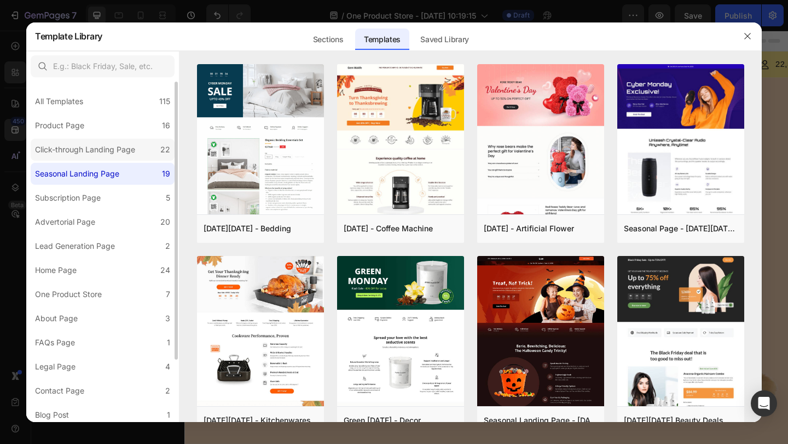
click at [131, 158] on label "Click-through Landing Page 22" at bounding box center [103, 150] width 144 height 22
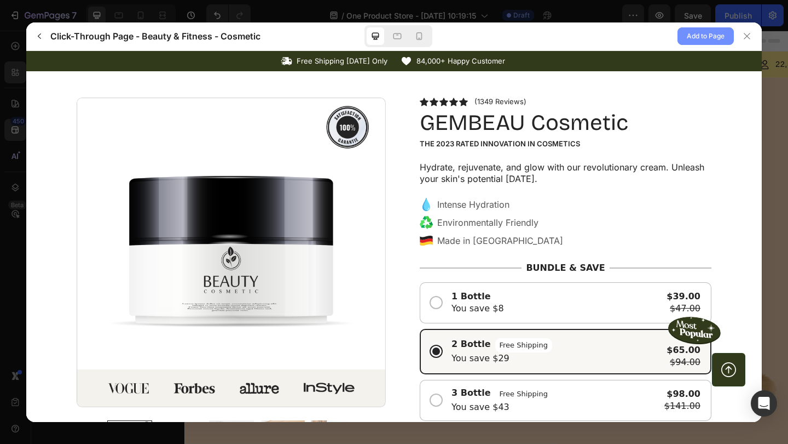
click at [707, 34] on span "Add to Page" at bounding box center [706, 36] width 38 height 13
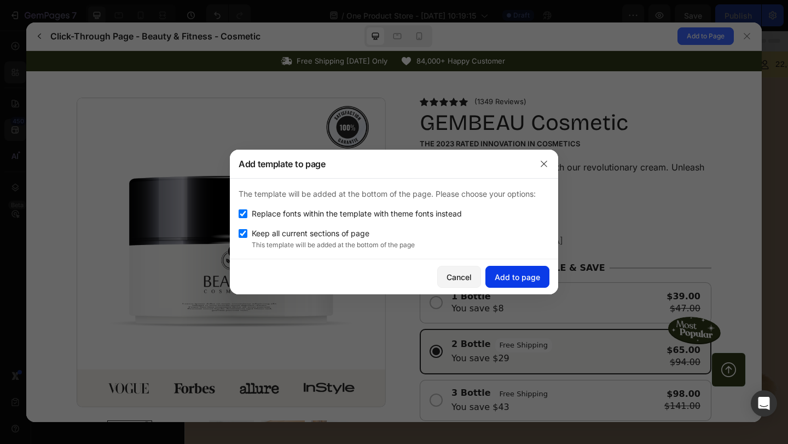
click at [514, 273] on div "Add to page" at bounding box center [517, 276] width 45 height 11
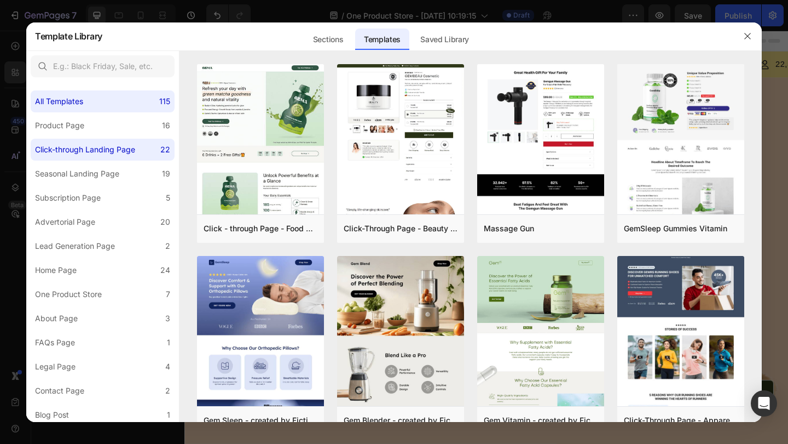
scroll to position [3012, 0]
